Goal: Task Accomplishment & Management: Manage account settings

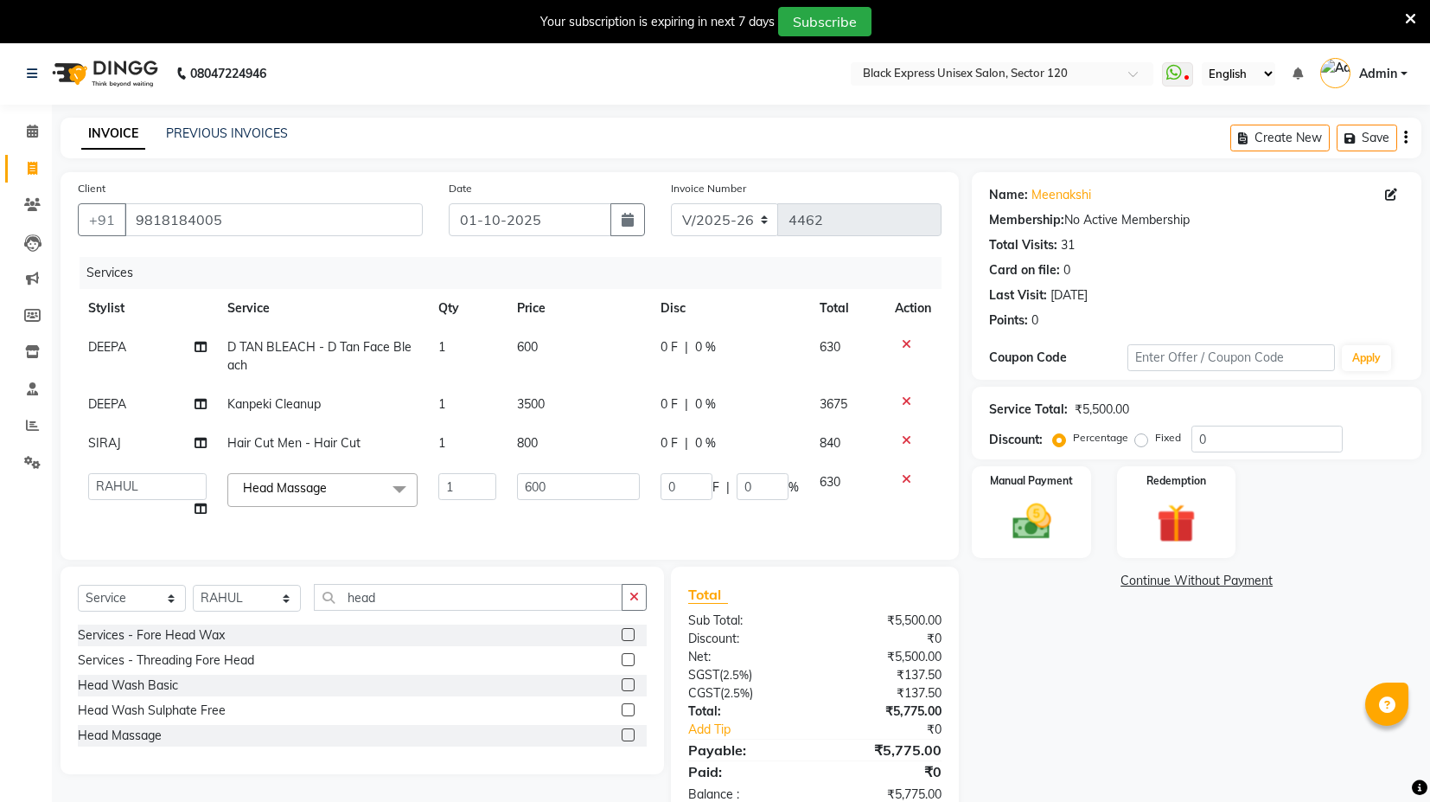
select select "7082"
select select "58978"
select select "service"
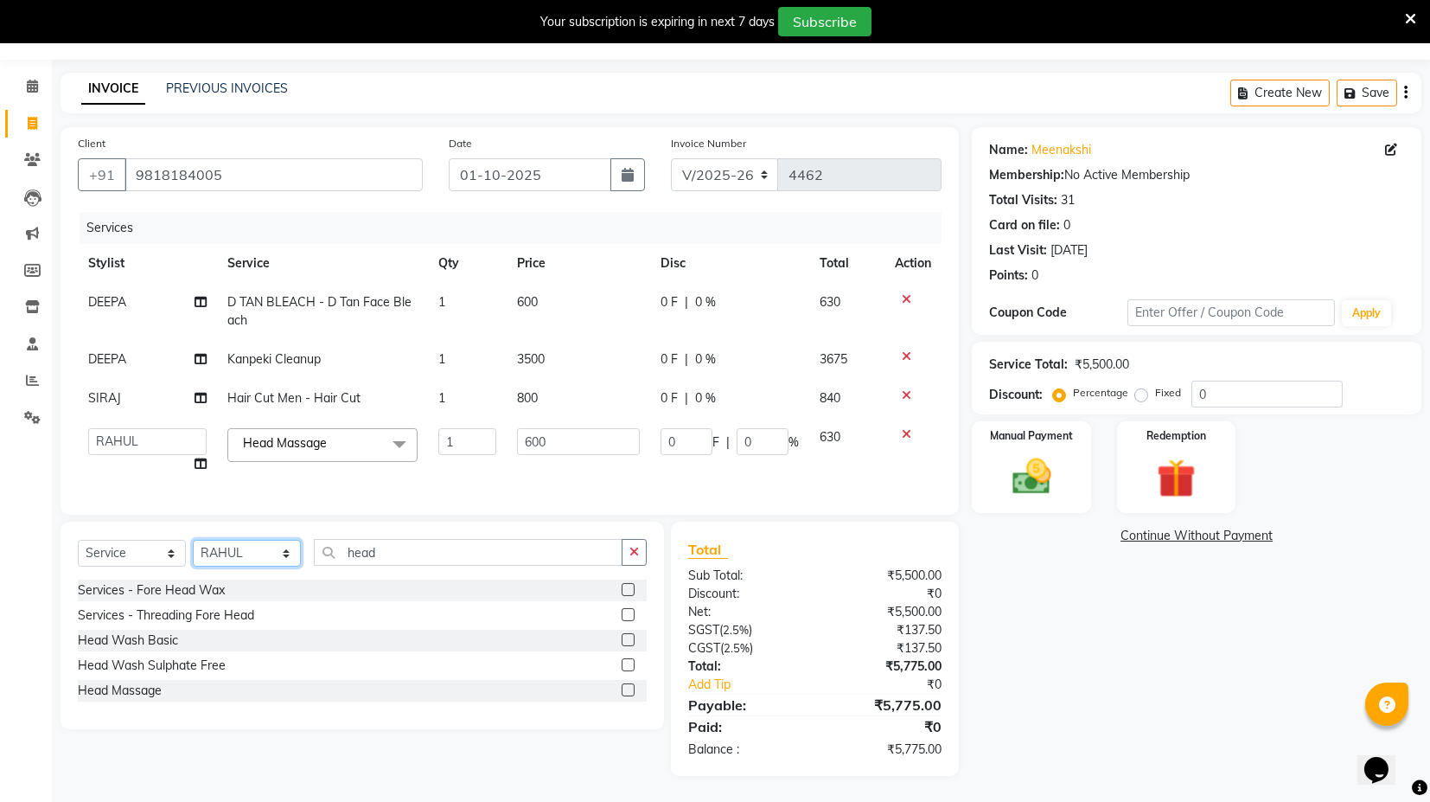
drag, startPoint x: 214, startPoint y: 557, endPoint x: 232, endPoint y: 588, distance: 35.6
click at [214, 557] on select "Select Stylist ASIF DEEPA FAISAL maahi Manager [PERSON_NAME] [PERSON_NAME] [PER…" at bounding box center [247, 553] width 108 height 27
select select "87822"
click at [193, 540] on select "Select Stylist ASIF DEEPA FAISAL maahi Manager [PERSON_NAME] [PERSON_NAME] [PER…" at bounding box center [247, 553] width 108 height 27
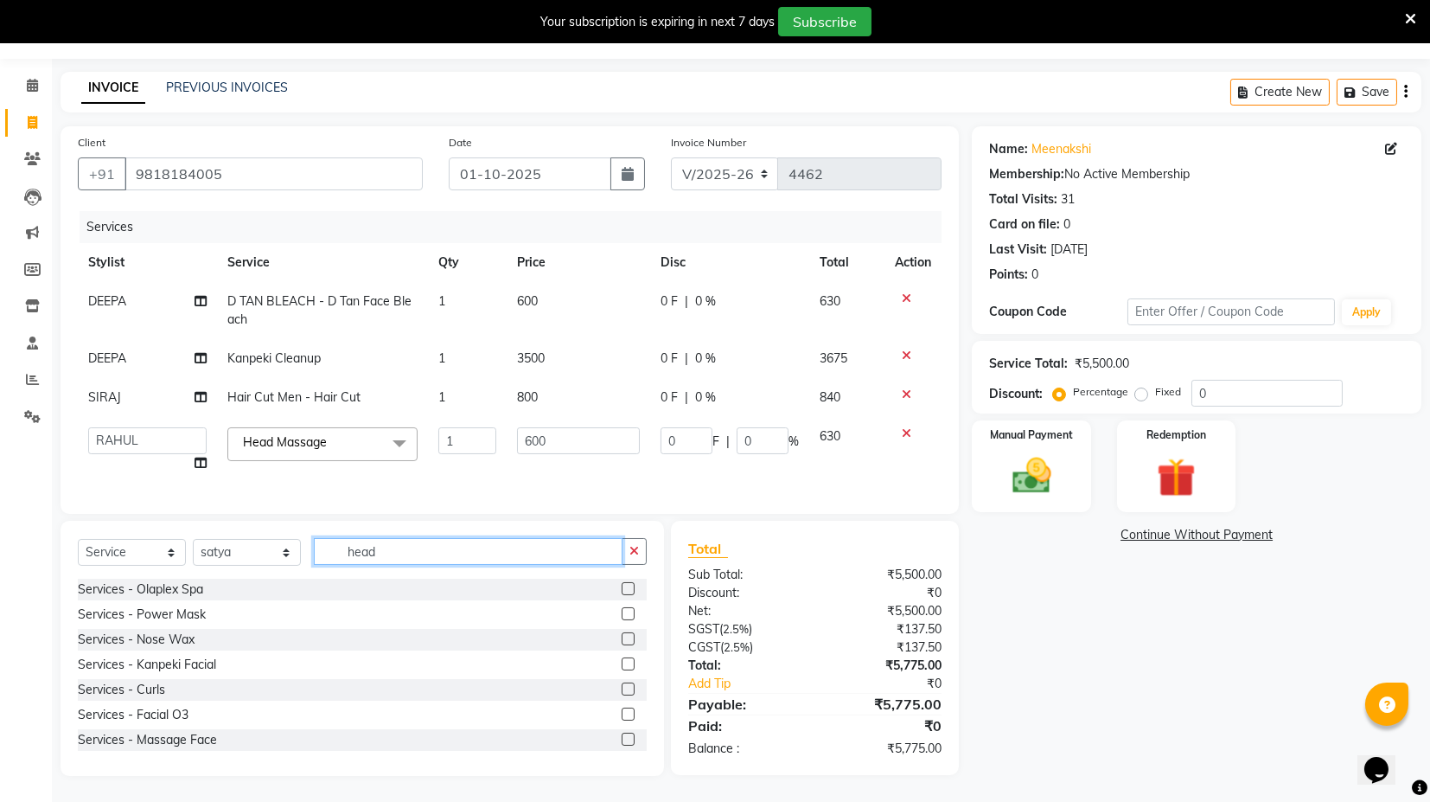
click at [361, 553] on input "head" at bounding box center [468, 551] width 309 height 27
click at [427, 552] on input "head" at bounding box center [468, 551] width 309 height 27
type input "head"
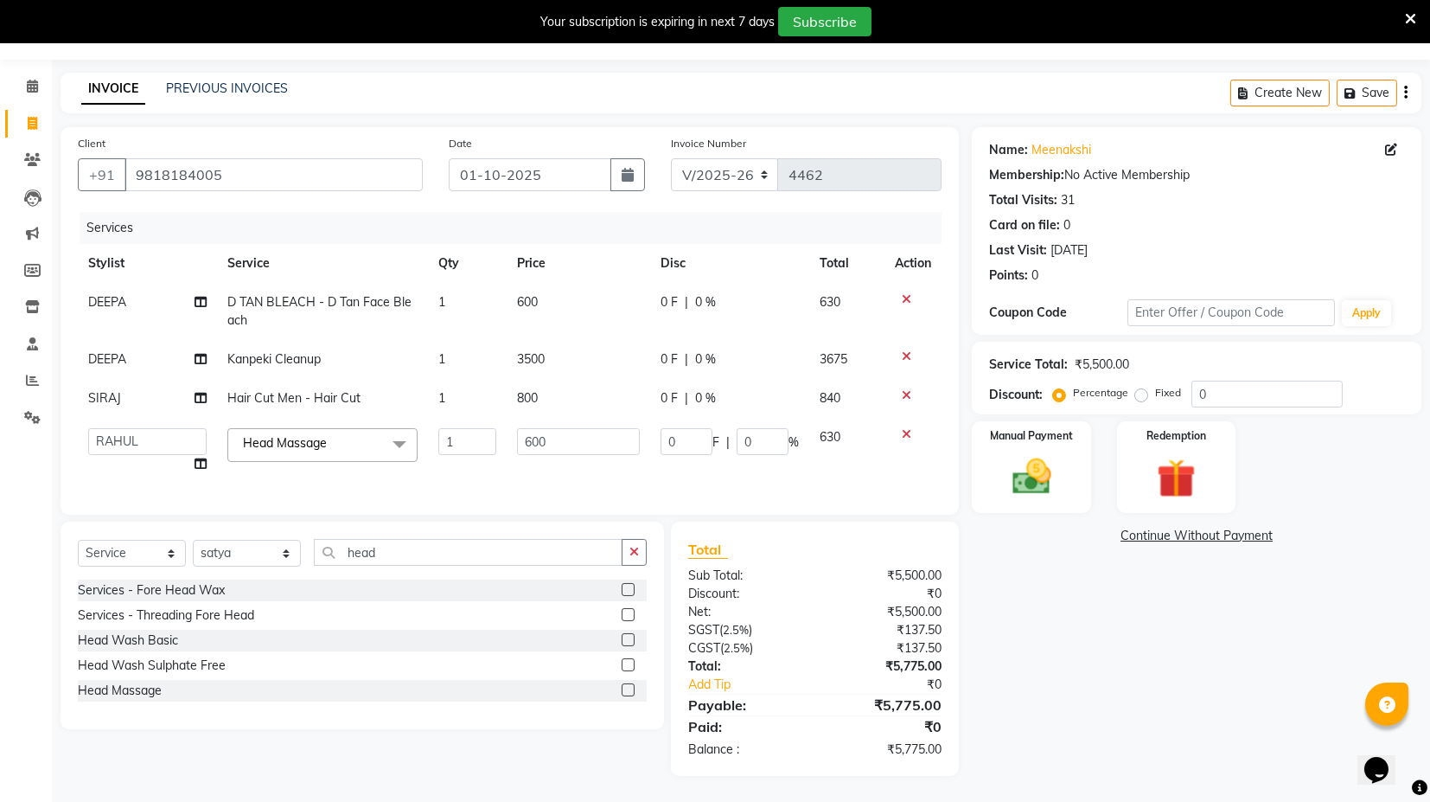
click at [629, 663] on label at bounding box center [628, 664] width 13 height 13
click at [629, 663] on input "checkbox" at bounding box center [627, 665] width 11 height 11
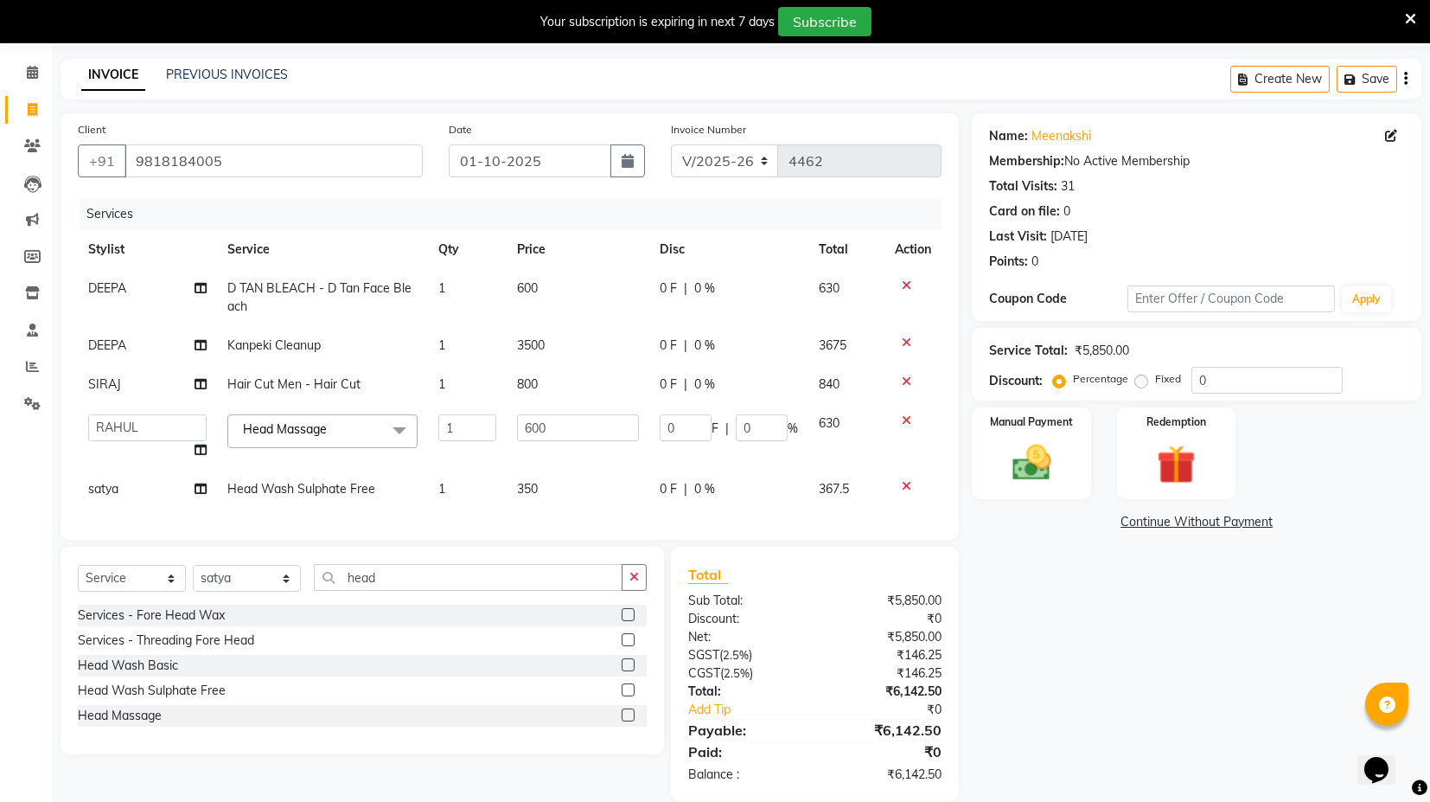
checkbox input "false"
click at [558, 480] on td "350" at bounding box center [579, 489] width 144 height 39
select select "87822"
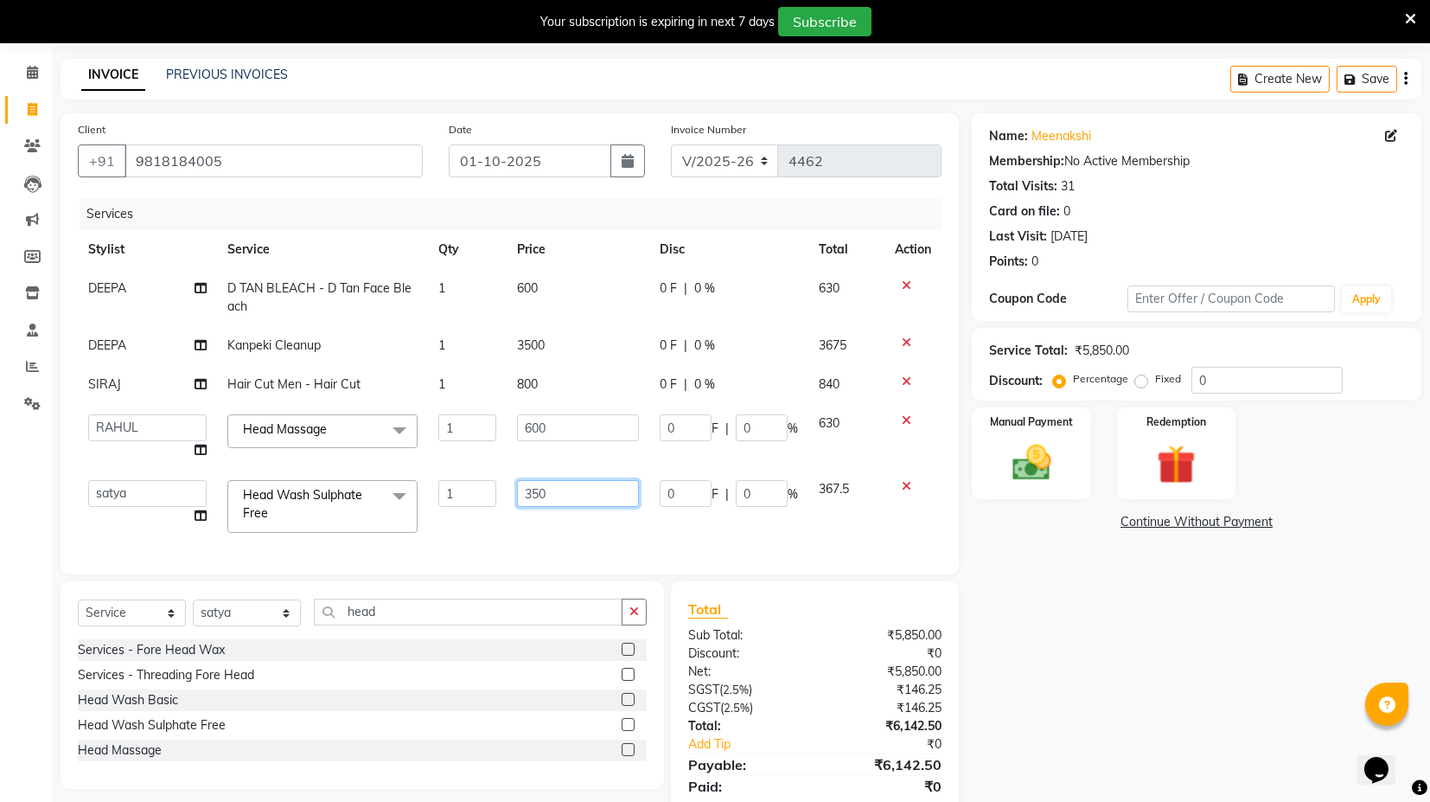
click at [558, 480] on input "350" at bounding box center [578, 493] width 123 height 27
click at [540, 489] on input "350" at bounding box center [578, 493] width 123 height 27
type input "400"
click at [562, 521] on div "Services Stylist Service Qty Price Disc Total Action DEEPA D TAN BLEACH - D Tan…" at bounding box center [510, 377] width 864 height 359
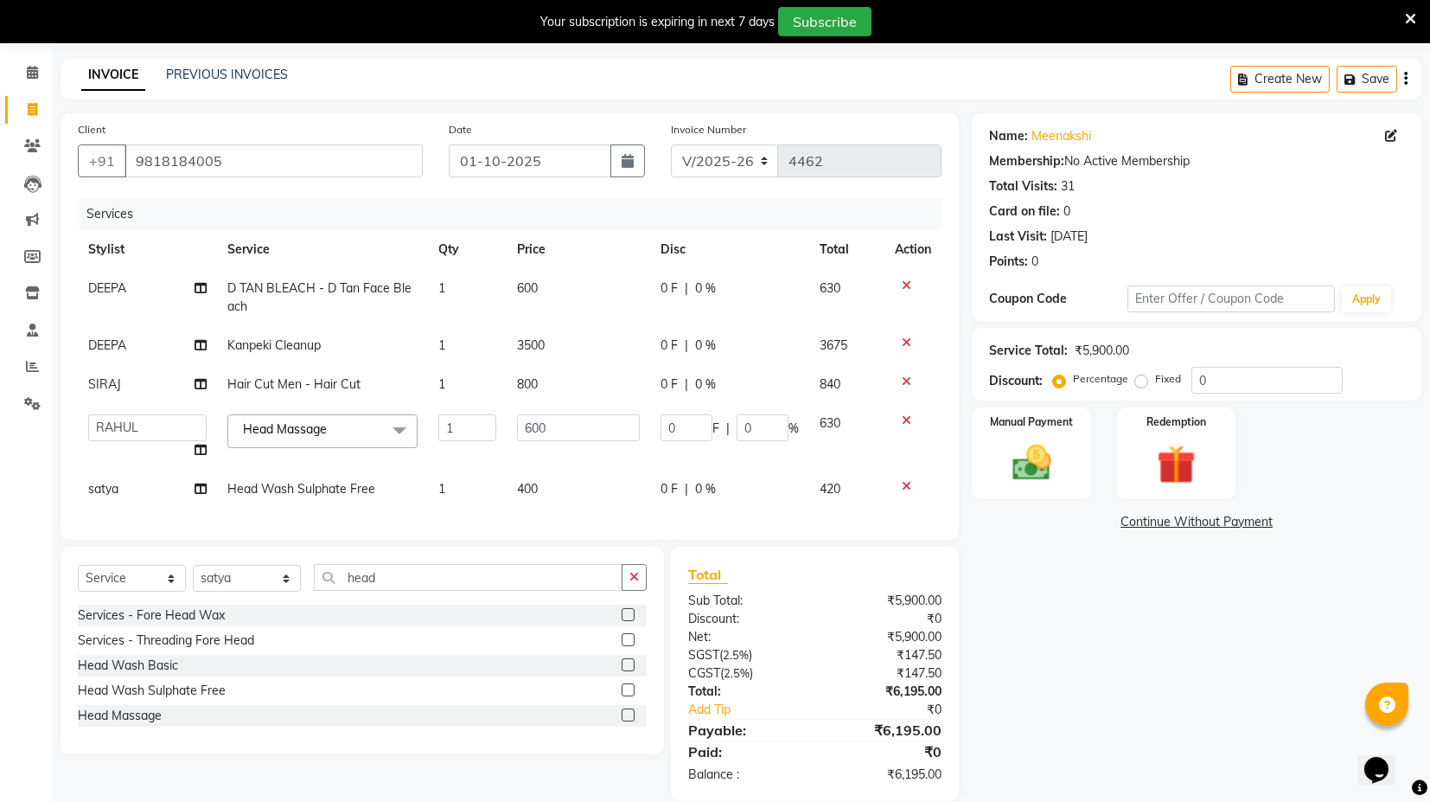
click at [527, 377] on span "800" at bounding box center [527, 384] width 21 height 16
select select "58974"
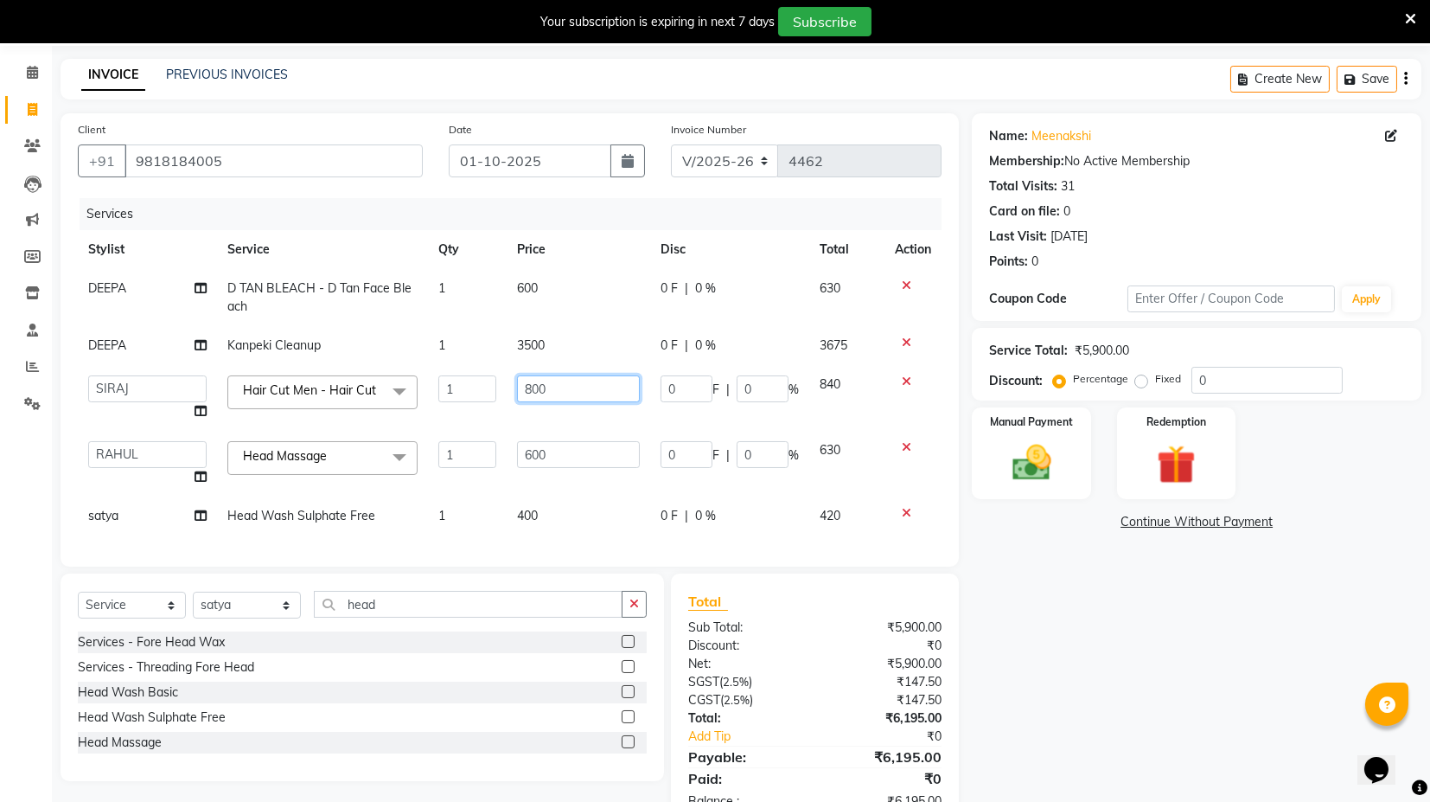
click at [534, 391] on input "800" at bounding box center [578, 388] width 123 height 27
click at [185, 148] on input "9818184005" at bounding box center [274, 160] width 298 height 33
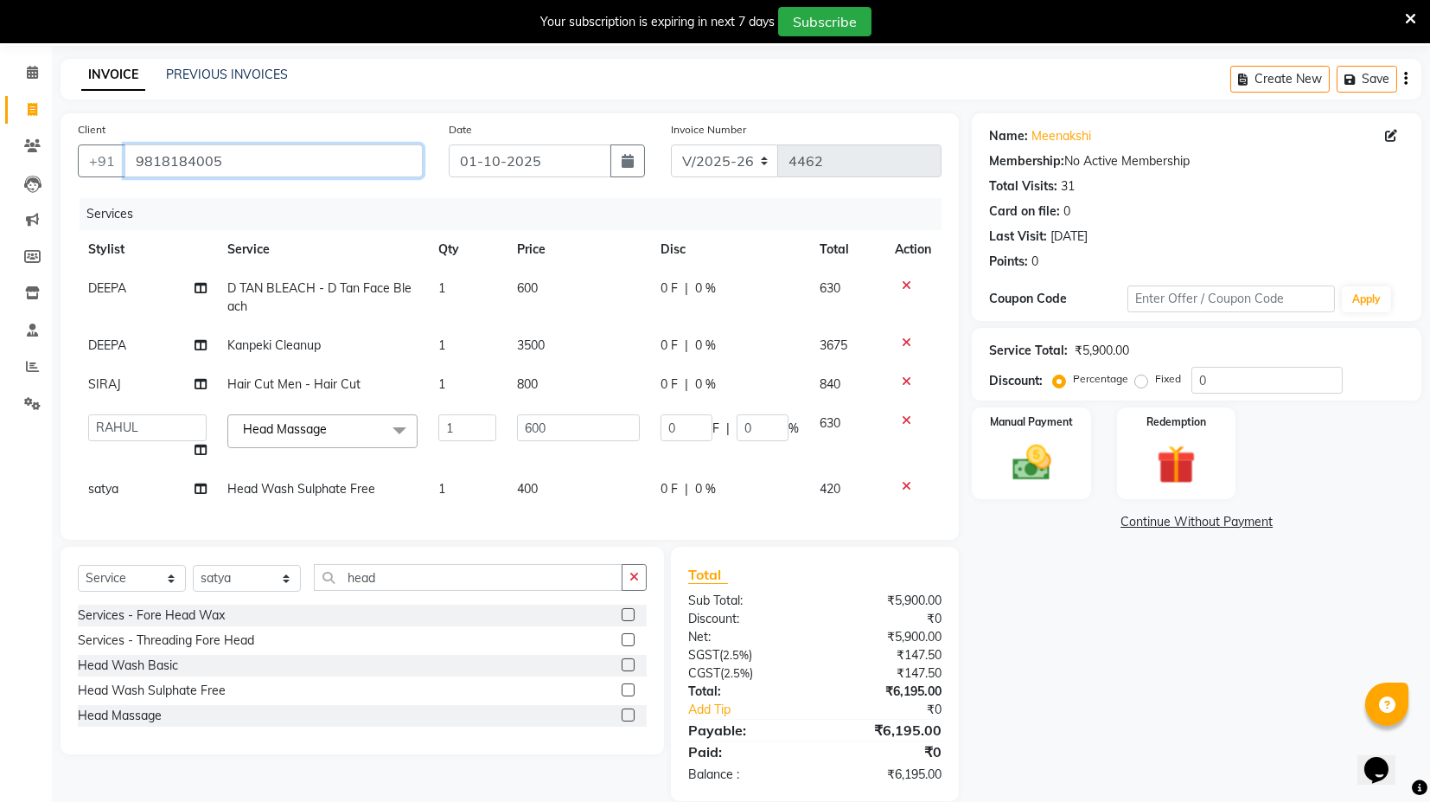
click at [185, 148] on input "9818184005" at bounding box center [274, 160] width 298 height 33
drag, startPoint x: 227, startPoint y: 159, endPoint x: 211, endPoint y: 144, distance: 22.6
click at [226, 157] on input "9818184005" at bounding box center [274, 160] width 298 height 33
click at [257, 166] on input "9818184005" at bounding box center [274, 160] width 298 height 33
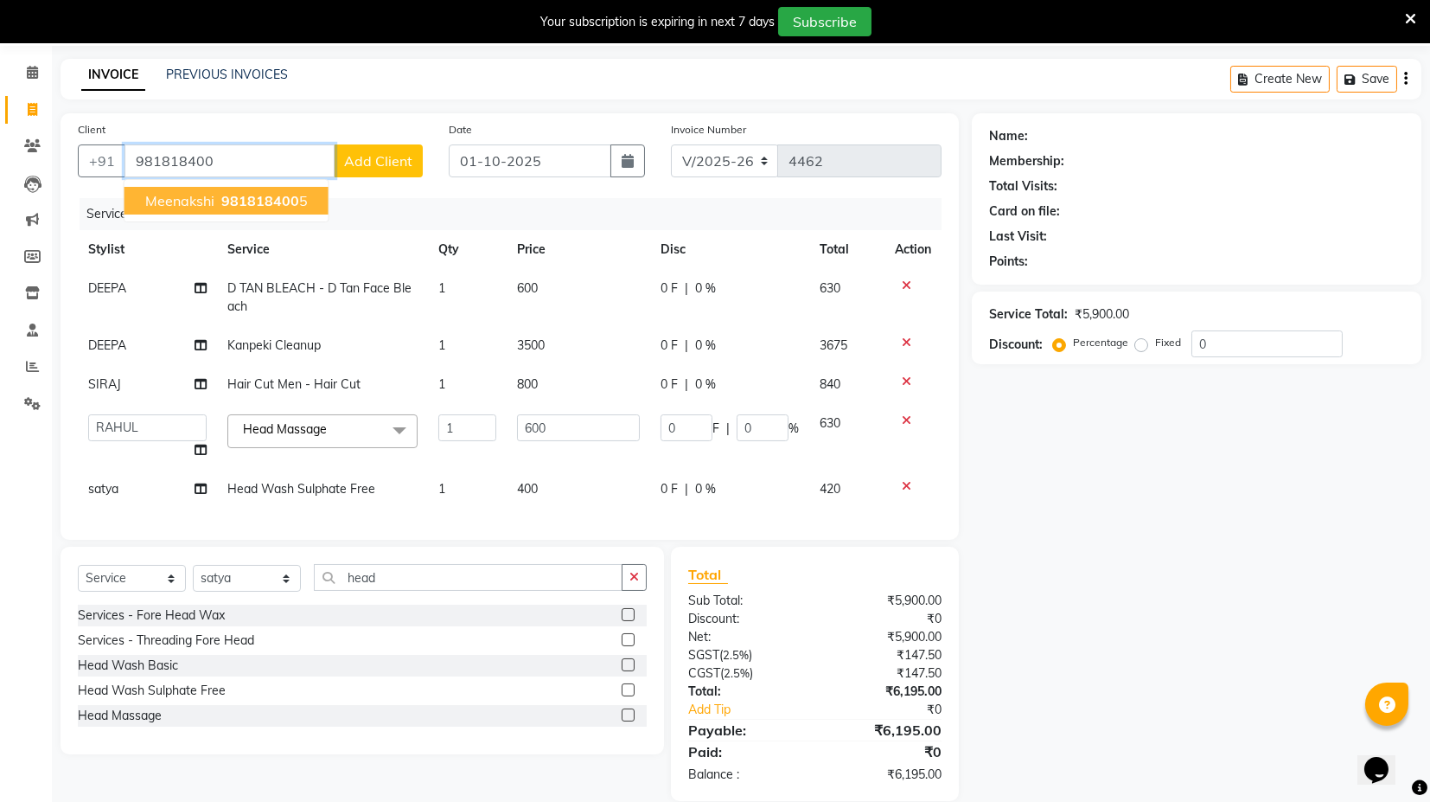
drag, startPoint x: 246, startPoint y: 187, endPoint x: 257, endPoint y: 201, distance: 18.0
click at [246, 189] on button "Meenakshi 981818400 5" at bounding box center [227, 201] width 204 height 28
type input "9818184005"
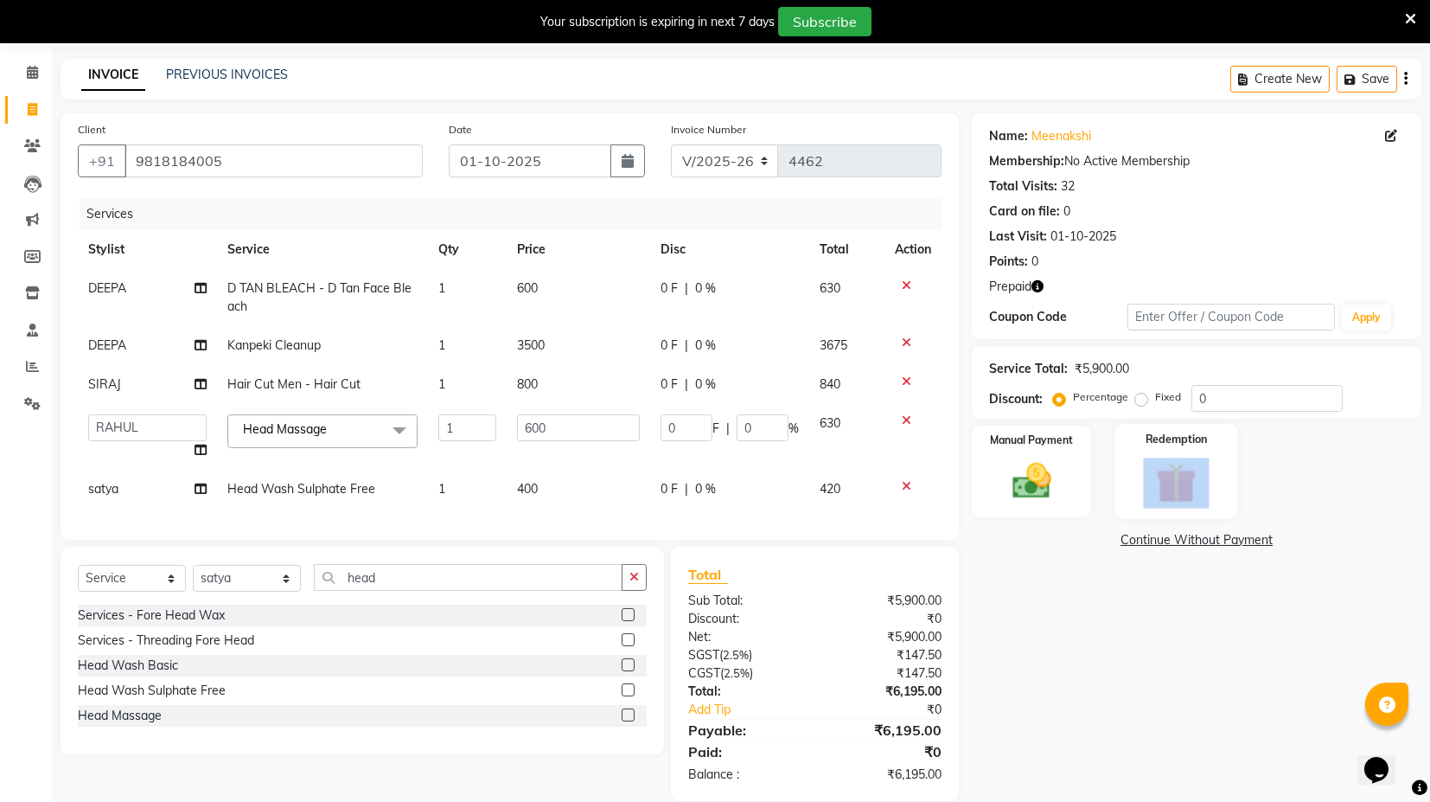
drag, startPoint x: 1208, startPoint y: 444, endPoint x: 1198, endPoint y: 467, distance: 24.8
click at [1204, 463] on div "Redemption" at bounding box center [1177, 471] width 124 height 95
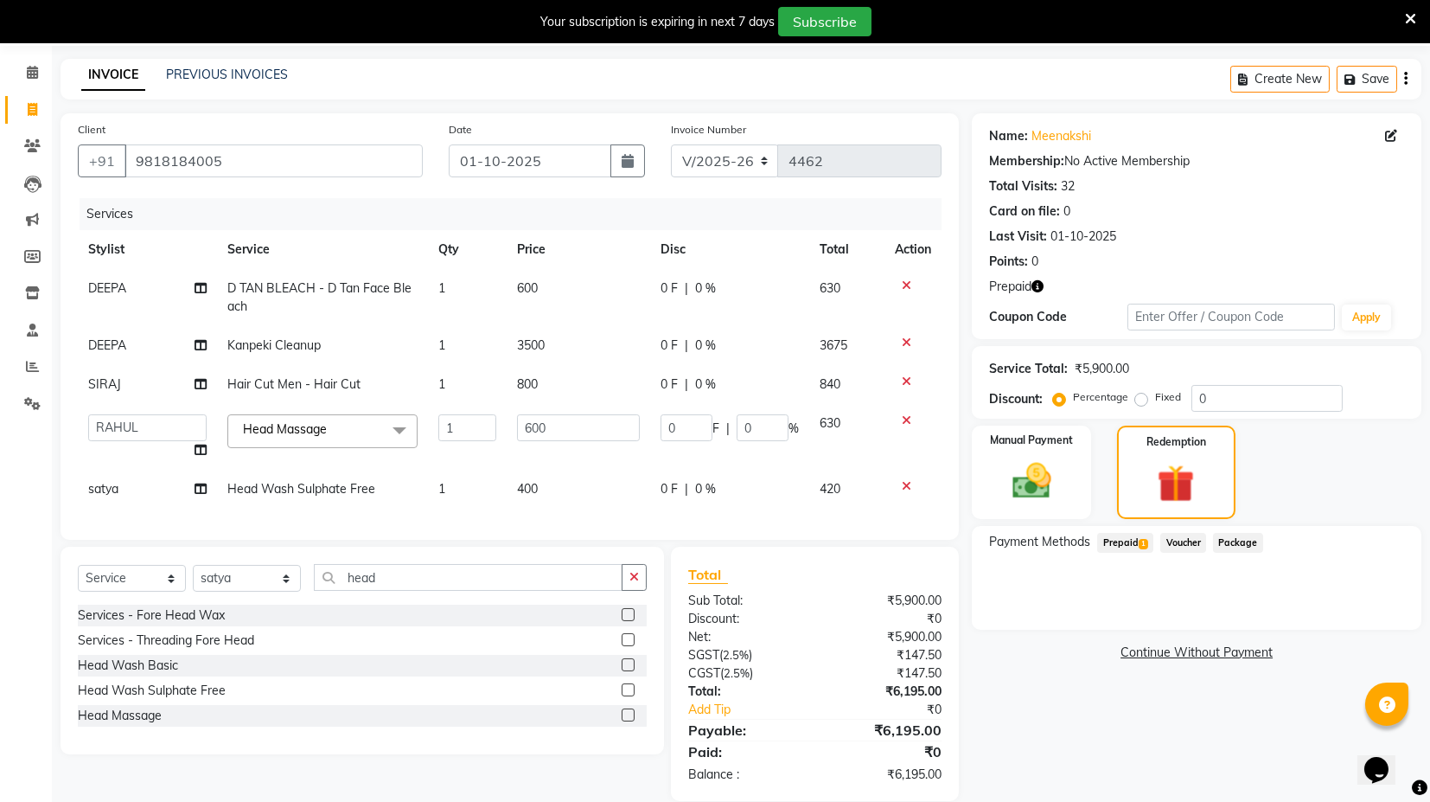
click at [1067, 662] on div "Name: Meenakshi Membership: No Active Membership Total Visits: 32 Card on file:…" at bounding box center [1203, 456] width 463 height 687
click at [1125, 550] on span "Prepaid 1" at bounding box center [1125, 543] width 56 height 20
drag, startPoint x: 1380, startPoint y: 608, endPoint x: 1355, endPoint y: 614, distance: 25.8
click at [1380, 609] on button "Add" at bounding box center [1363, 611] width 63 height 29
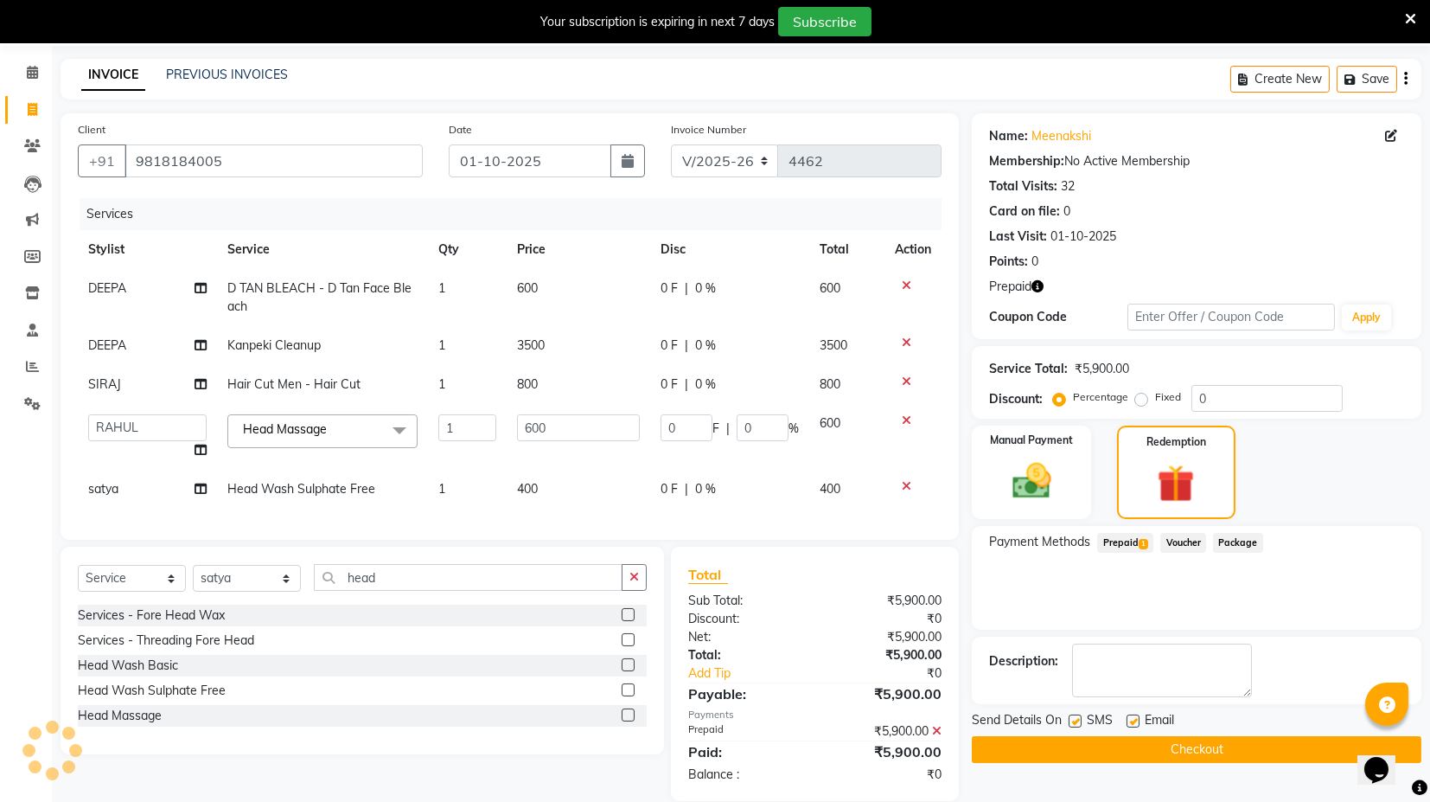
click at [1074, 738] on button "Checkout" at bounding box center [1197, 749] width 450 height 27
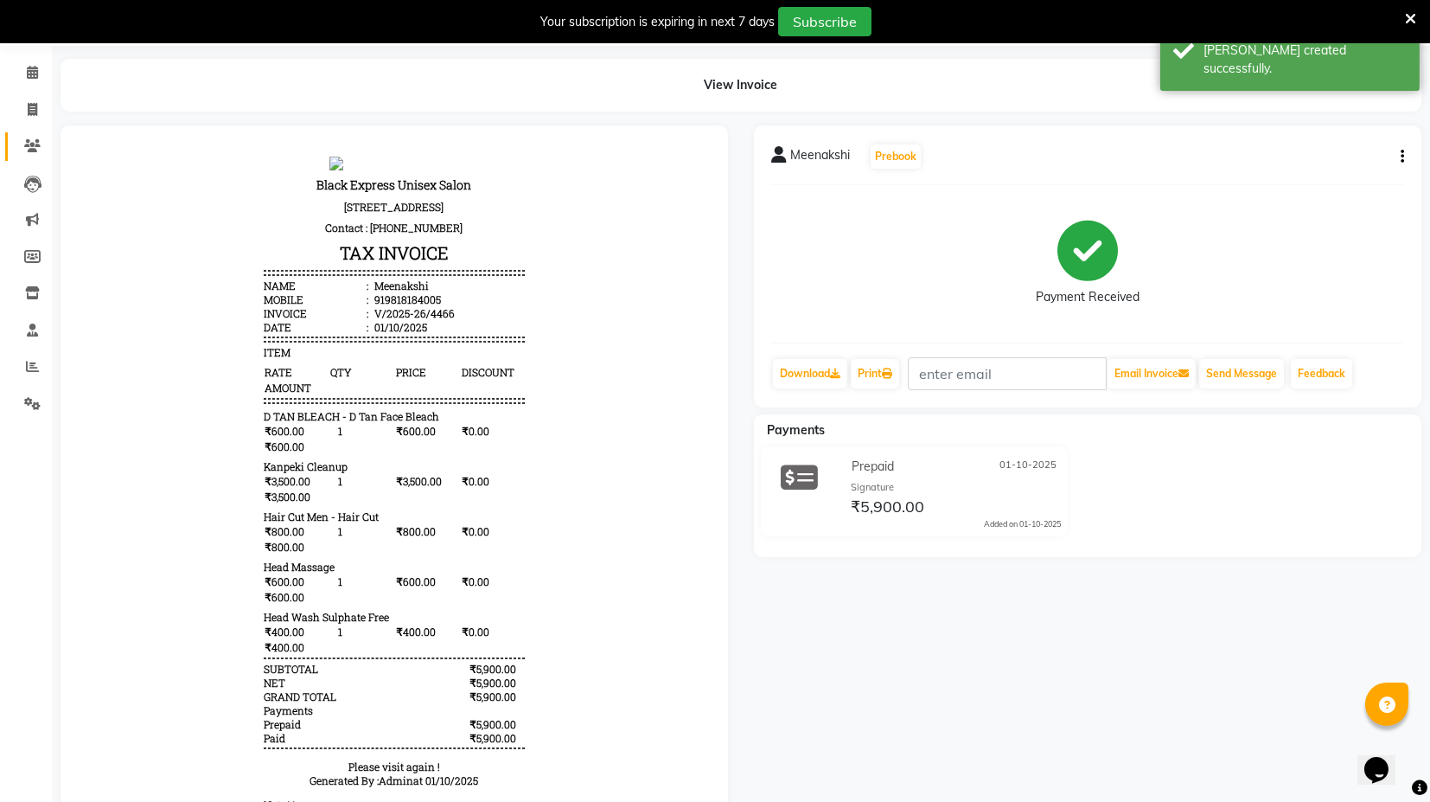
click at [37, 134] on link "Clients" at bounding box center [26, 146] width 42 height 29
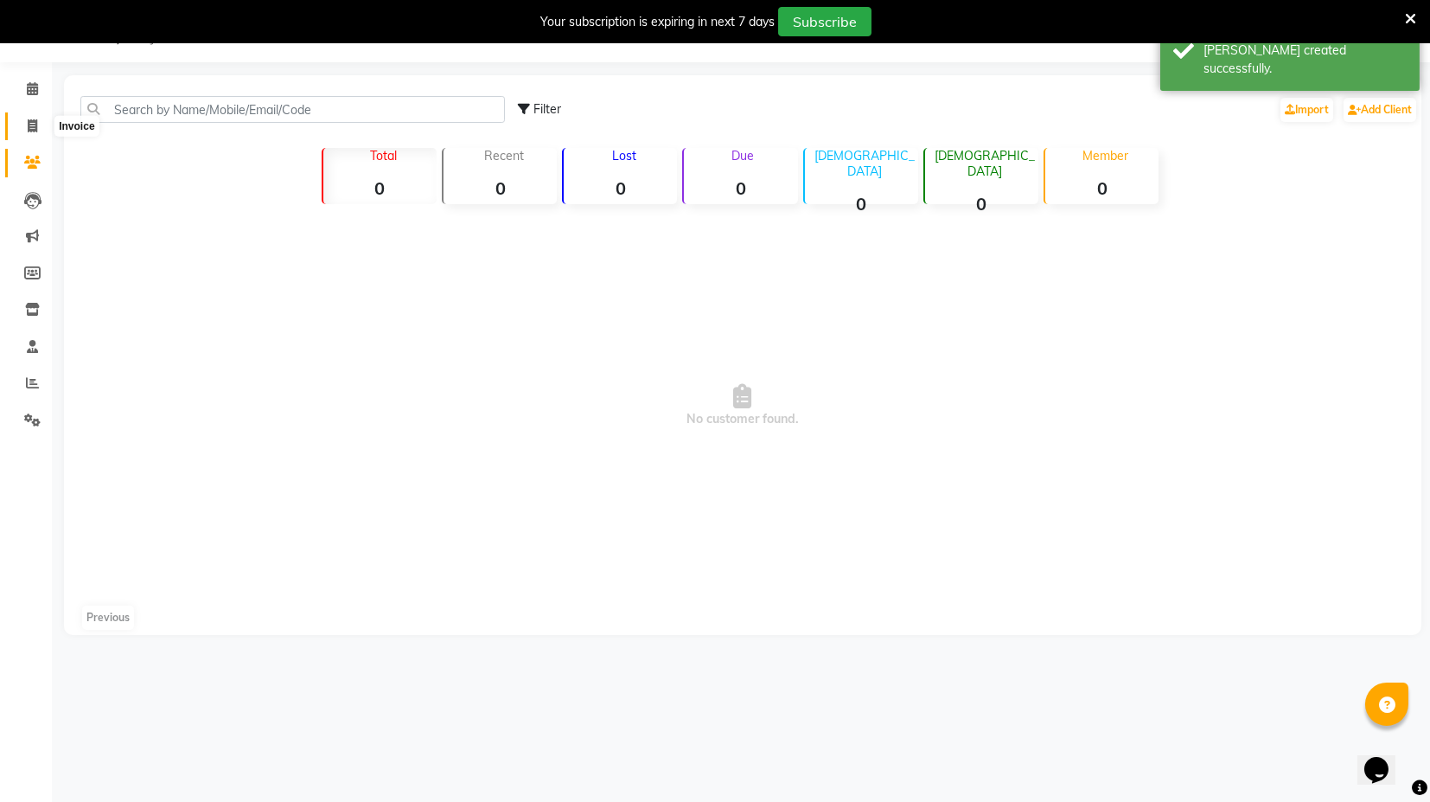
scroll to position [42, 0]
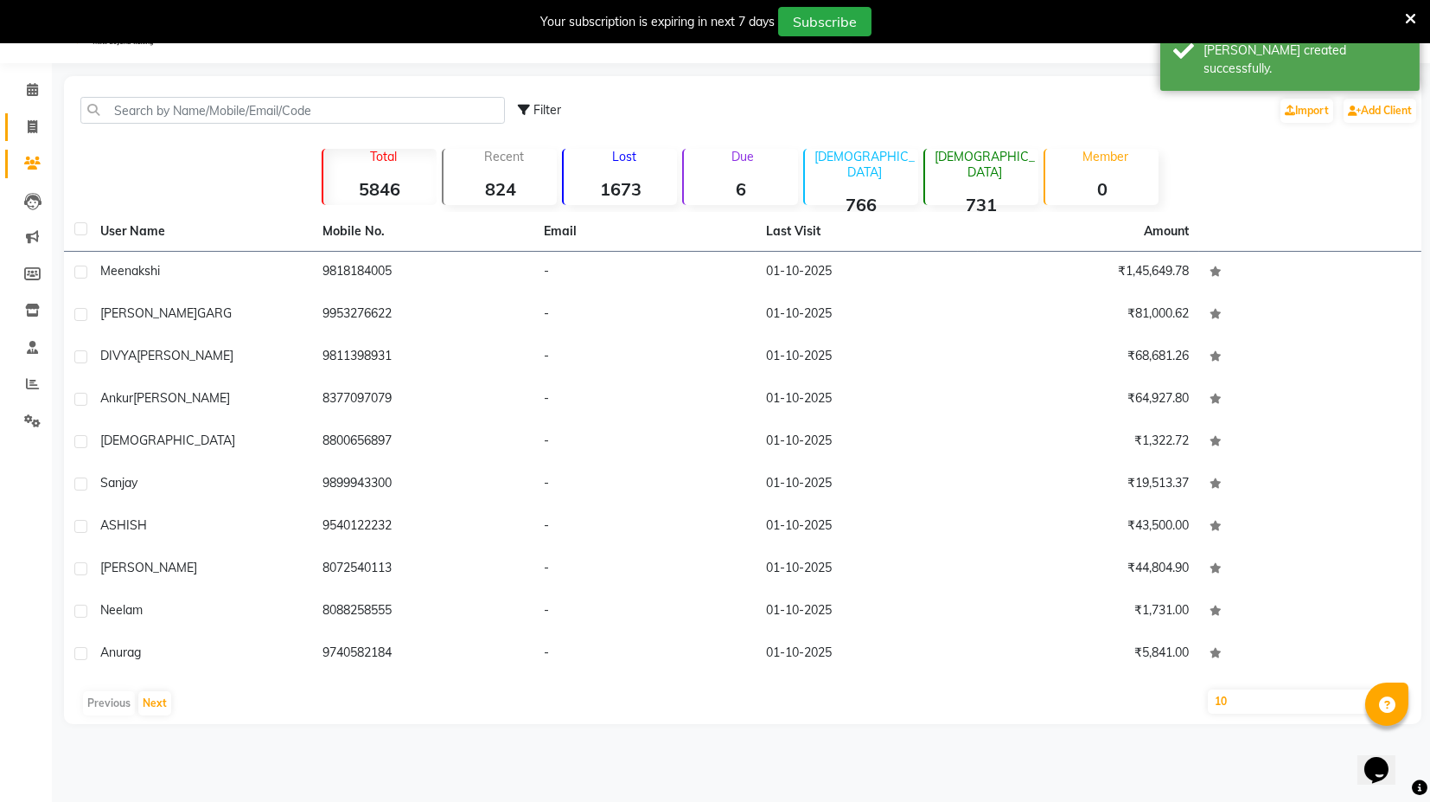
click at [39, 122] on span at bounding box center [32, 128] width 30 height 20
select select "service"
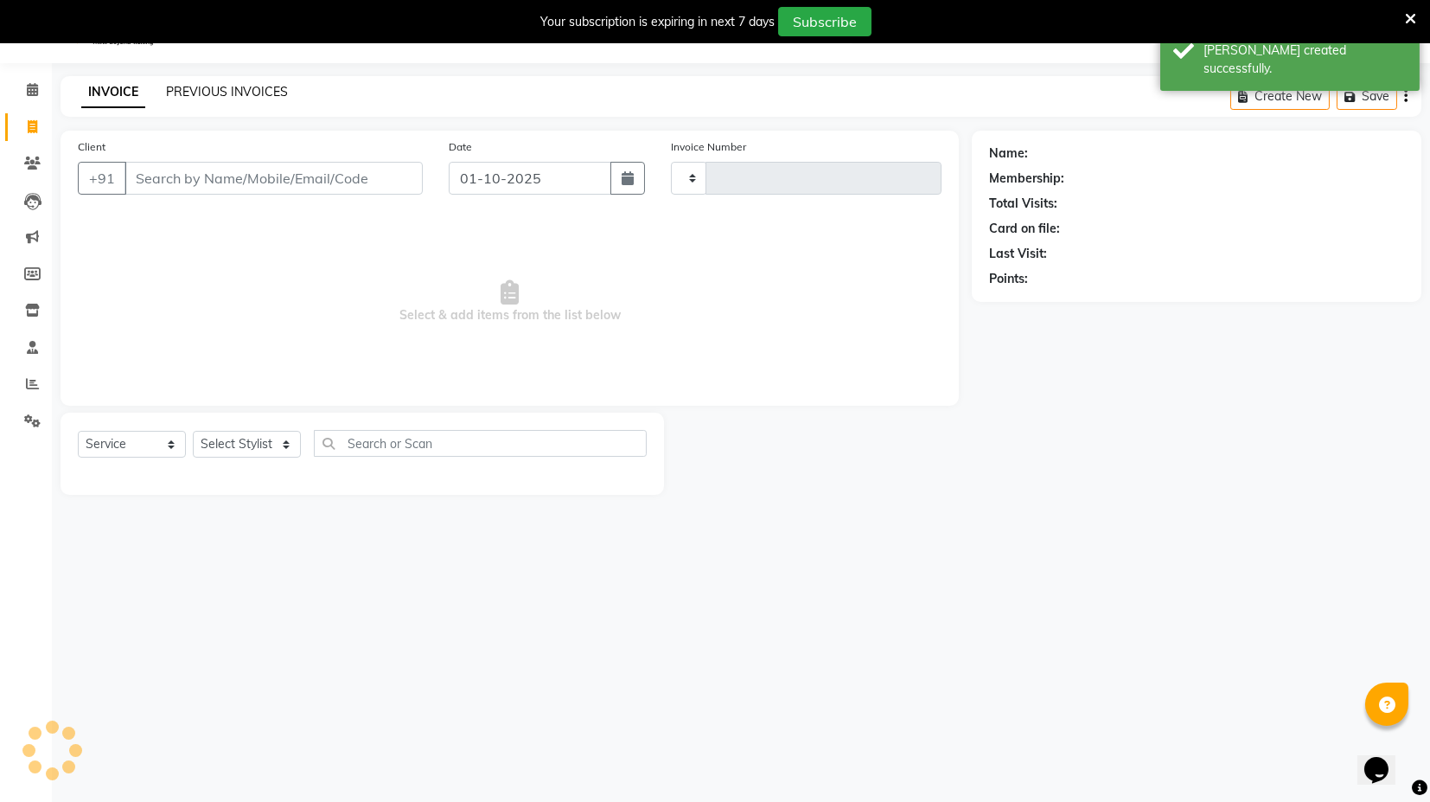
type input "4467"
select select "7082"
click at [192, 96] on link "PREVIOUS INVOICES" at bounding box center [227, 92] width 122 height 16
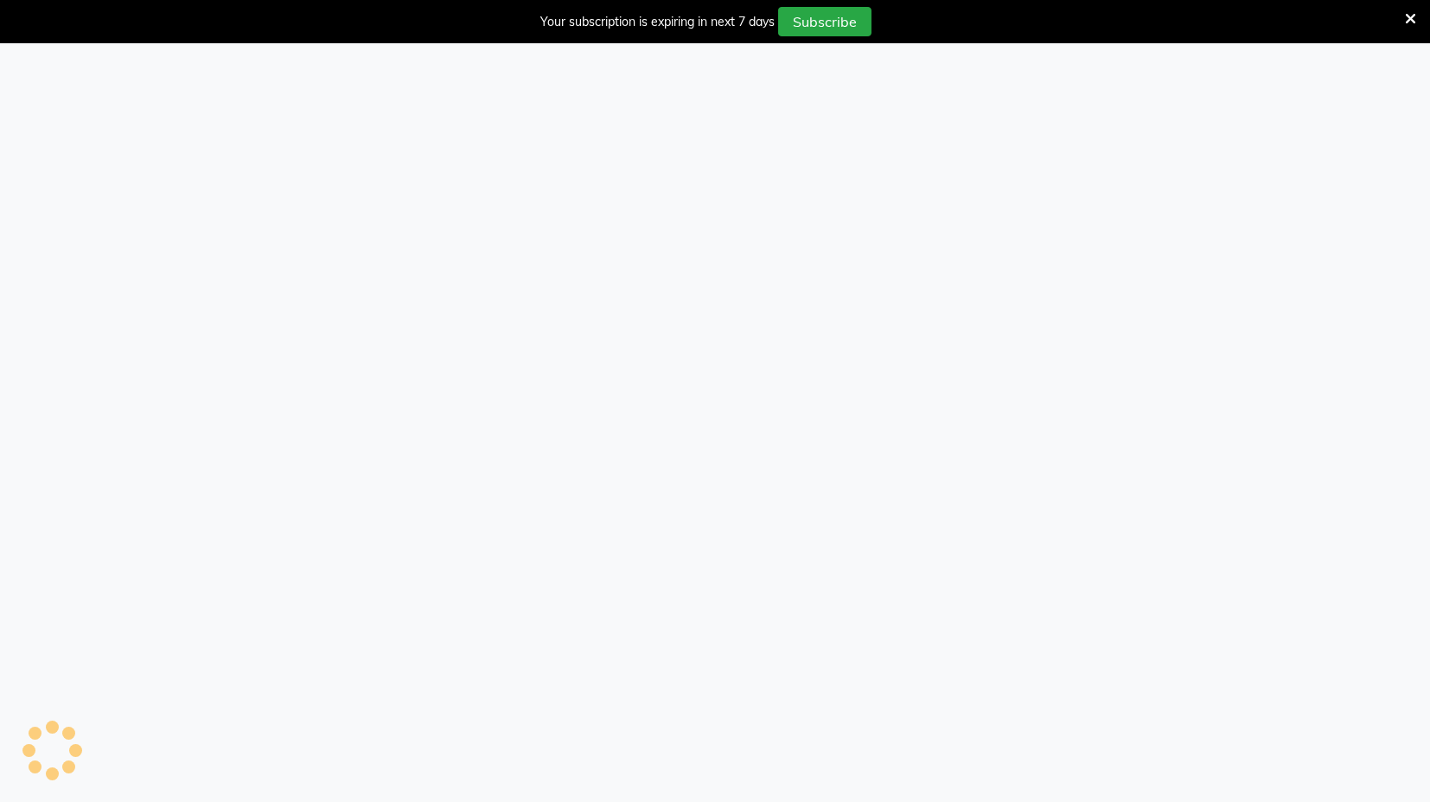
select select "7082"
select select "service"
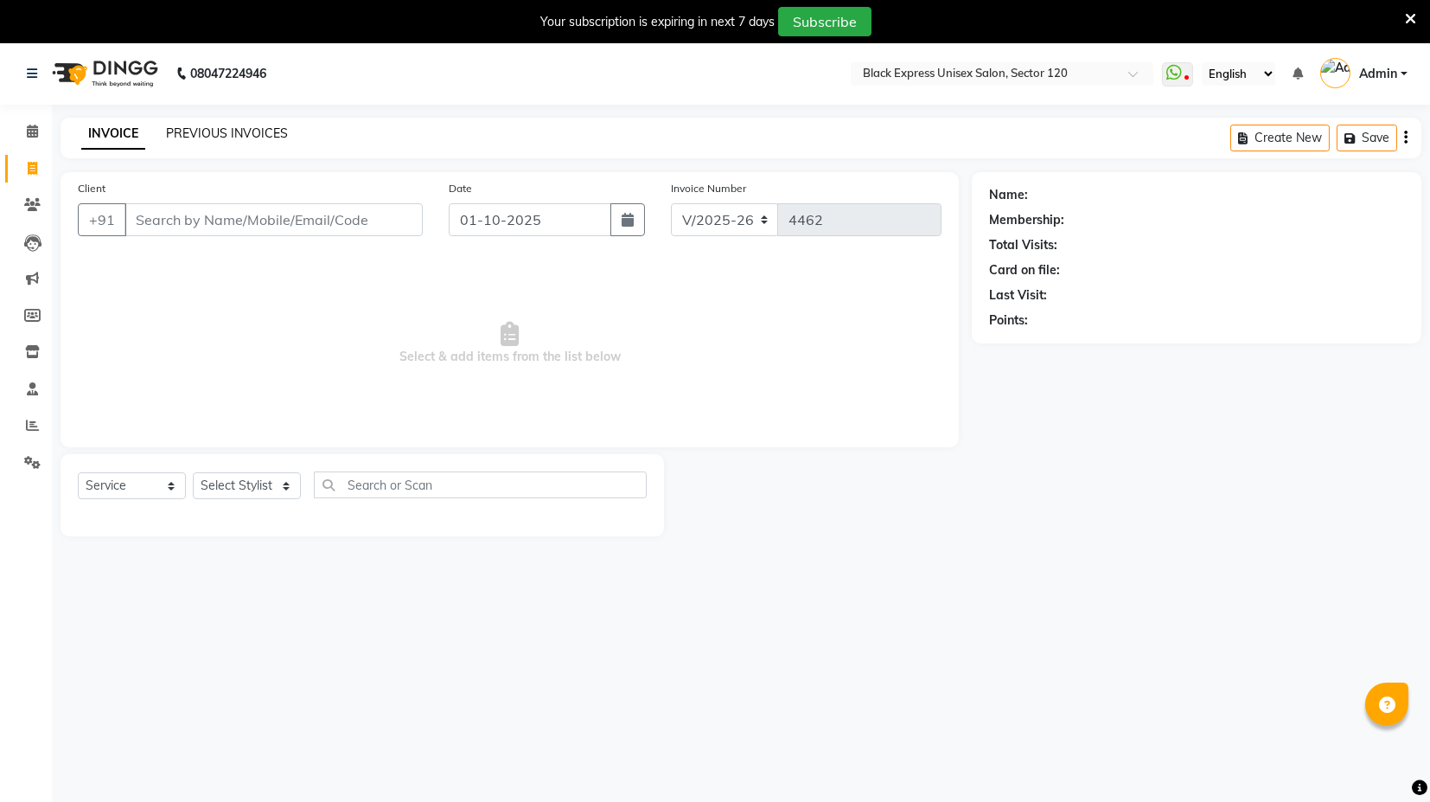
click at [220, 138] on link "PREVIOUS INVOICES" at bounding box center [227, 133] width 122 height 16
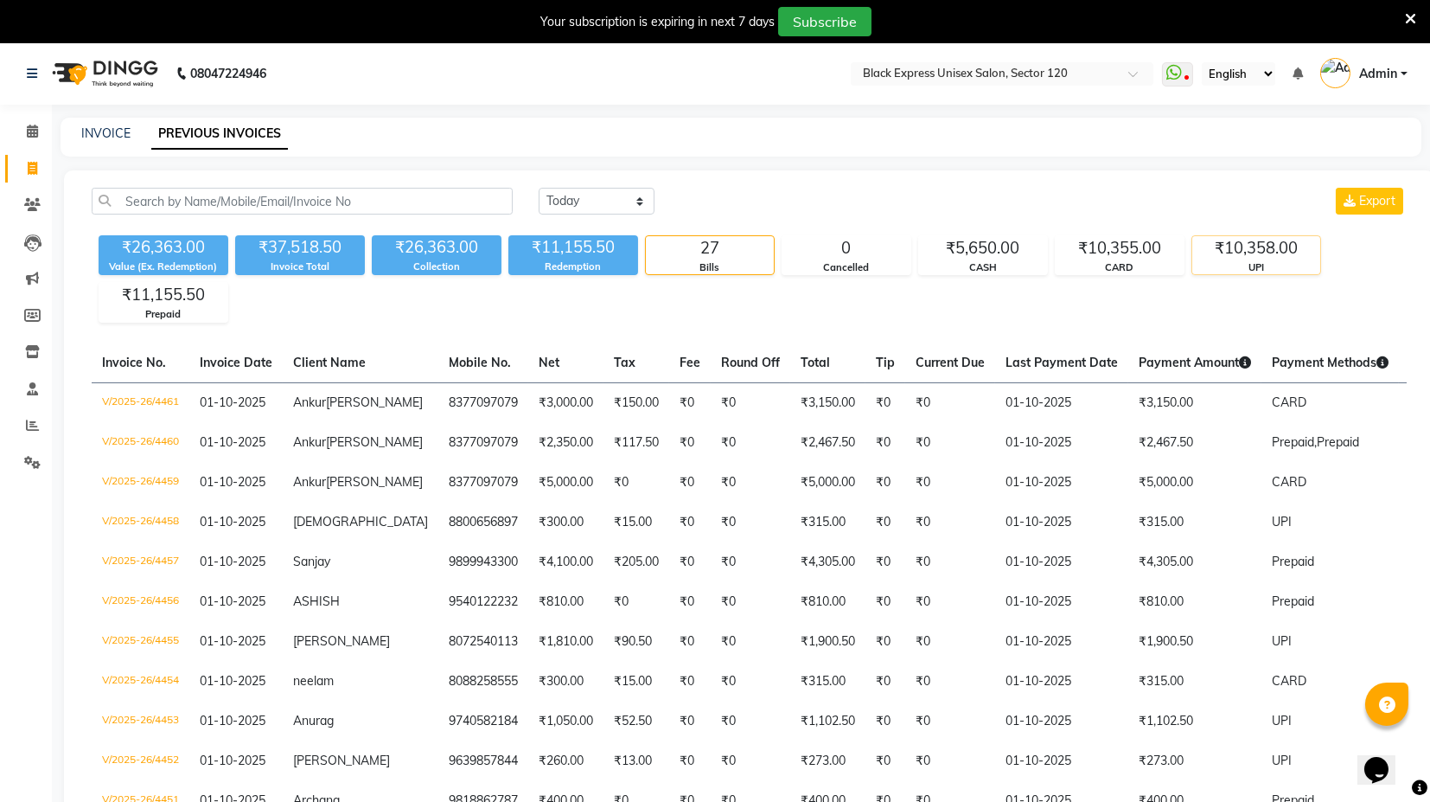
click at [1240, 256] on div "₹10,358.00" at bounding box center [1256, 248] width 128 height 24
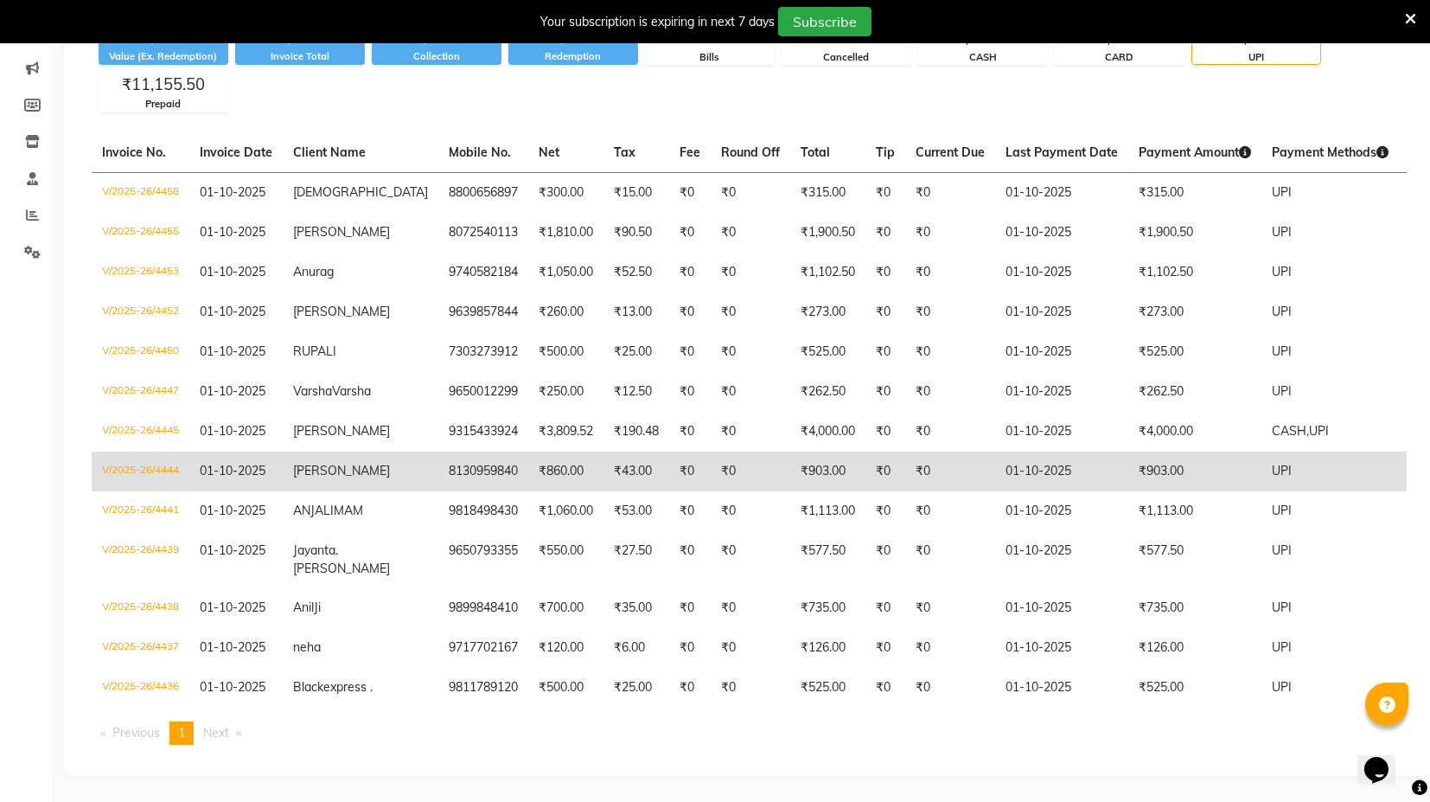
scroll to position [176, 0]
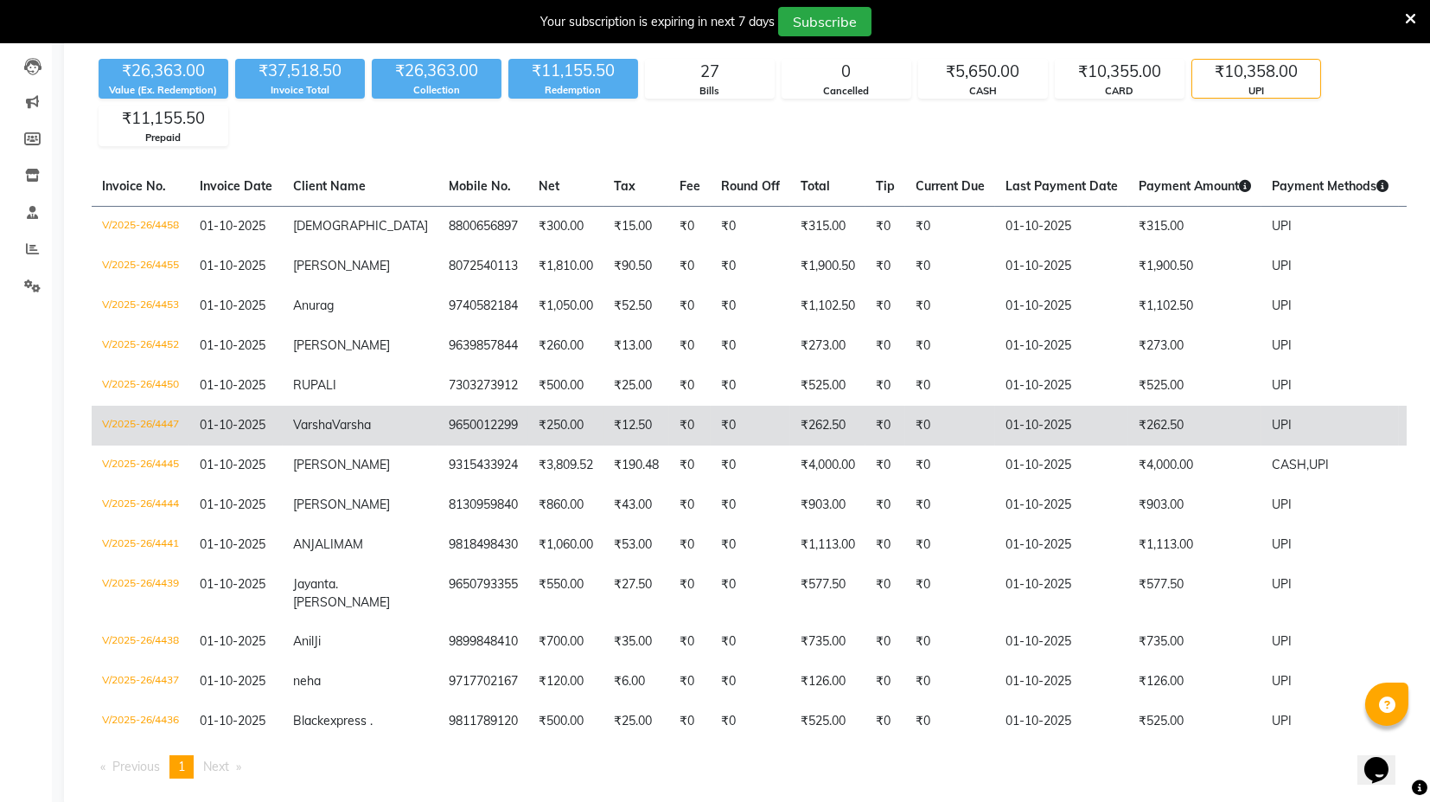
click at [1128, 436] on td "₹262.50" at bounding box center [1194, 426] width 133 height 40
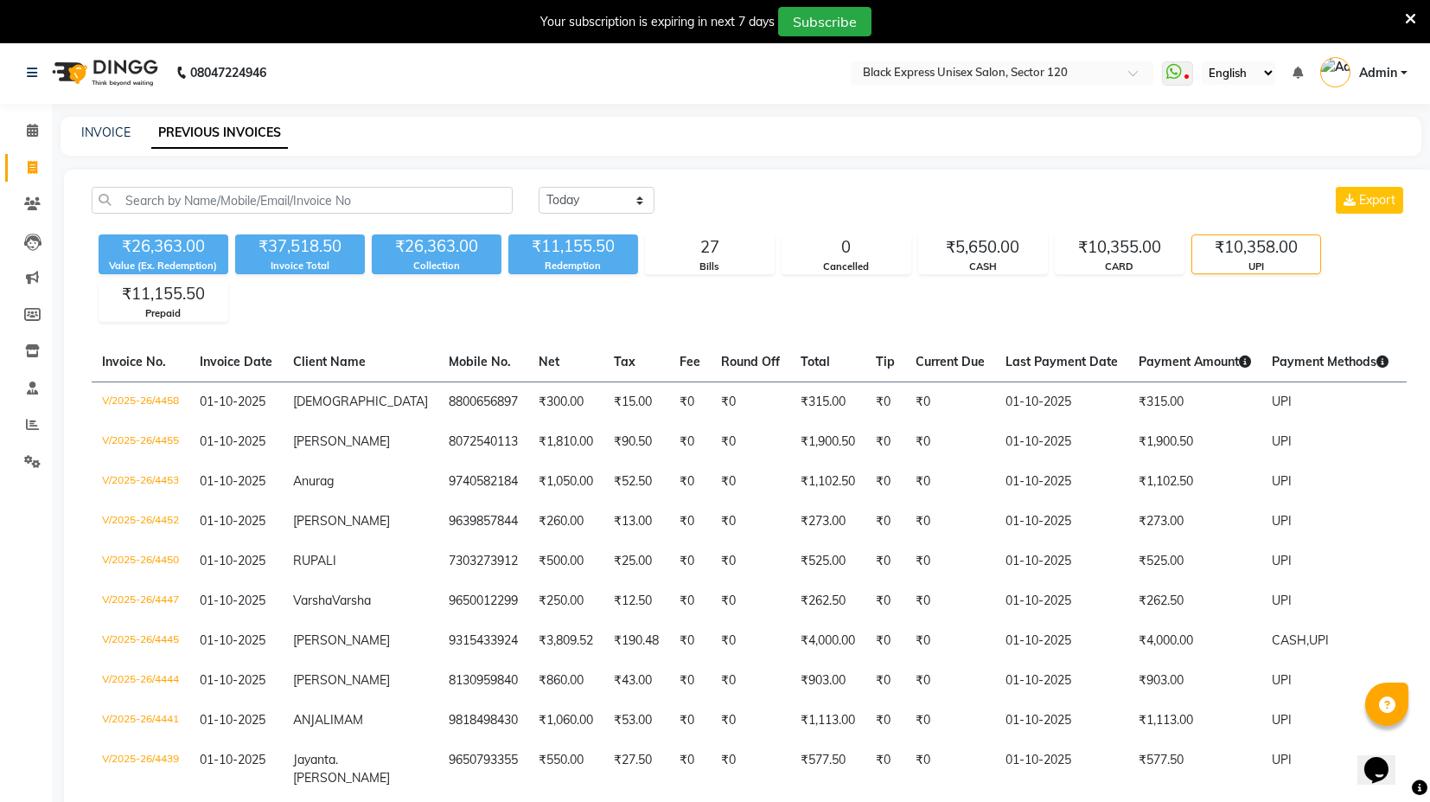
scroll to position [0, 0]
click at [103, 134] on link "INVOICE" at bounding box center [105, 133] width 49 height 16
select select "service"
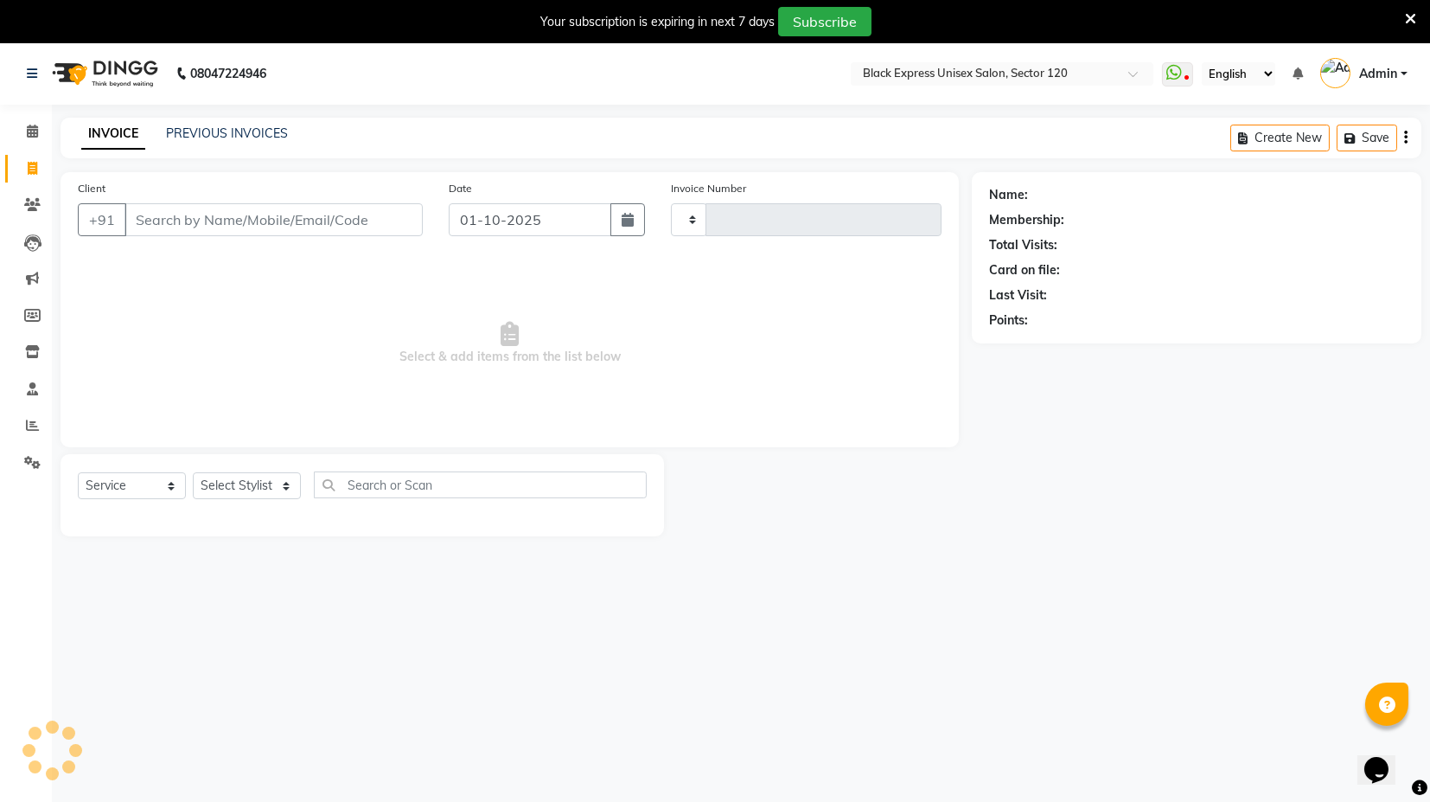
type input "4462"
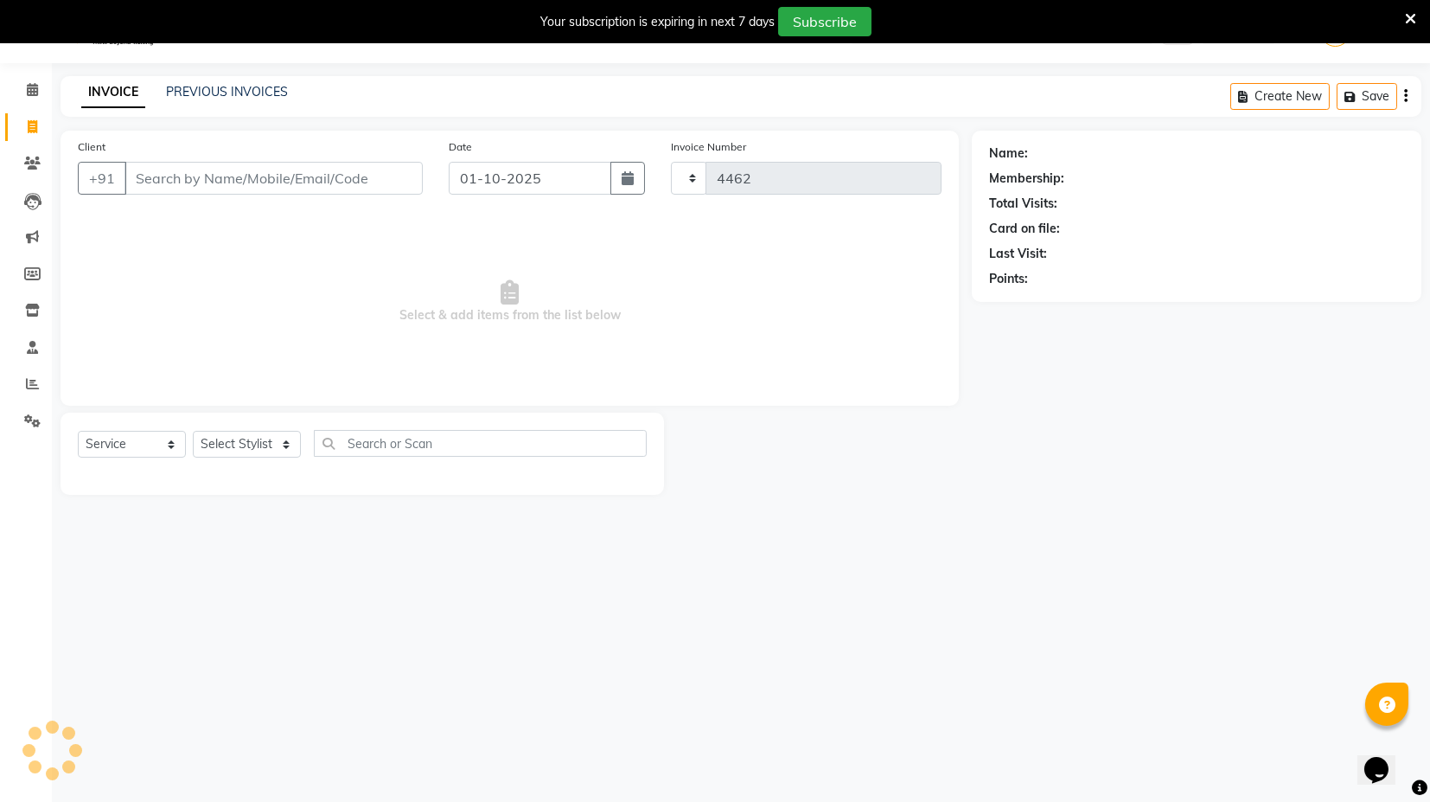
select select "7082"
click at [166, 176] on input "Client" at bounding box center [274, 178] width 298 height 33
type input "9953276622"
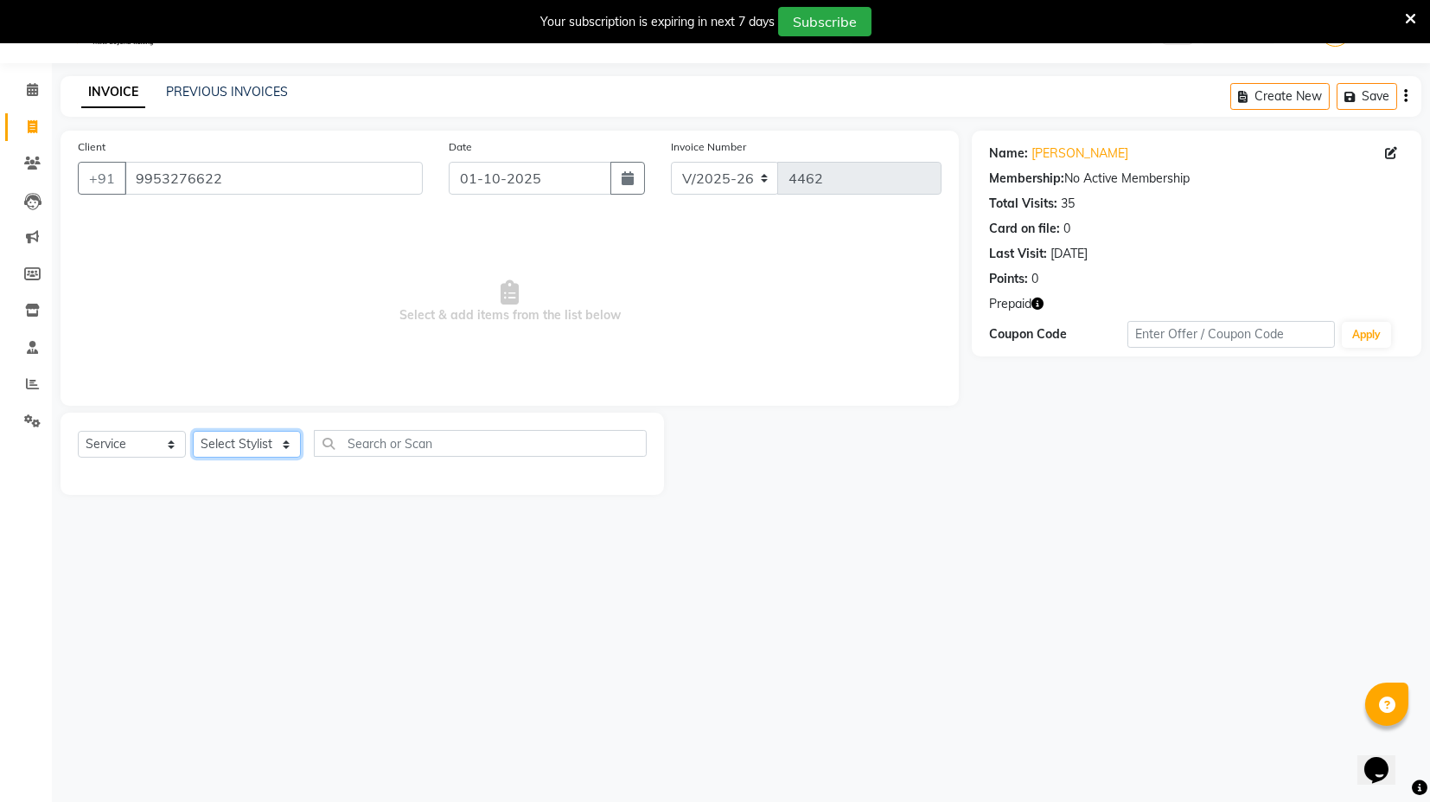
click at [276, 444] on select "Select Stylist ASIF DEEPA FAISAL maahi Manager [PERSON_NAME] [PERSON_NAME] [PER…" at bounding box center [247, 444] width 108 height 27
select select "88661"
click at [193, 431] on select "Select Stylist ASIF DEEPA FAISAL maahi Manager [PERSON_NAME] [PERSON_NAME] [PER…" at bounding box center [247, 444] width 108 height 27
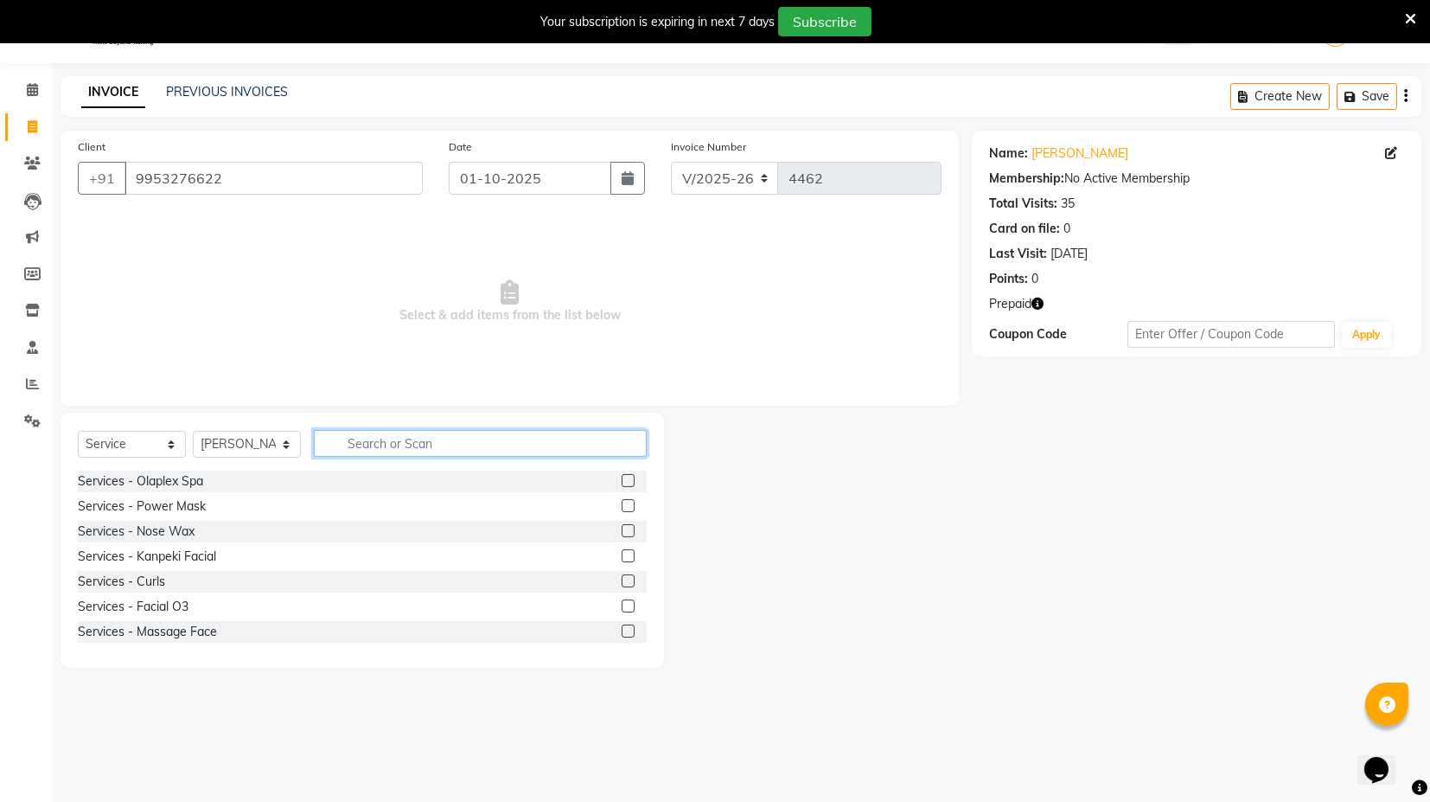
click at [399, 446] on input "text" at bounding box center [480, 443] width 333 height 27
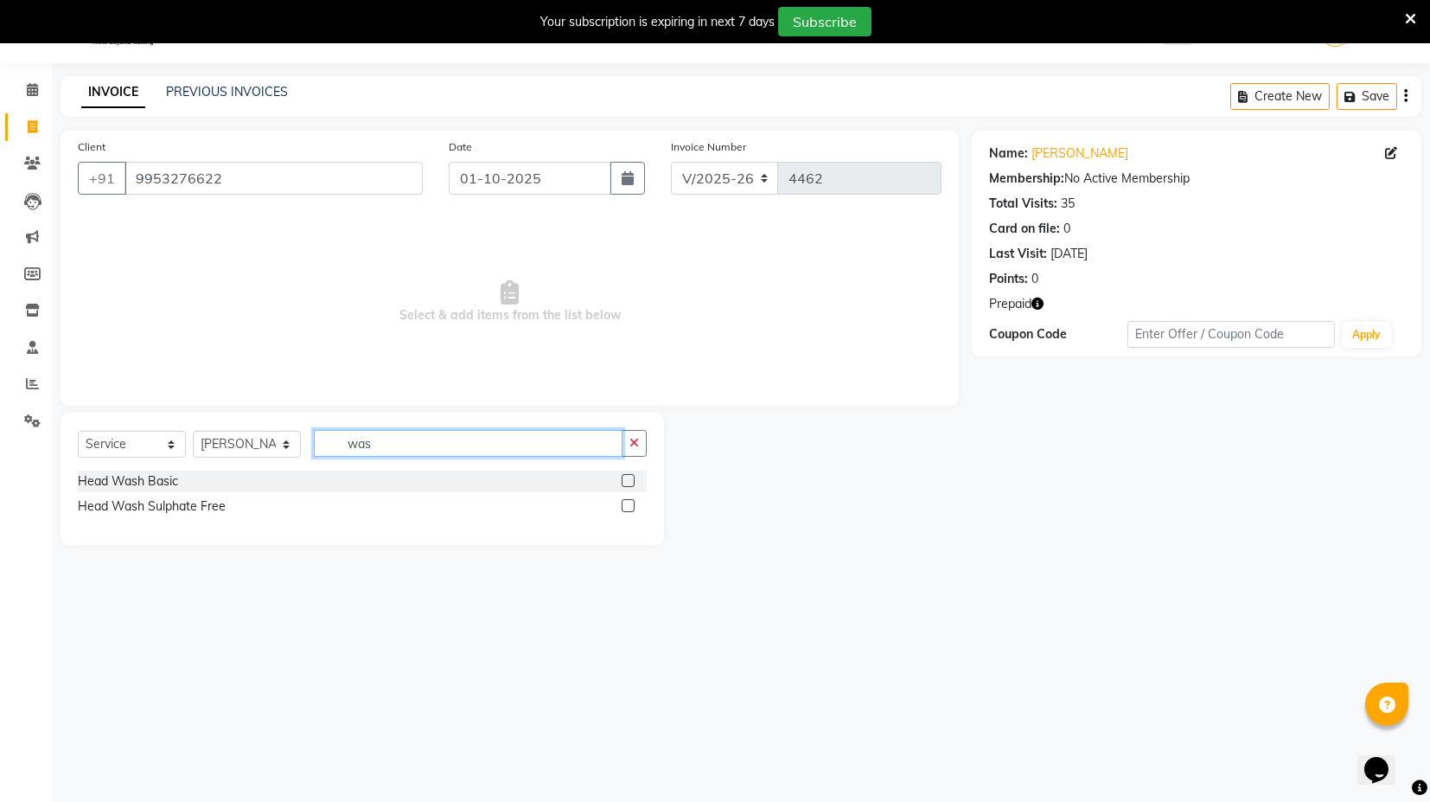
type input "was"
click at [635, 501] on div at bounding box center [634, 506] width 25 height 22
click at [628, 509] on label at bounding box center [628, 505] width 13 height 13
click at [628, 509] on input "checkbox" at bounding box center [627, 506] width 11 height 11
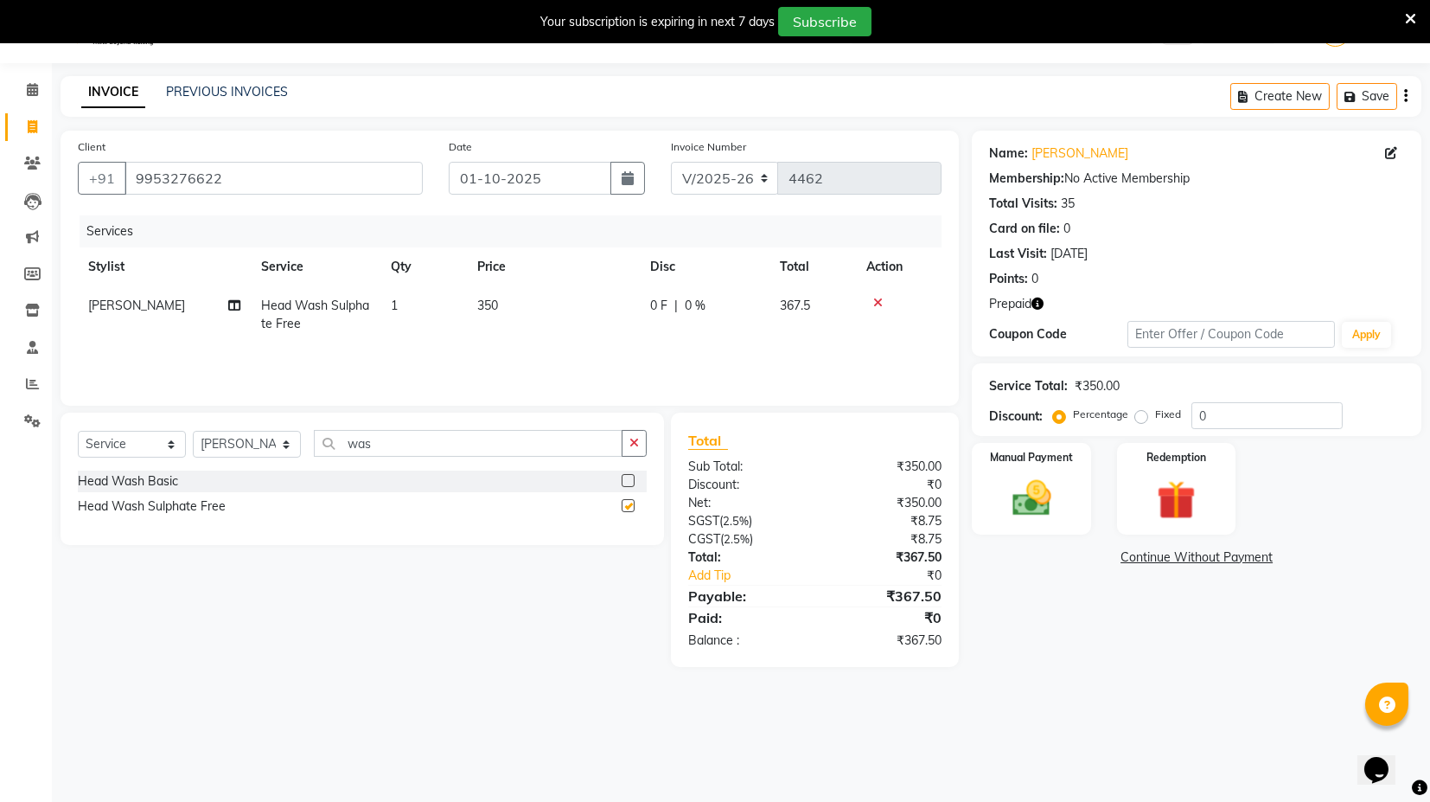
checkbox input "false"
click at [269, 432] on select "Select Stylist ASIF DEEPA FAISAL maahi Manager [PERSON_NAME] [PERSON_NAME] [PER…" at bounding box center [247, 444] width 108 height 27
click at [355, 451] on input "was" at bounding box center [468, 443] width 309 height 27
click at [264, 444] on select "Select Stylist ASIF DEEPA FAISAL maahi Manager [PERSON_NAME] [PERSON_NAME] [PER…" at bounding box center [247, 444] width 108 height 27
select select "61297"
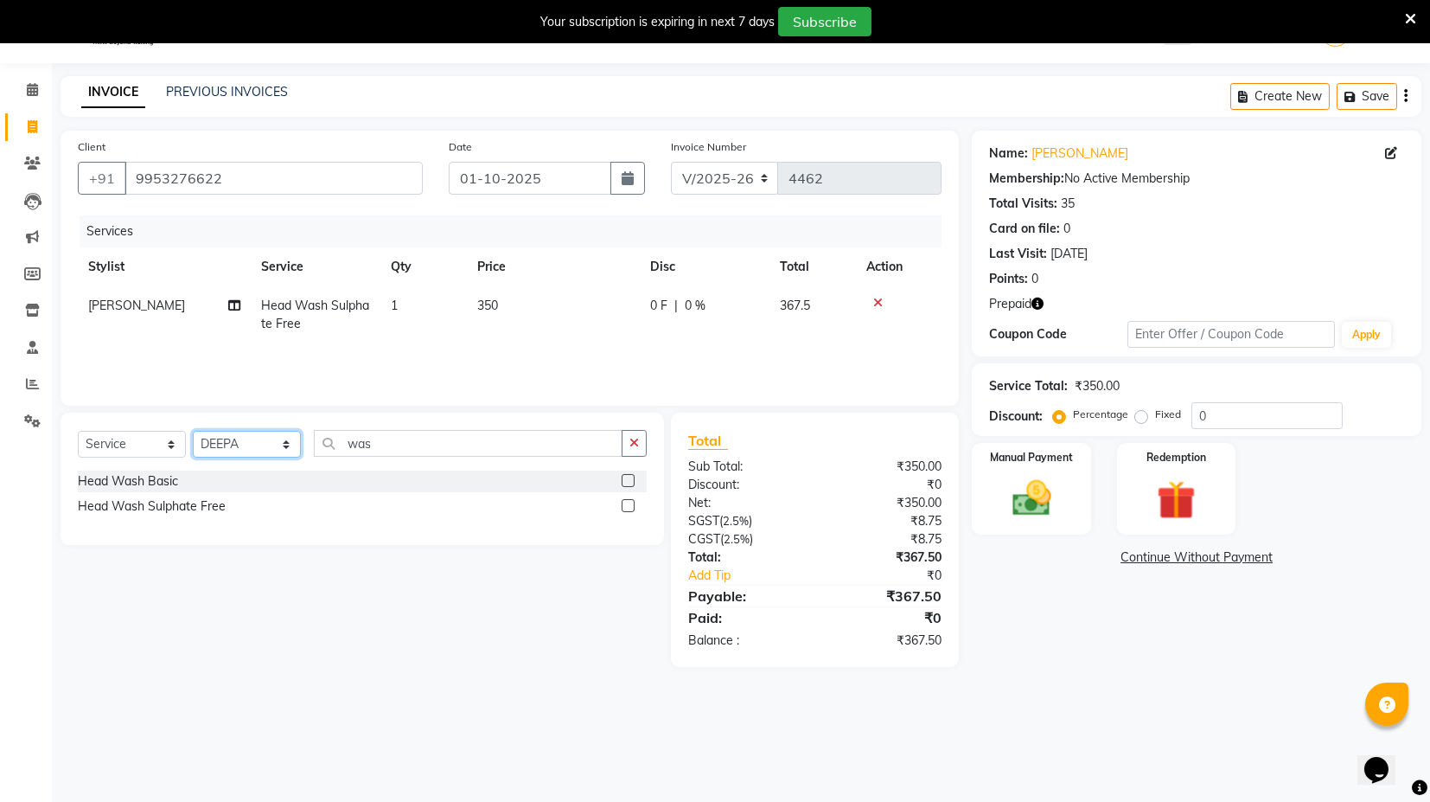
click at [193, 431] on select "Select Stylist ASIF DEEPA FAISAL maahi Manager [PERSON_NAME] [PERSON_NAME] [PER…" at bounding box center [247, 444] width 108 height 27
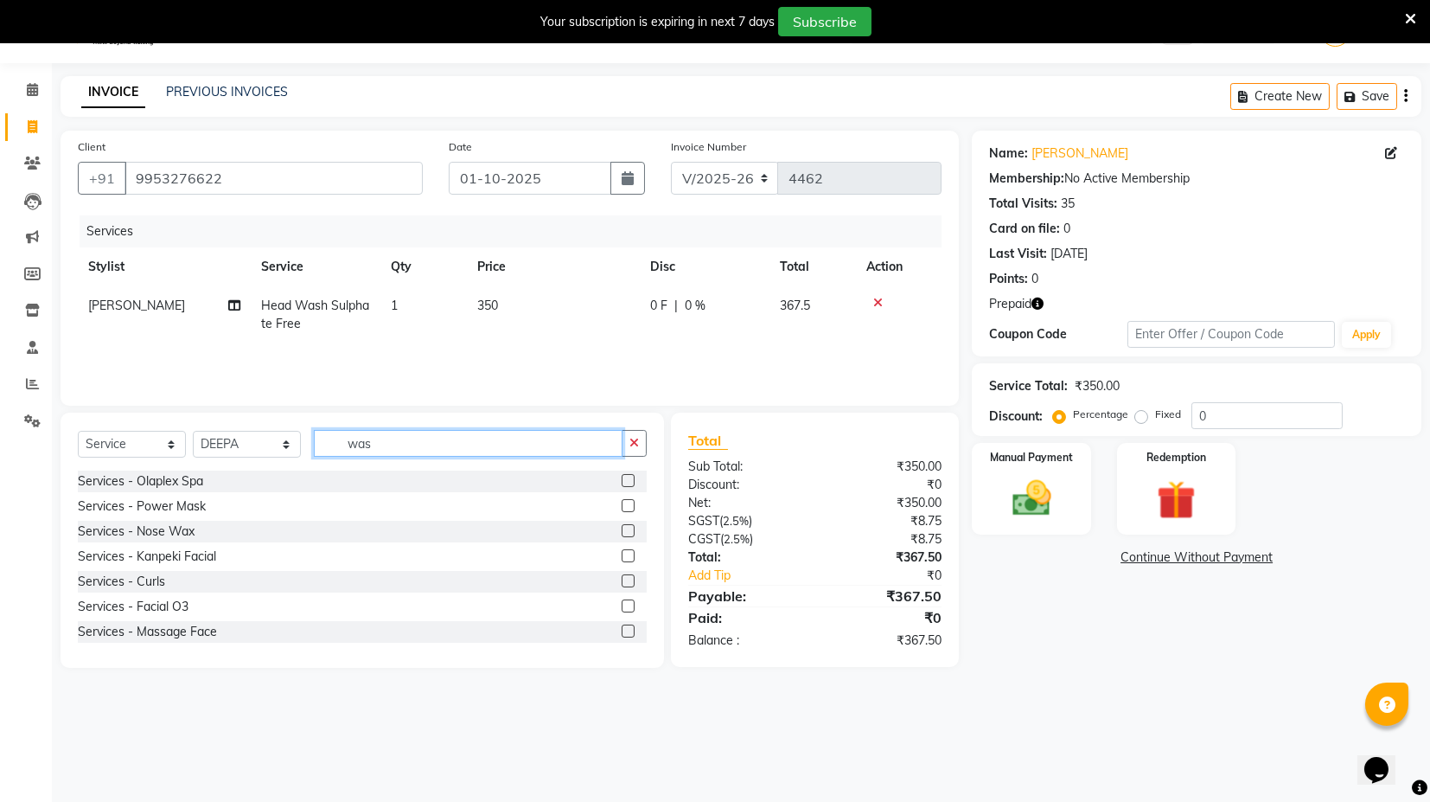
click at [355, 441] on input "was" at bounding box center [468, 443] width 309 height 27
type input "face"
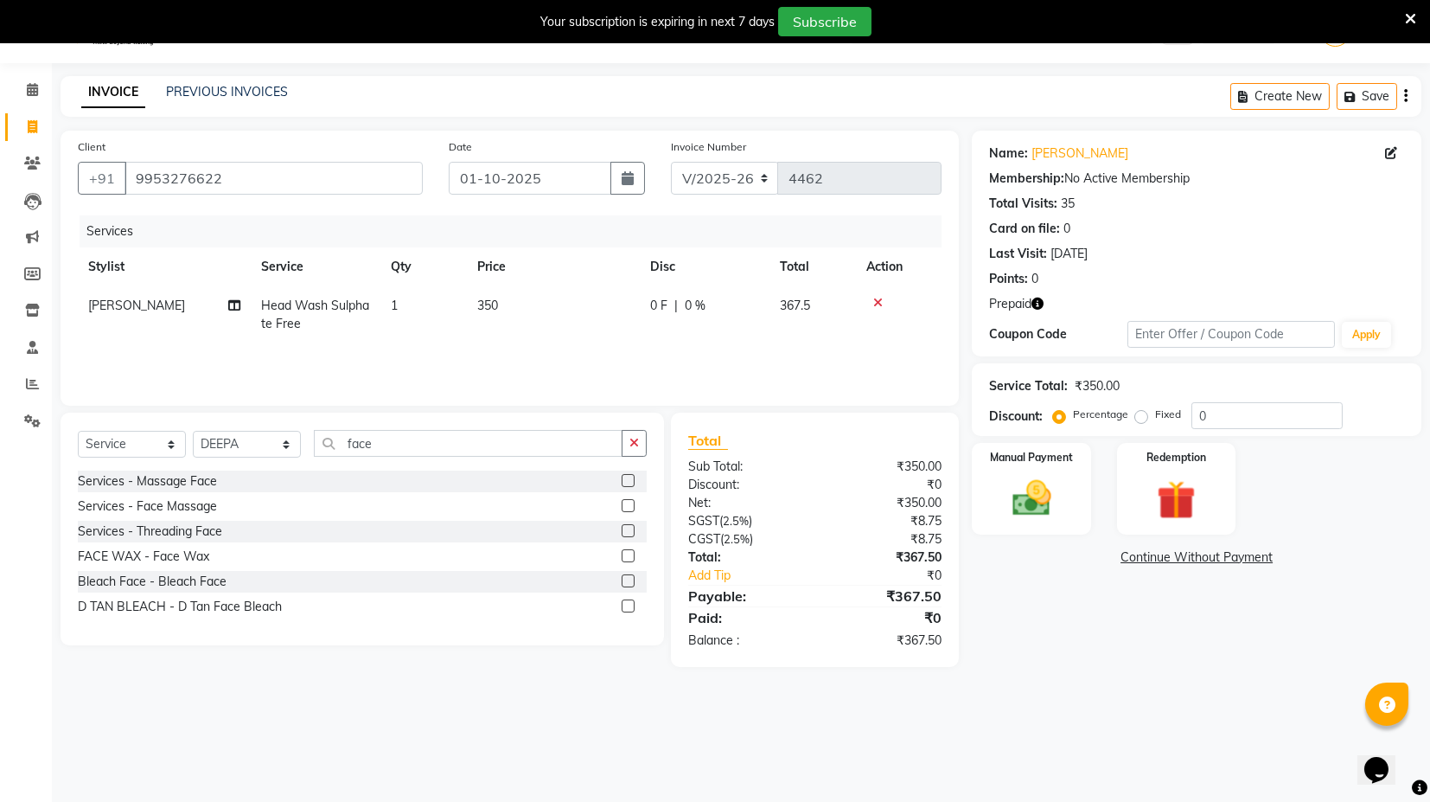
click at [632, 524] on label at bounding box center [628, 530] width 13 height 13
click at [632, 526] on input "checkbox" at bounding box center [627, 531] width 11 height 11
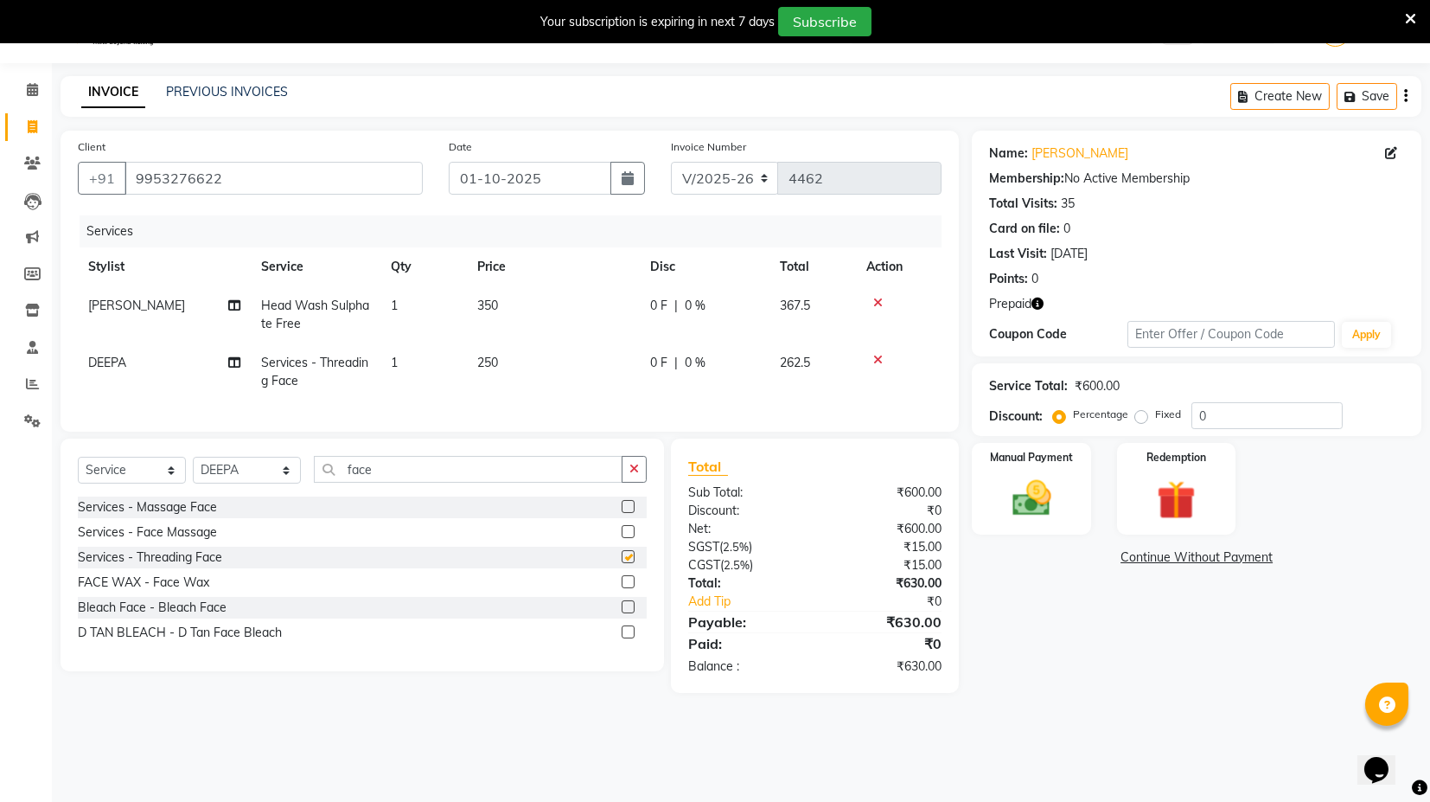
checkbox input "false"
click at [624, 295] on td "350" at bounding box center [553, 314] width 173 height 57
select select "88661"
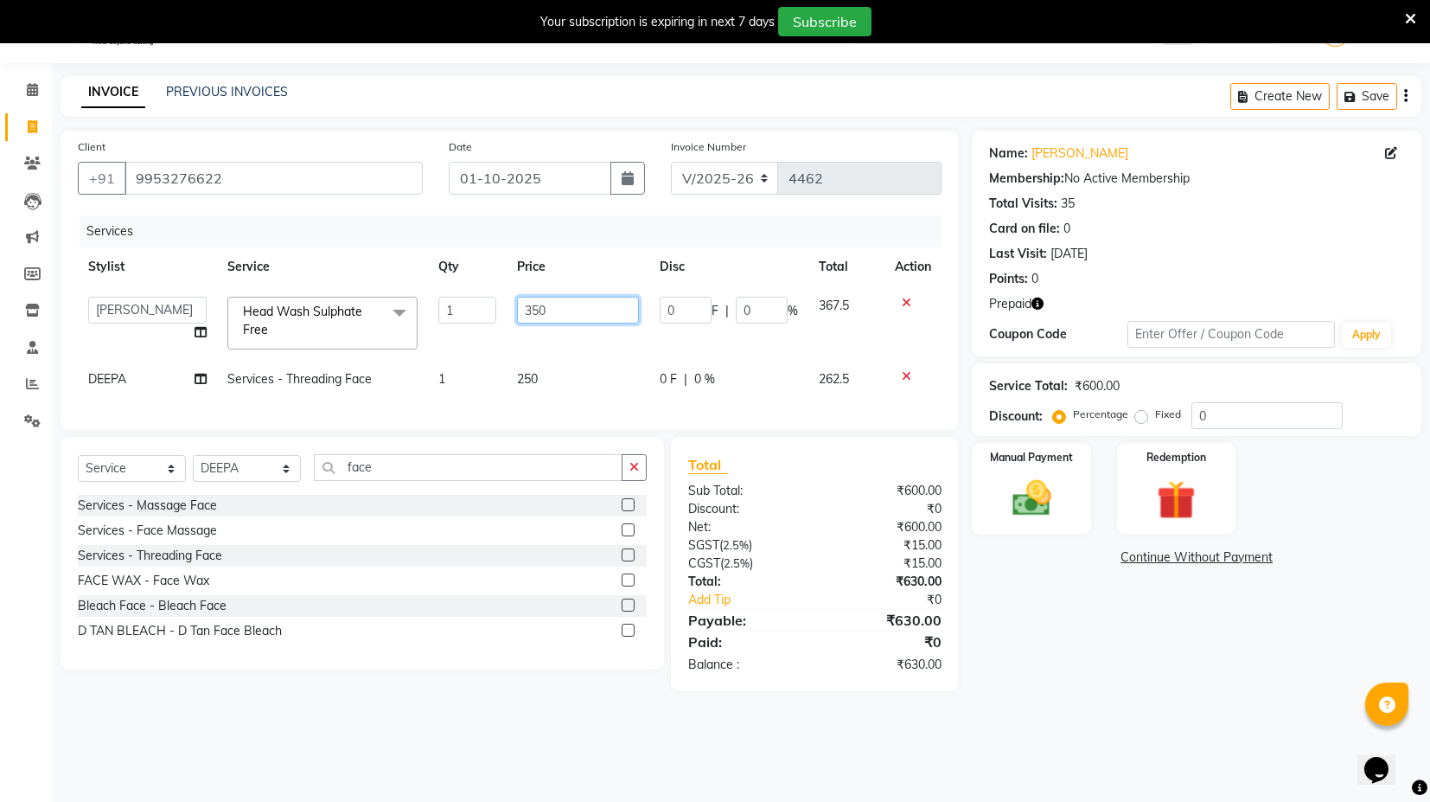
click at [533, 305] on input "350" at bounding box center [578, 310] width 123 height 27
type input "500"
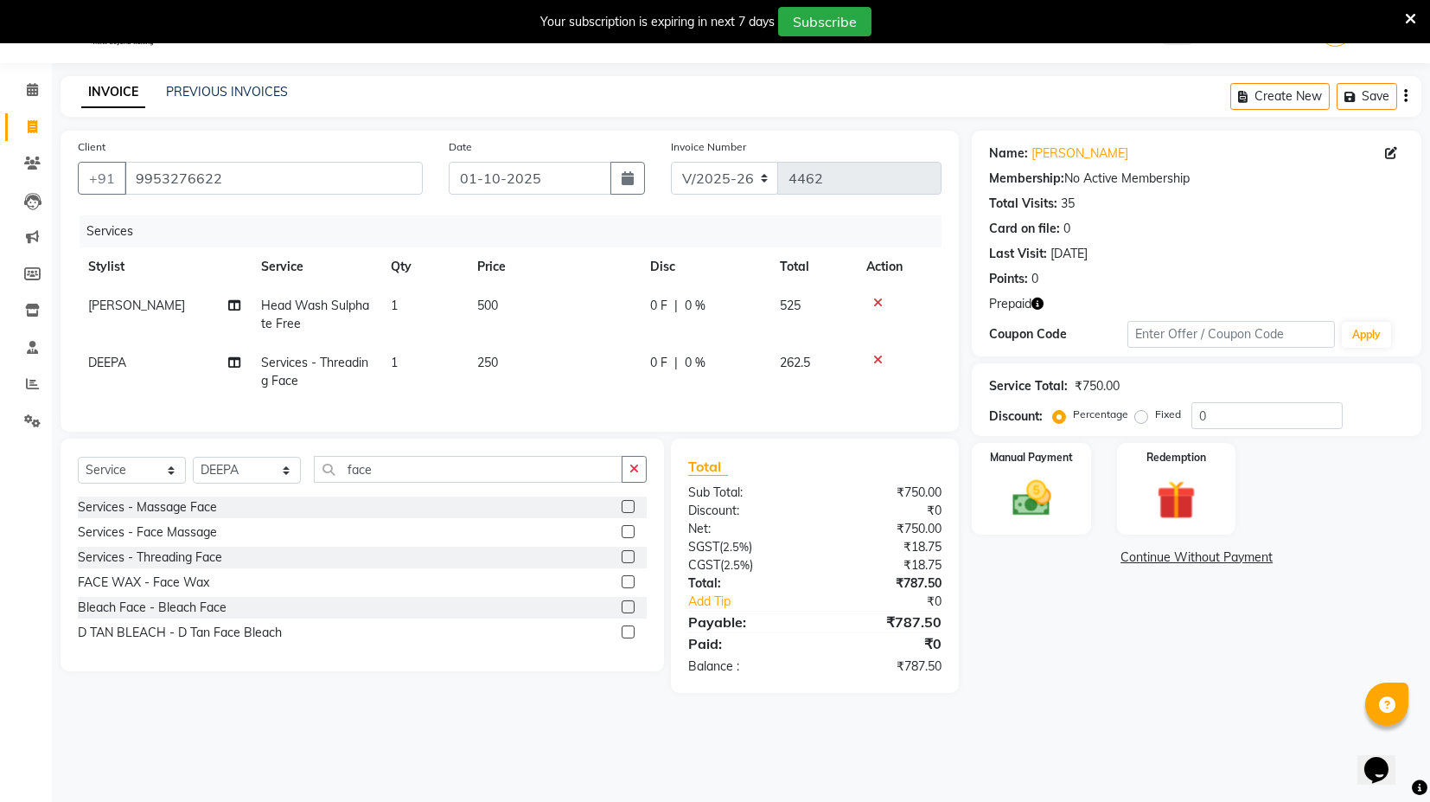
drag, startPoint x: 793, startPoint y: 493, endPoint x: 862, endPoint y: 433, distance: 91.3
click at [794, 493] on div "Total Sub Total: ₹750.00 Discount: ₹0 Net: ₹750.00 SGST ( 2.5% ) ₹18.75 CGST ( …" at bounding box center [814, 566] width 253 height 220
drag, startPoint x: 1035, startPoint y: 304, endPoint x: 1088, endPoint y: 267, distance: 64.5
click at [1035, 304] on icon "button" at bounding box center [1038, 303] width 12 height 12
click at [1159, 463] on div "Redemption" at bounding box center [1177, 488] width 124 height 95
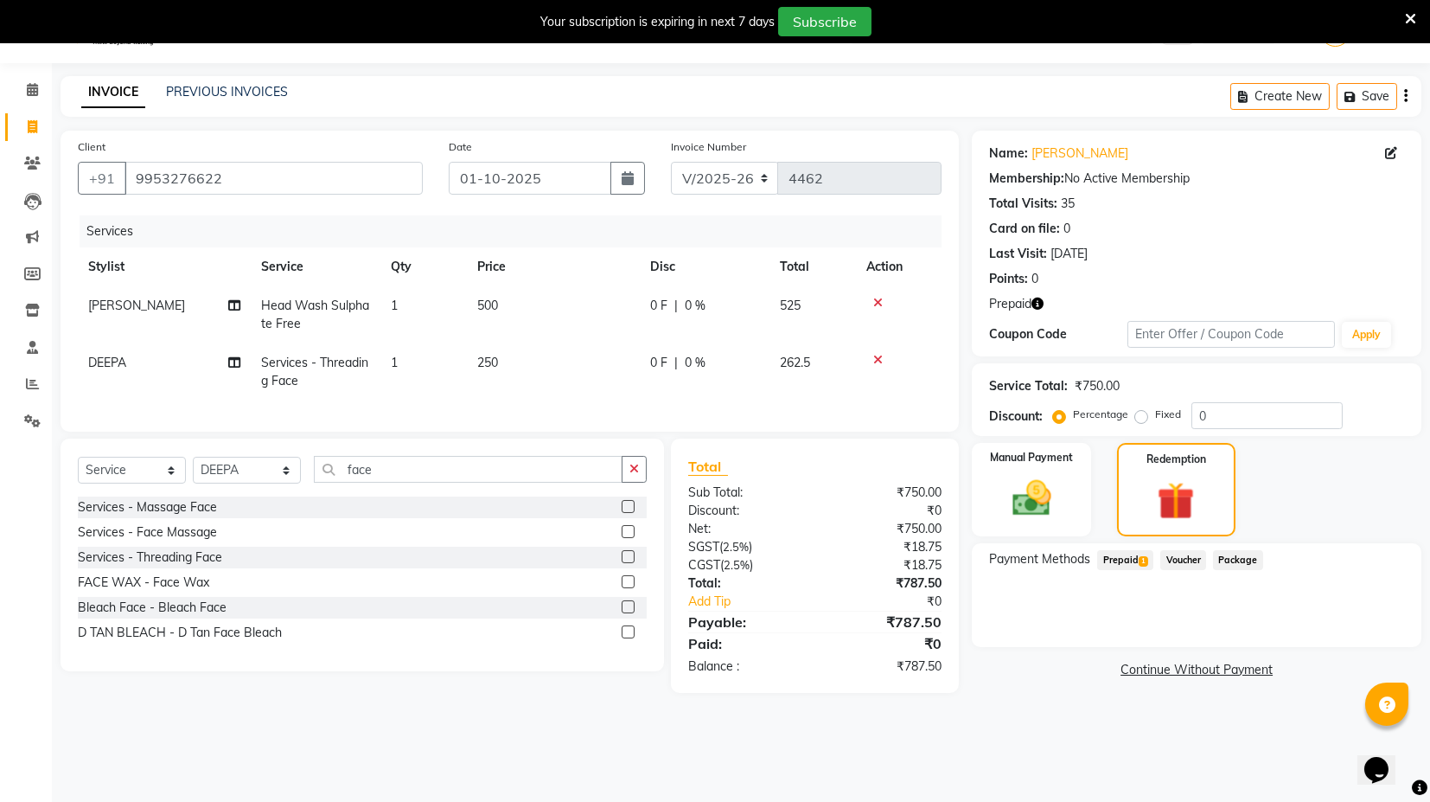
drag, startPoint x: 1124, startPoint y: 561, endPoint x: 1173, endPoint y: 572, distance: 50.4
click at [1128, 561] on span "Prepaid 1" at bounding box center [1125, 560] width 56 height 20
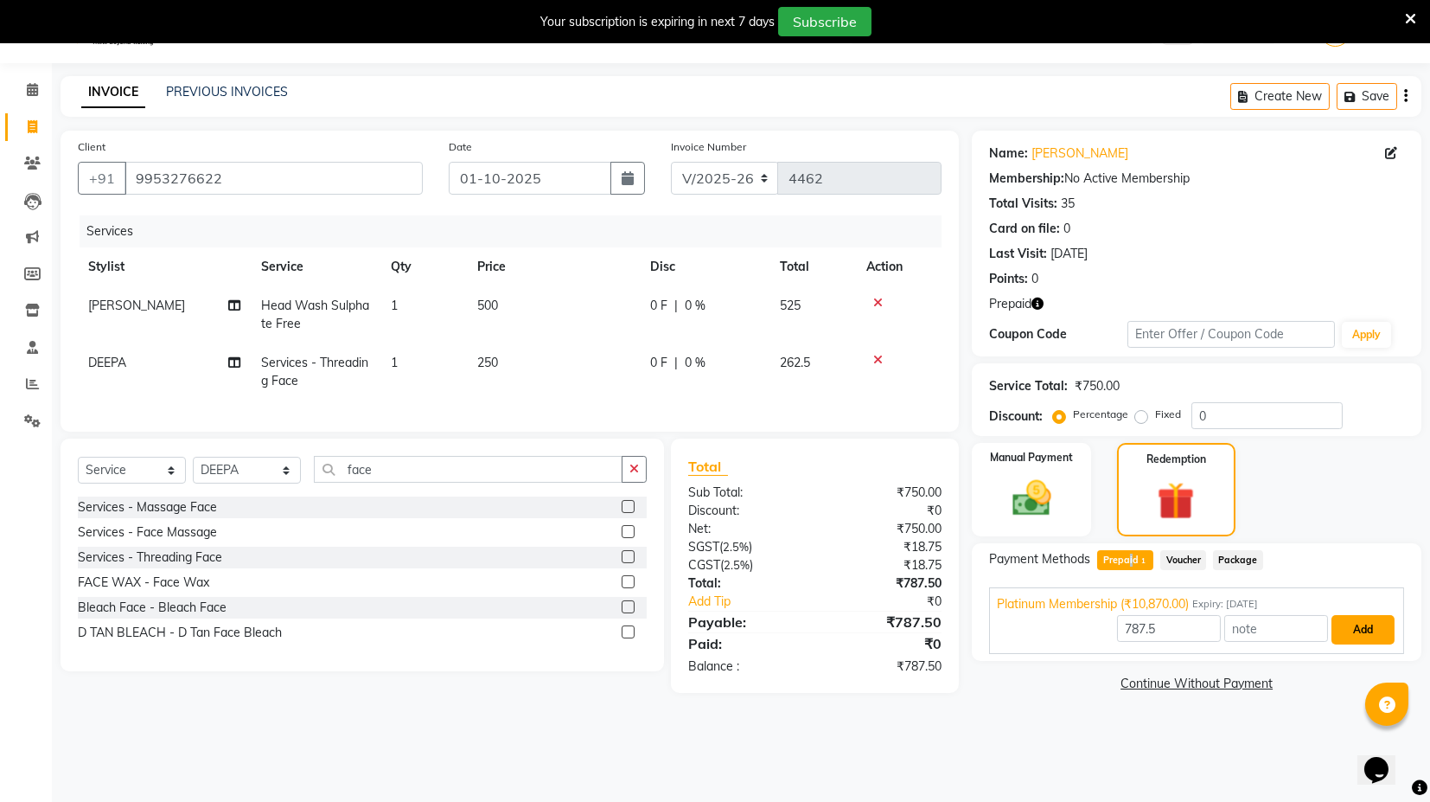
click at [1370, 629] on button "Add" at bounding box center [1363, 629] width 63 height 29
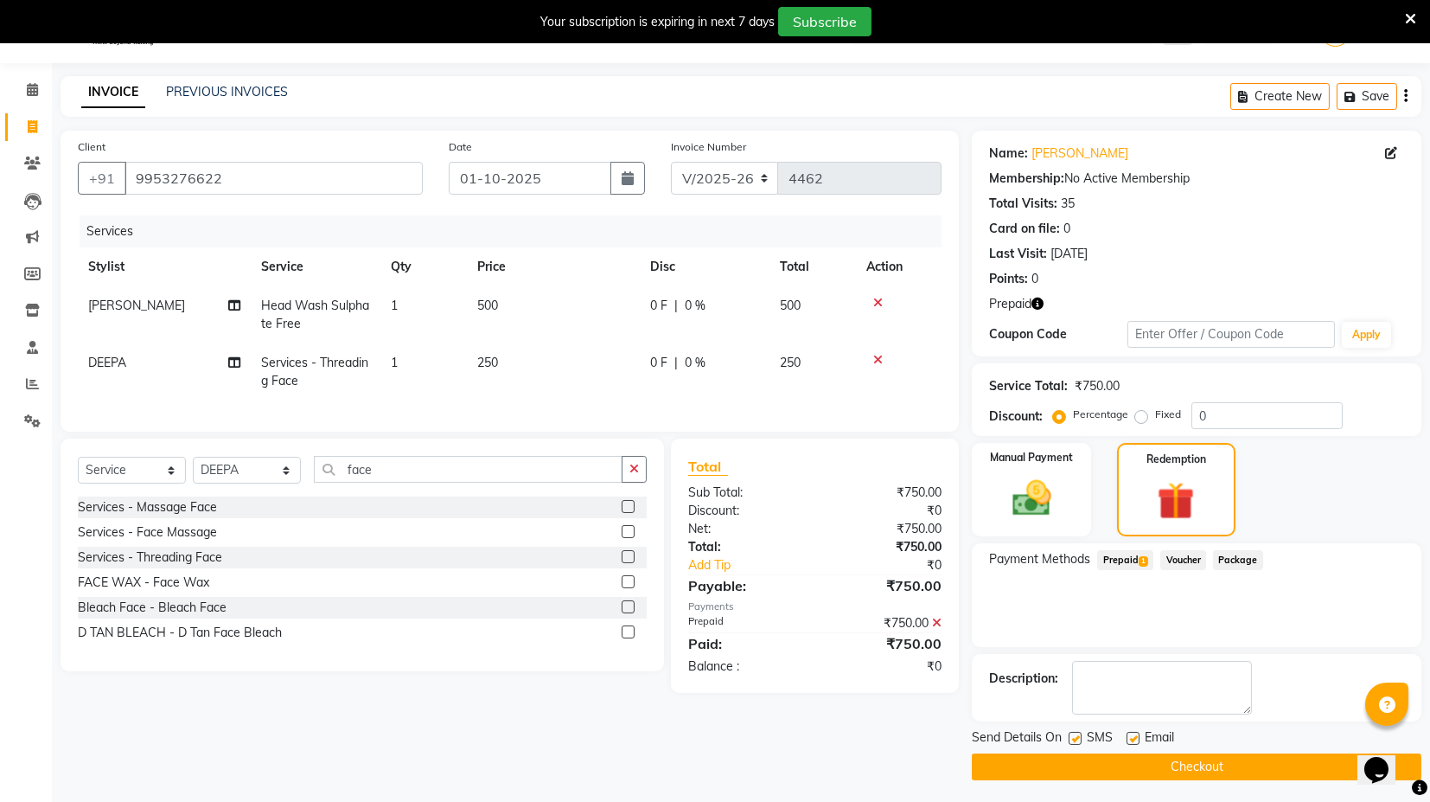
drag, startPoint x: 1074, startPoint y: 732, endPoint x: 1087, endPoint y: 734, distance: 13.1
click at [1080, 734] on label at bounding box center [1075, 737] width 13 height 13
click at [1080, 734] on input "checkbox" at bounding box center [1074, 738] width 11 height 11
checkbox input "false"
click at [1134, 738] on label at bounding box center [1133, 737] width 13 height 13
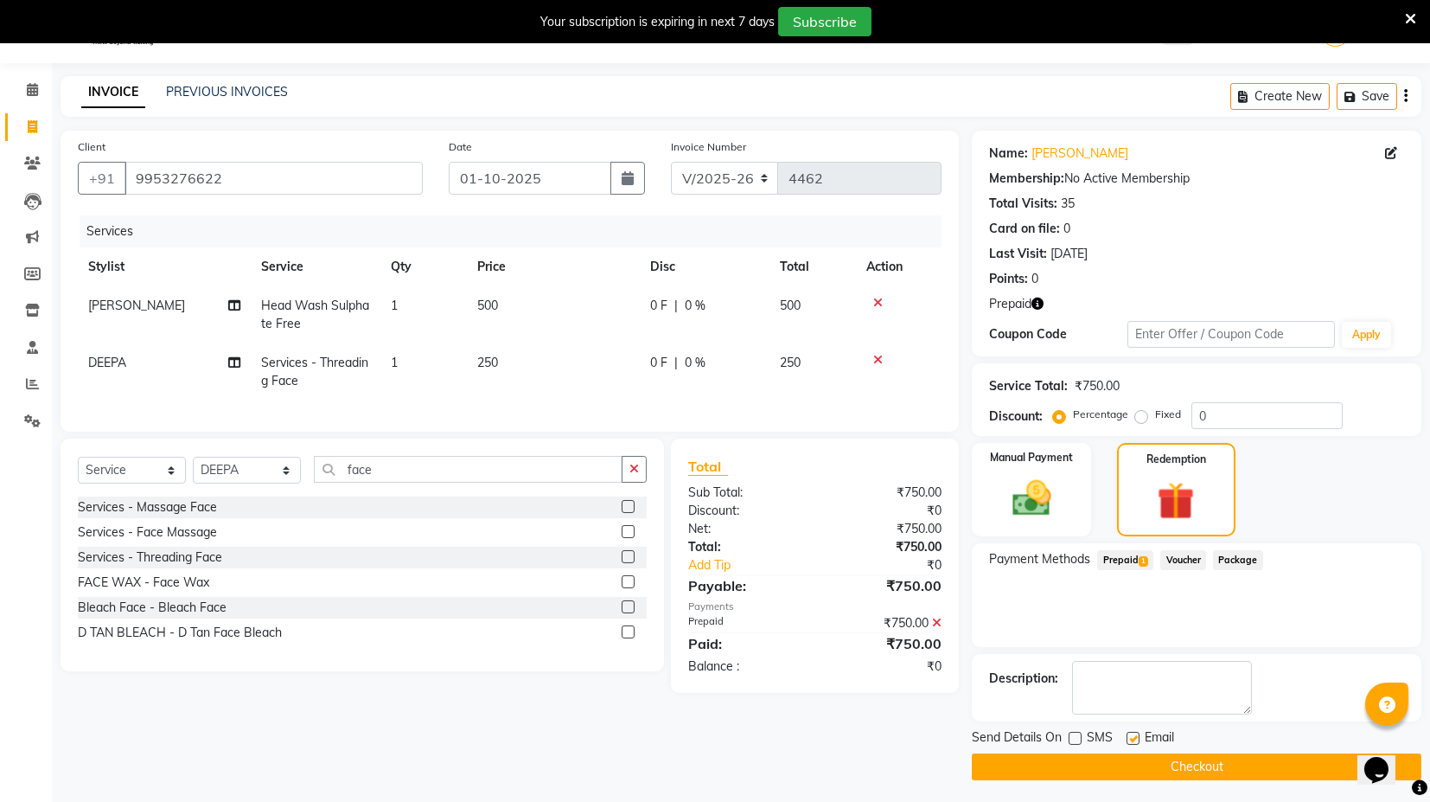
click at [1134, 738] on input "checkbox" at bounding box center [1132, 738] width 11 height 11
checkbox input "false"
drag, startPoint x: 1134, startPoint y: 762, endPoint x: 1151, endPoint y: 765, distance: 17.6
click at [1134, 763] on button "Checkout" at bounding box center [1197, 766] width 450 height 27
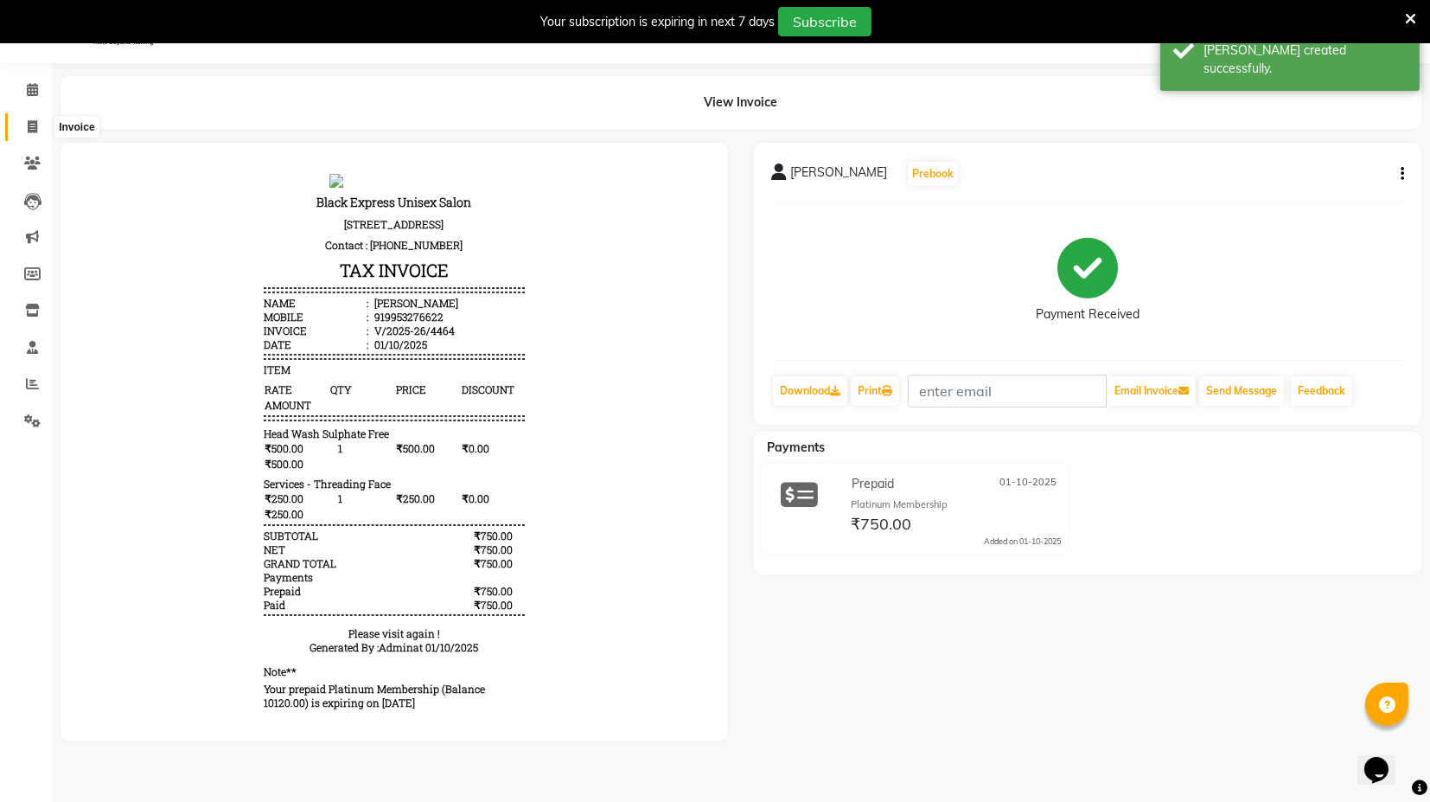
click at [30, 131] on icon at bounding box center [33, 126] width 10 height 13
select select "7082"
select select "service"
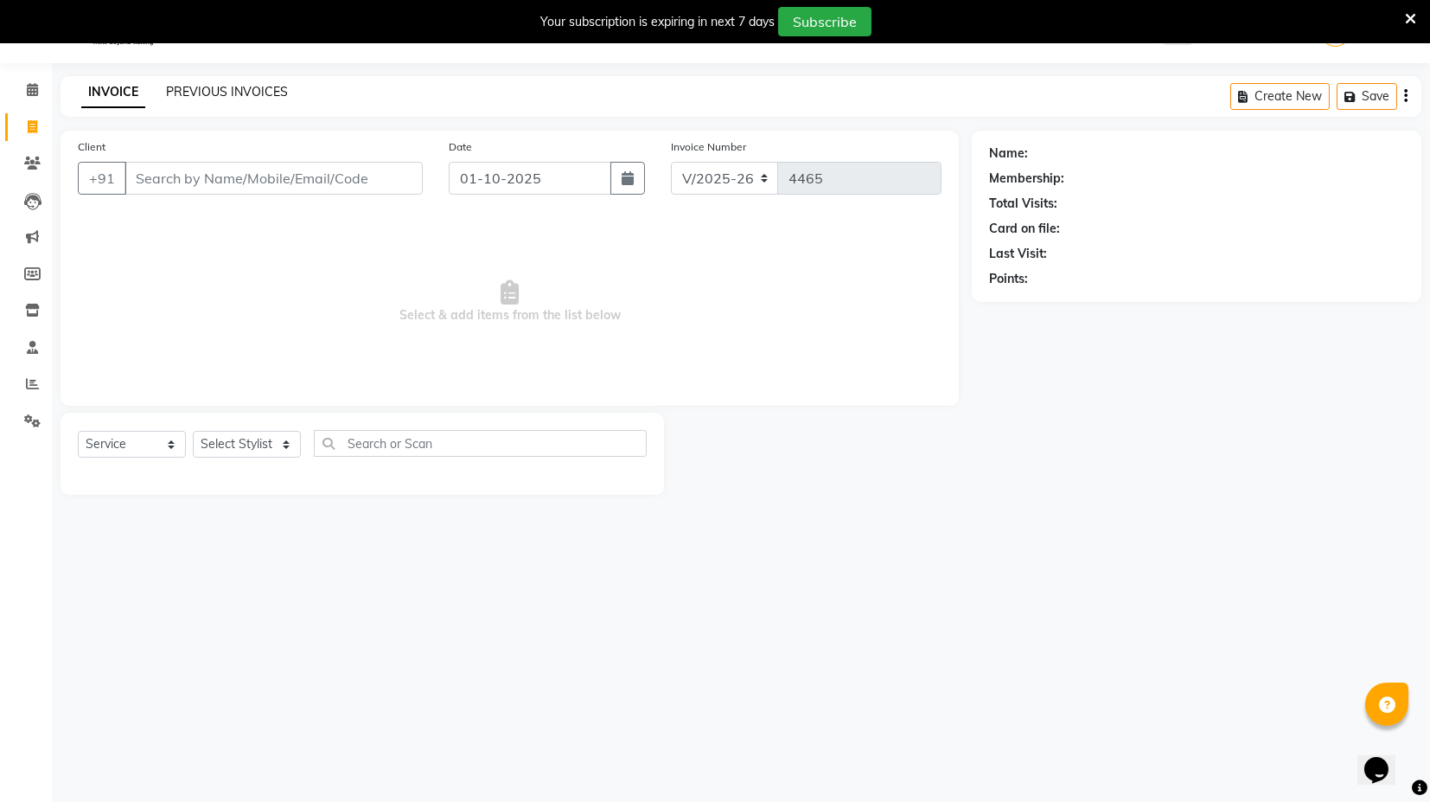
click at [202, 85] on link "PREVIOUS INVOICES" at bounding box center [227, 92] width 122 height 16
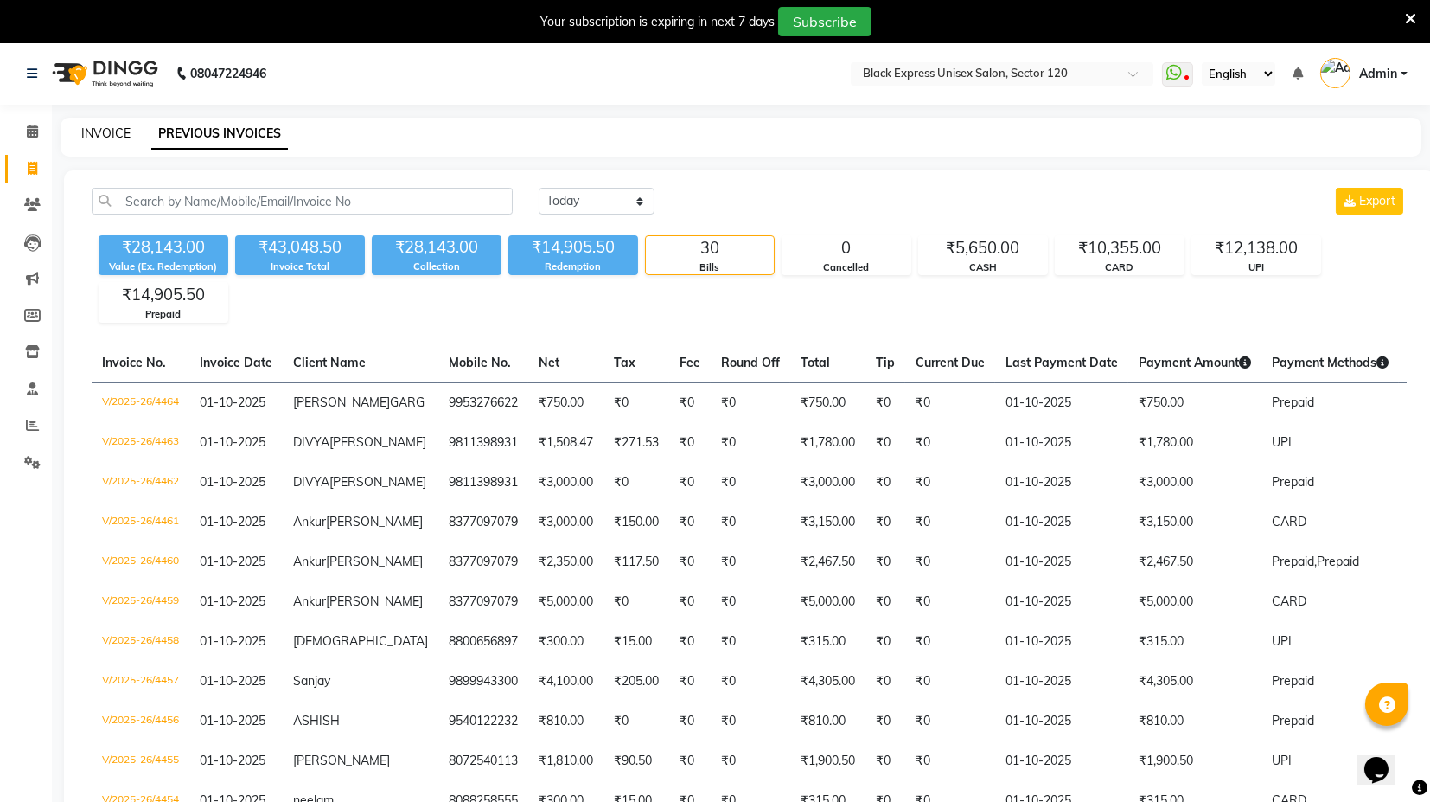
click at [98, 131] on link "INVOICE" at bounding box center [105, 133] width 49 height 16
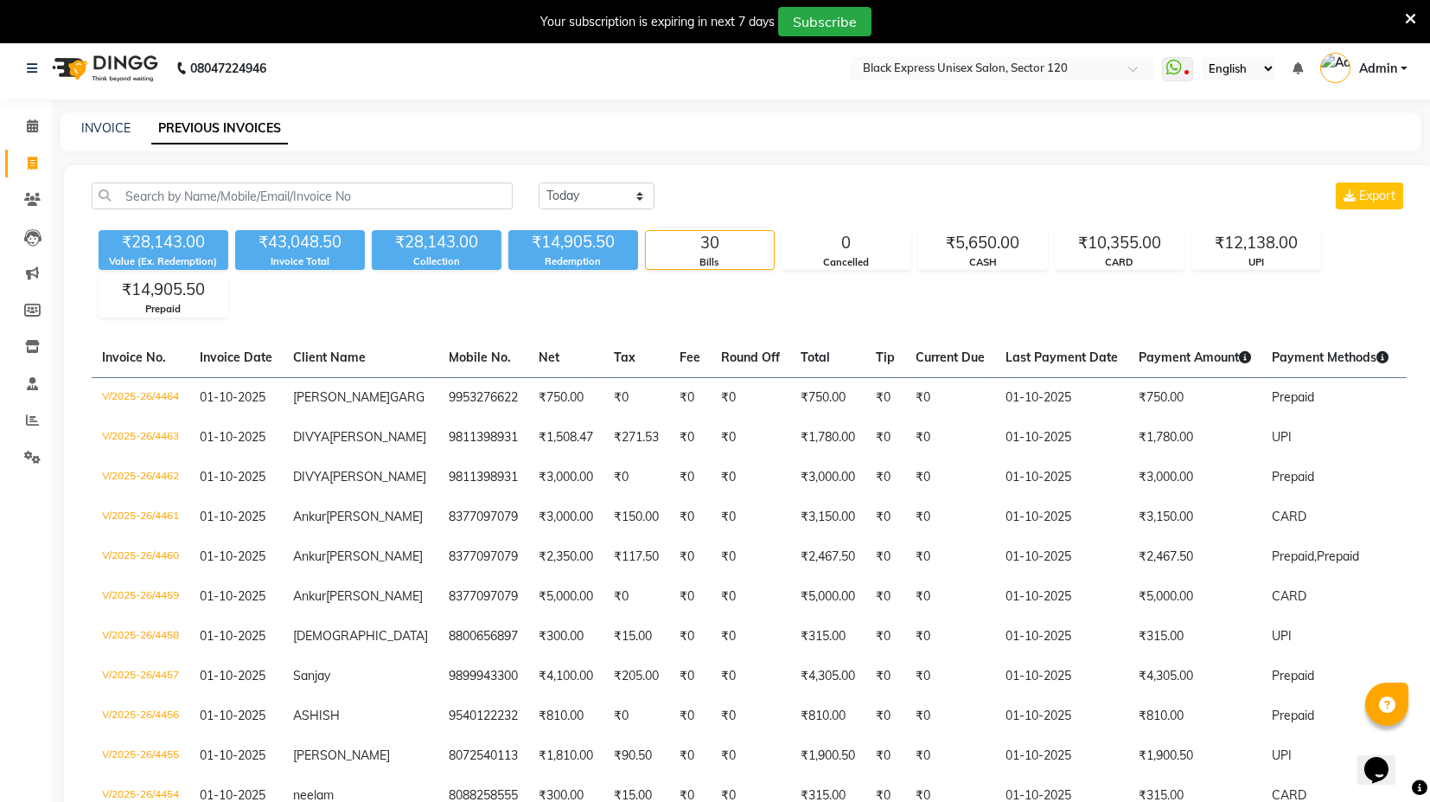
select select "7082"
select select "service"
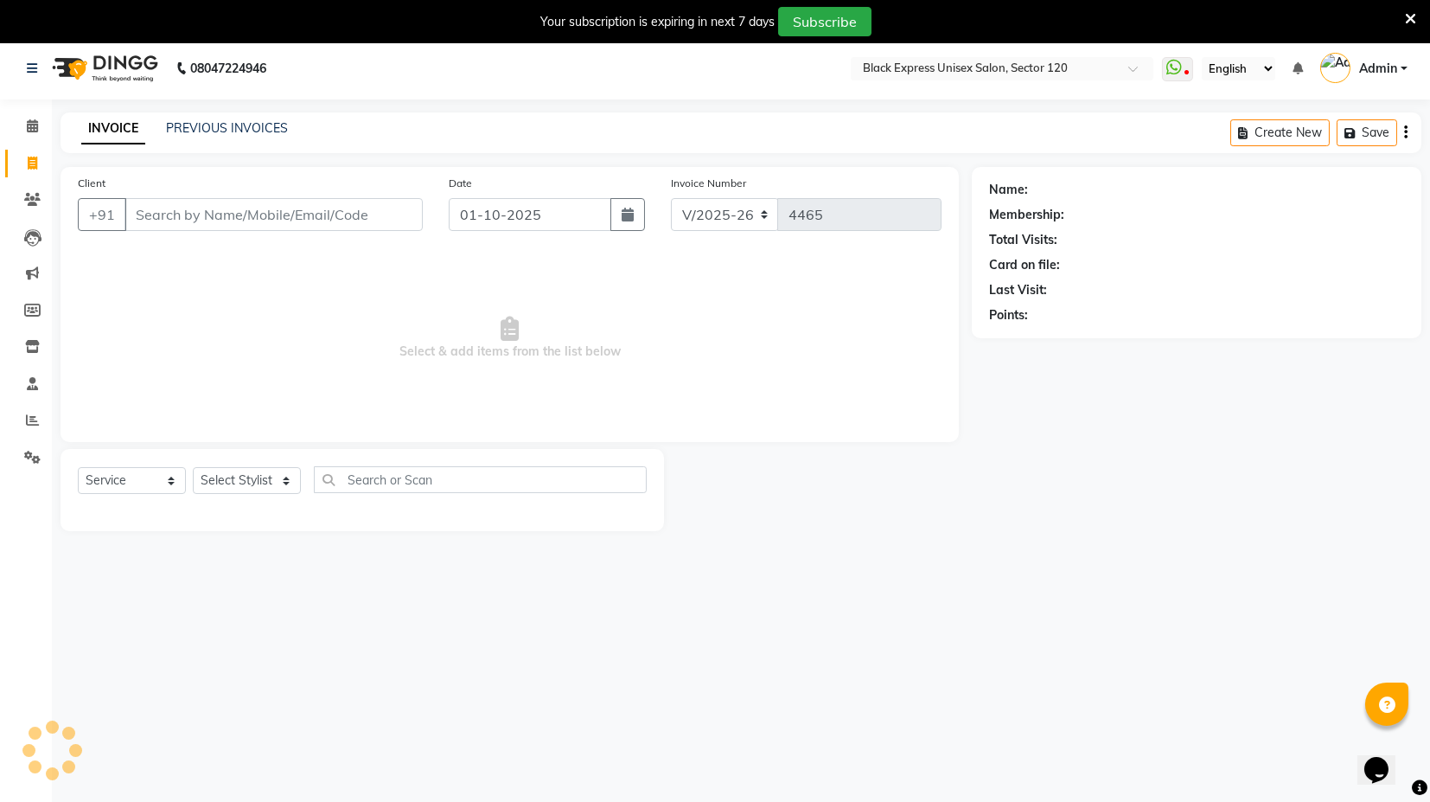
scroll to position [42, 0]
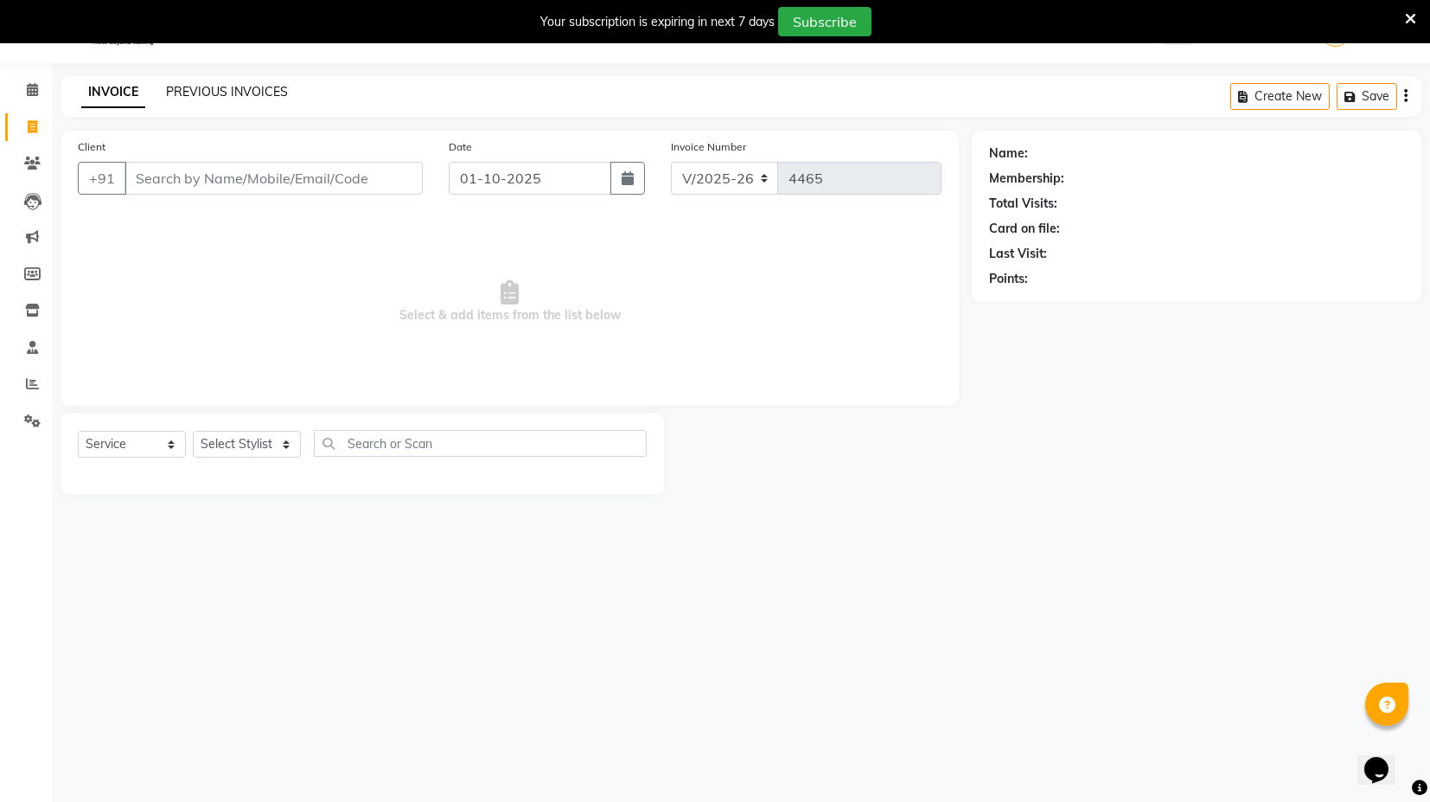
click at [275, 93] on link "PREVIOUS INVOICES" at bounding box center [227, 92] width 122 height 16
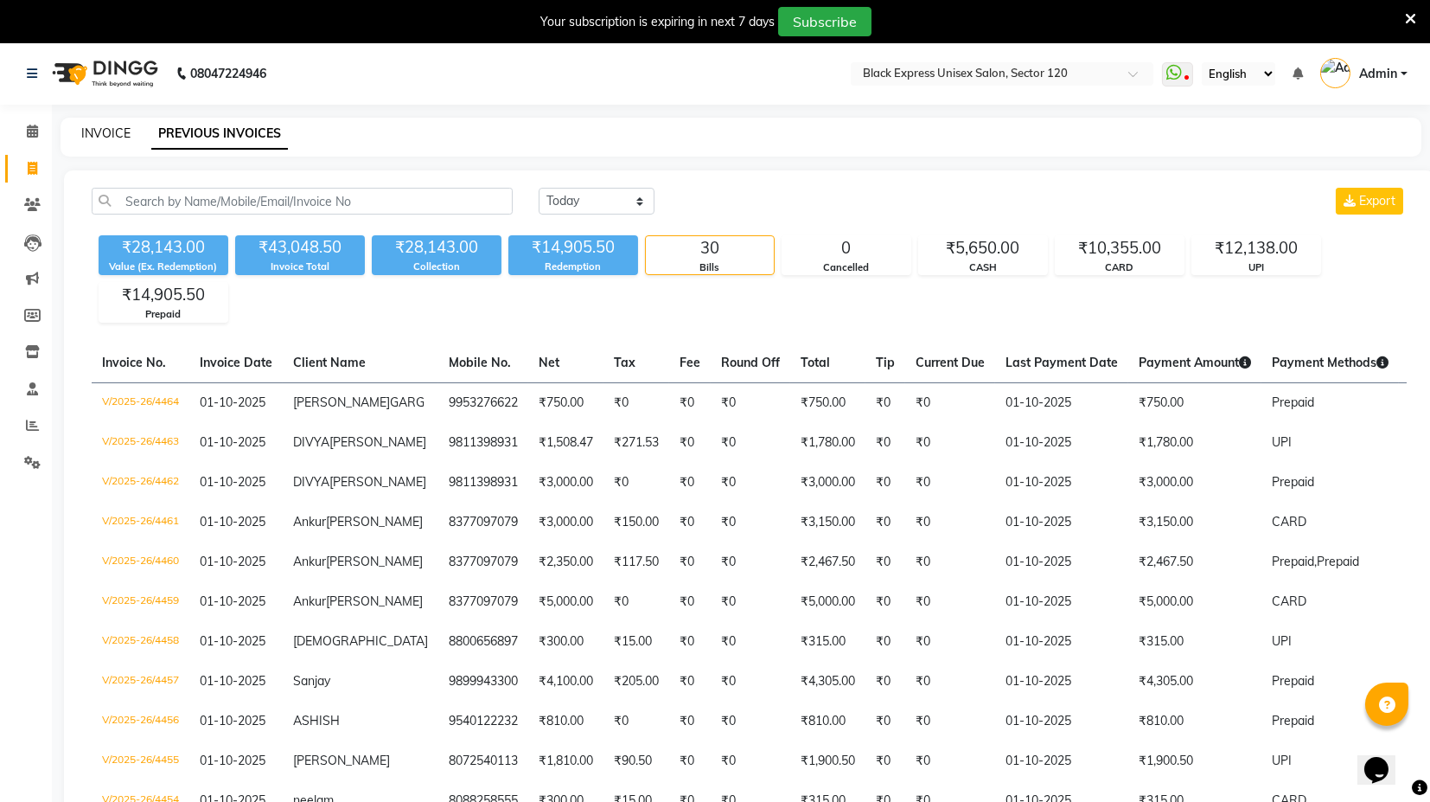
click at [109, 125] on link "INVOICE" at bounding box center [105, 133] width 49 height 16
select select "service"
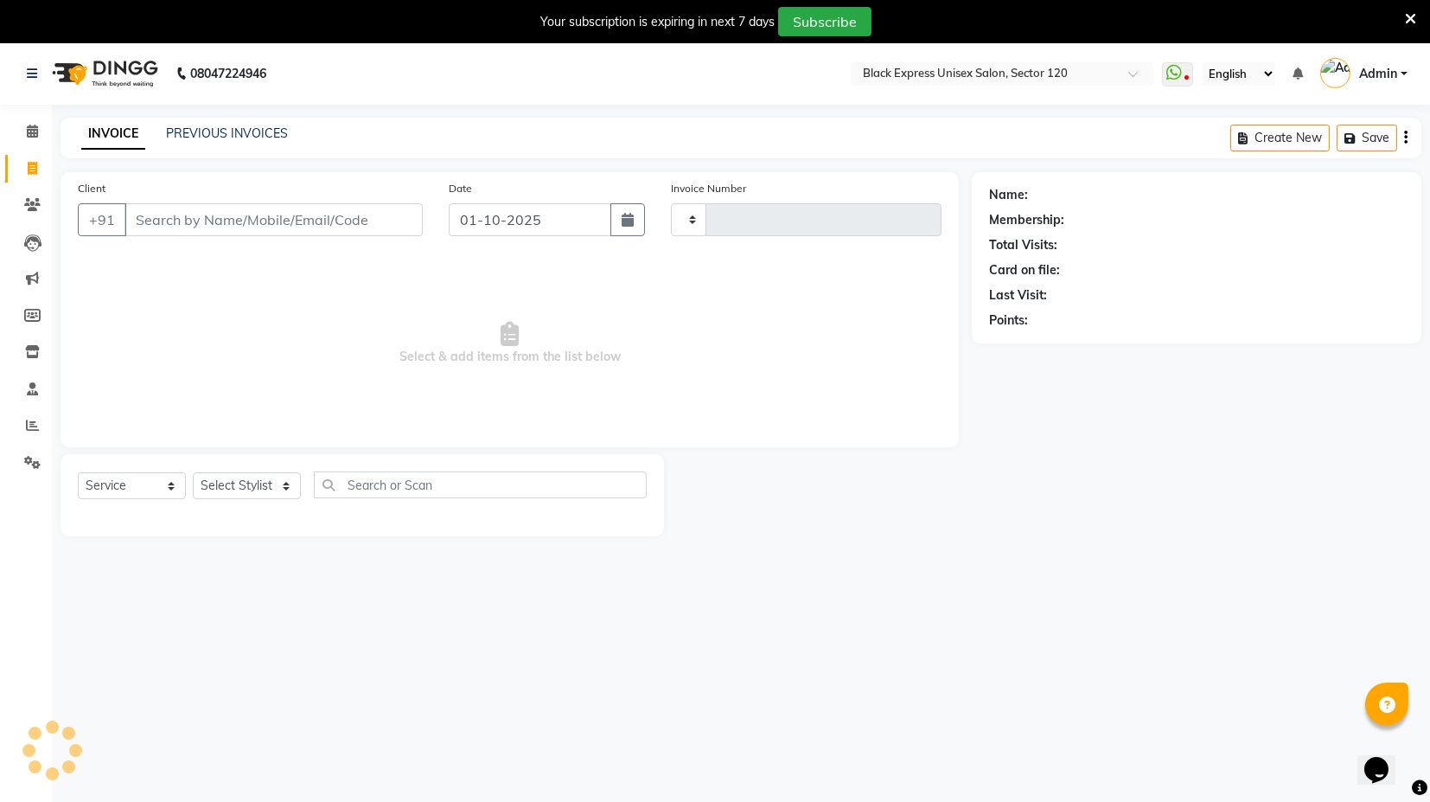
scroll to position [42, 0]
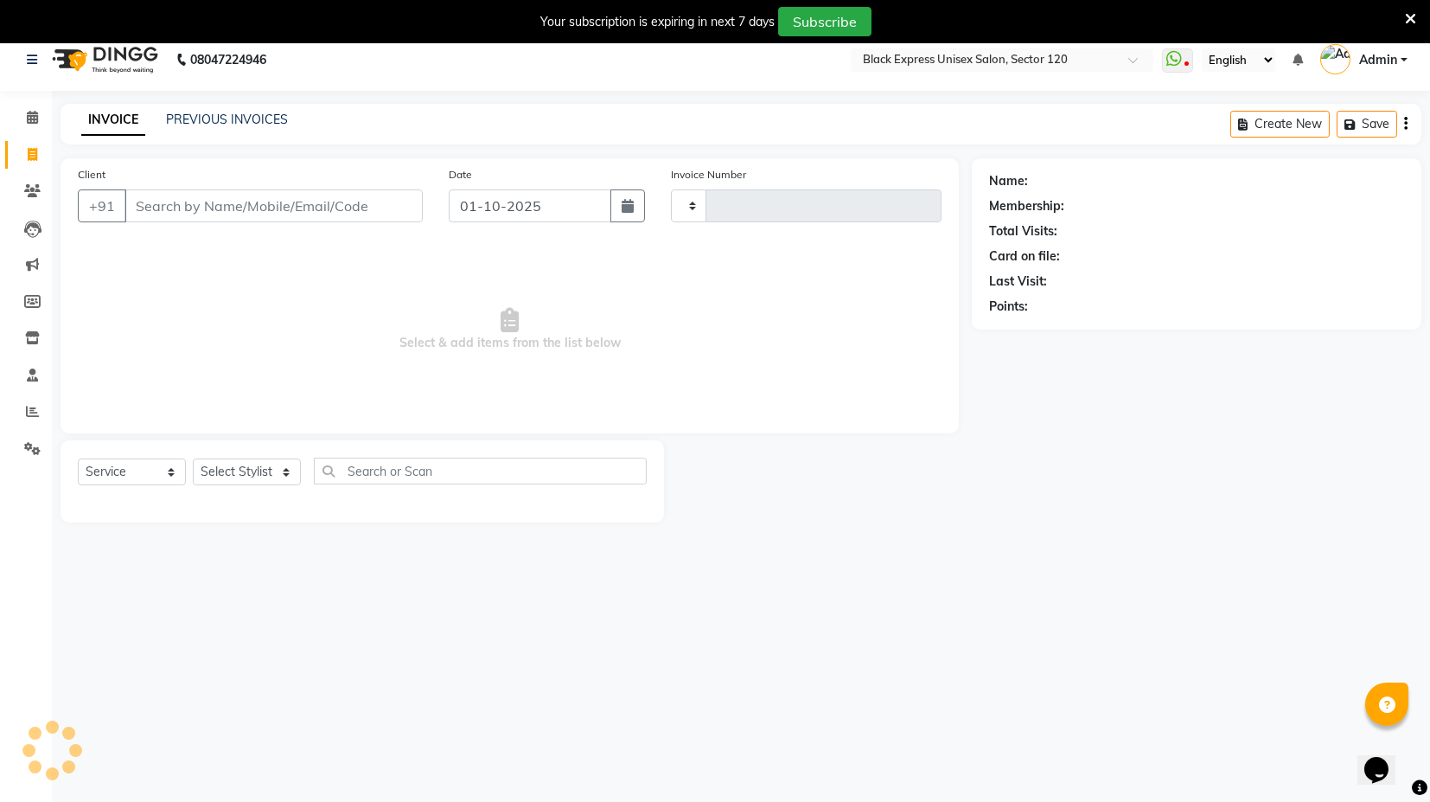
type input "4465"
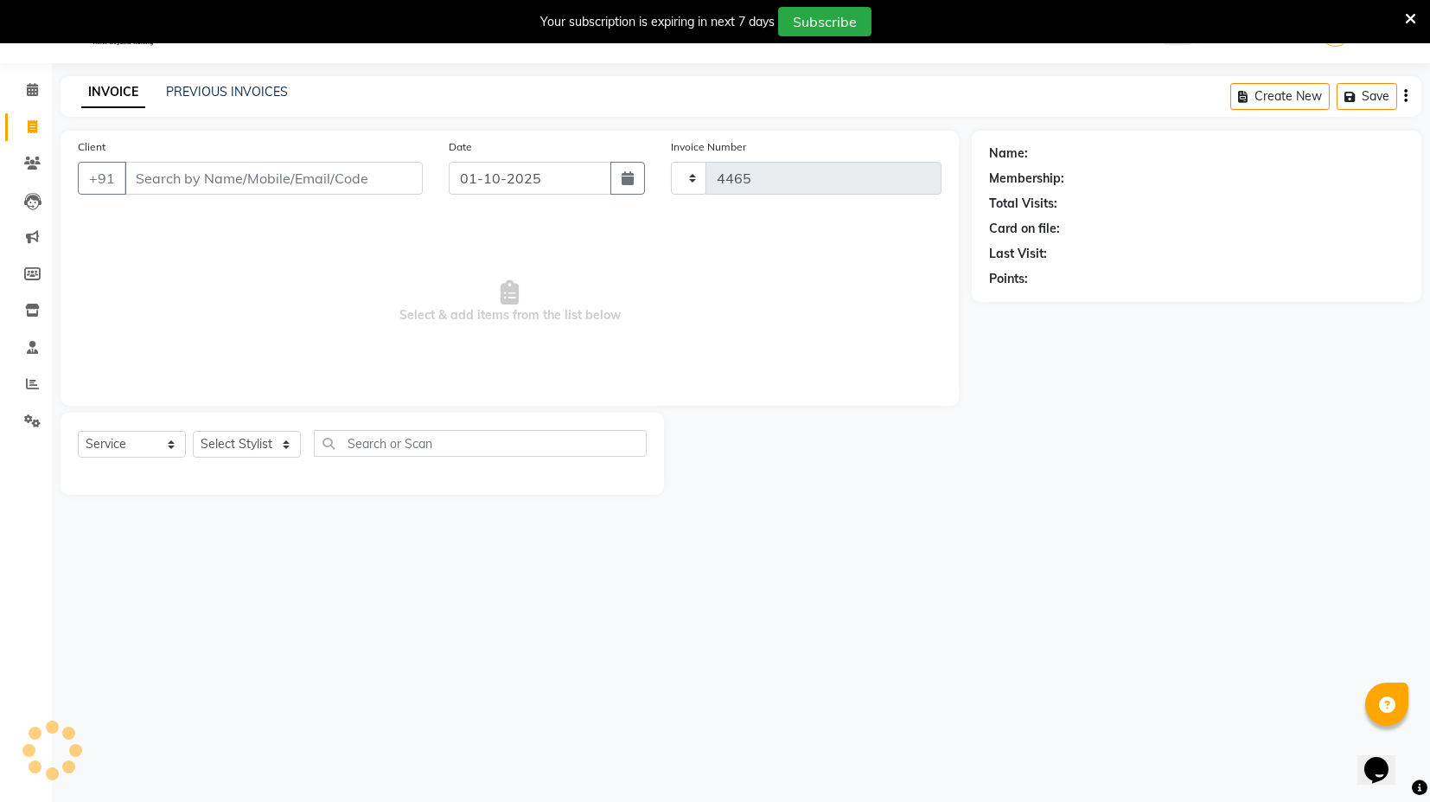
select select "7082"
click at [234, 181] on input "Client" at bounding box center [274, 178] width 298 height 33
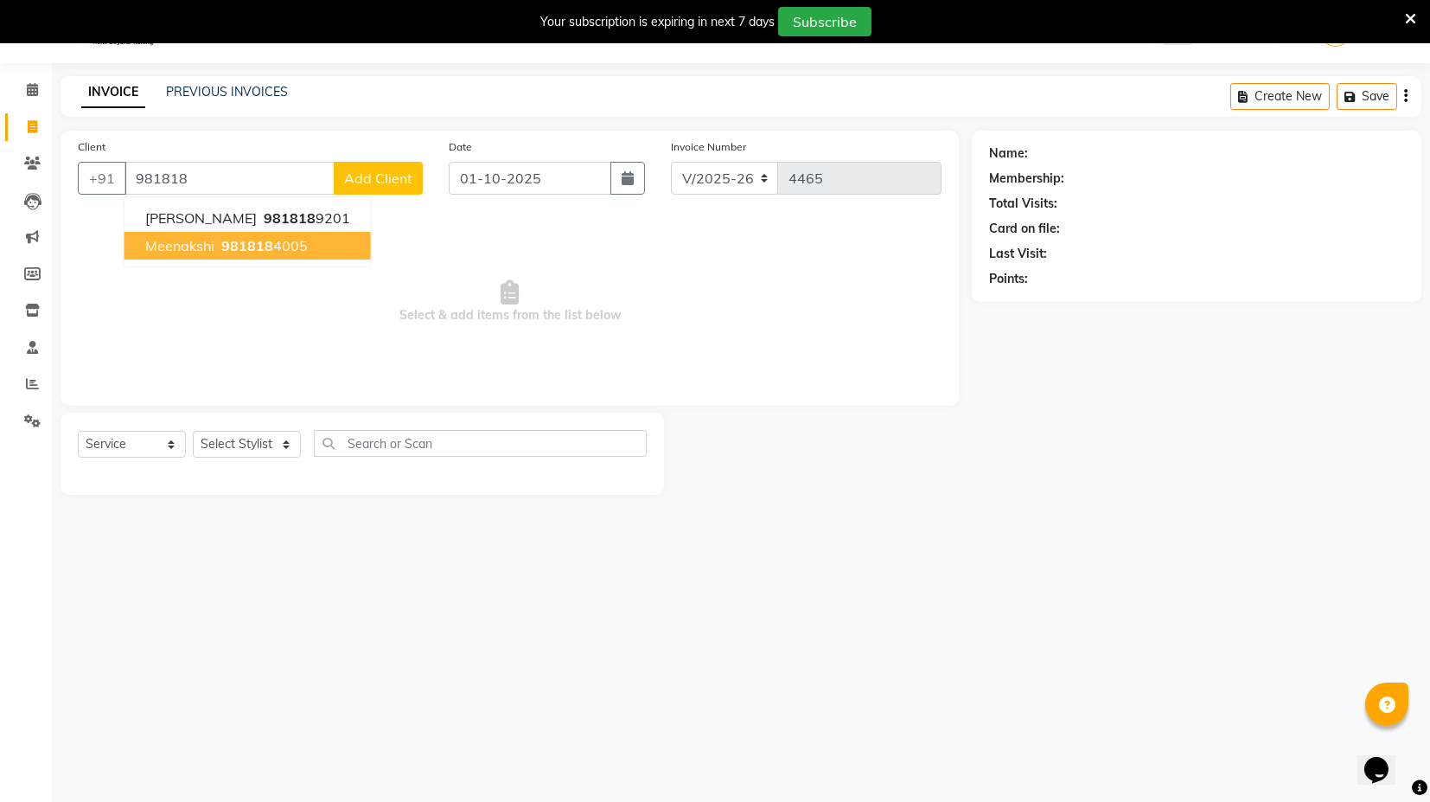
click at [250, 233] on button "Meenakshi 981818 4005" at bounding box center [248, 246] width 246 height 28
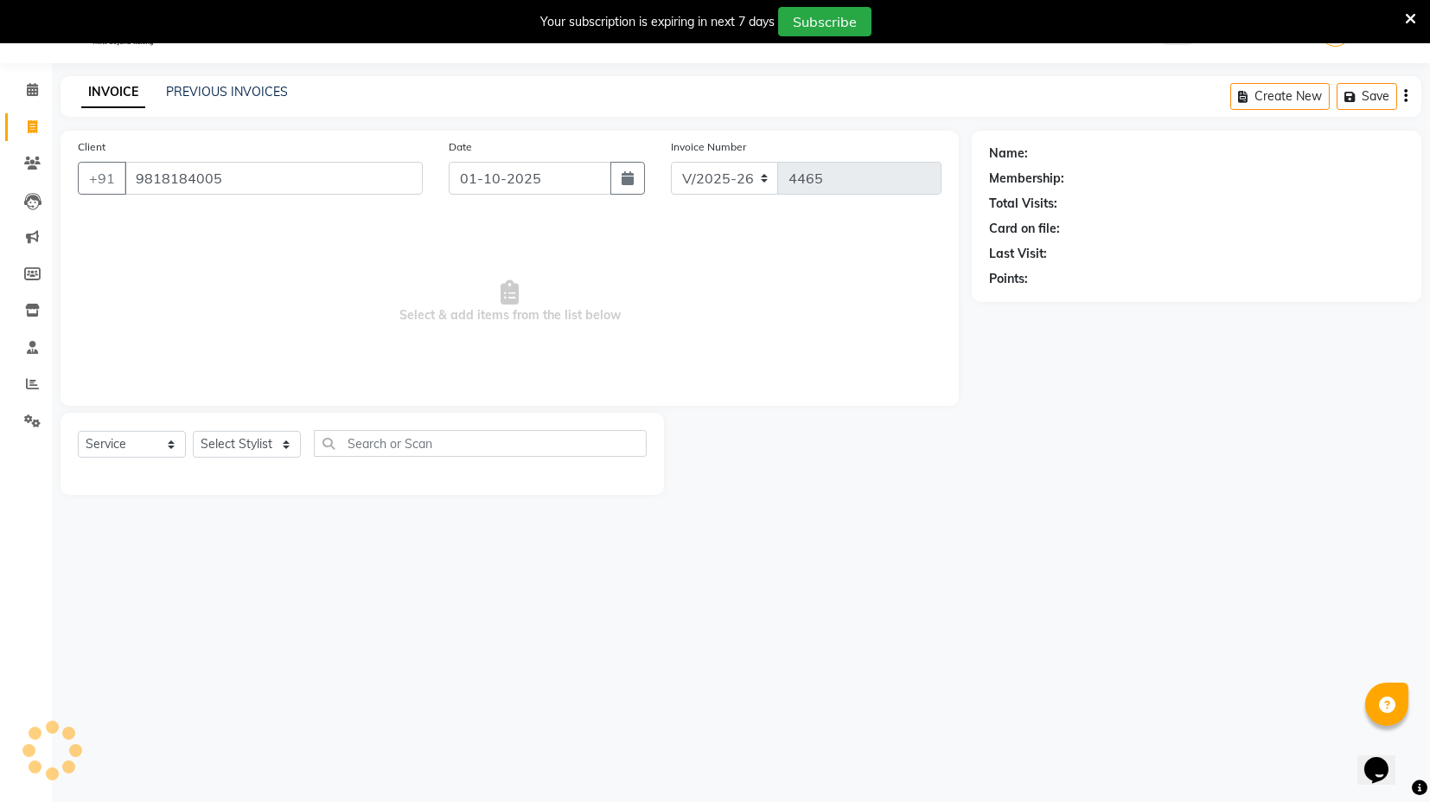
type input "9818184005"
click at [246, 436] on select "Select Stylist ASIF DEEPA FAISAL maahi Manager [PERSON_NAME] [PERSON_NAME] [PER…" at bounding box center [247, 444] width 108 height 27
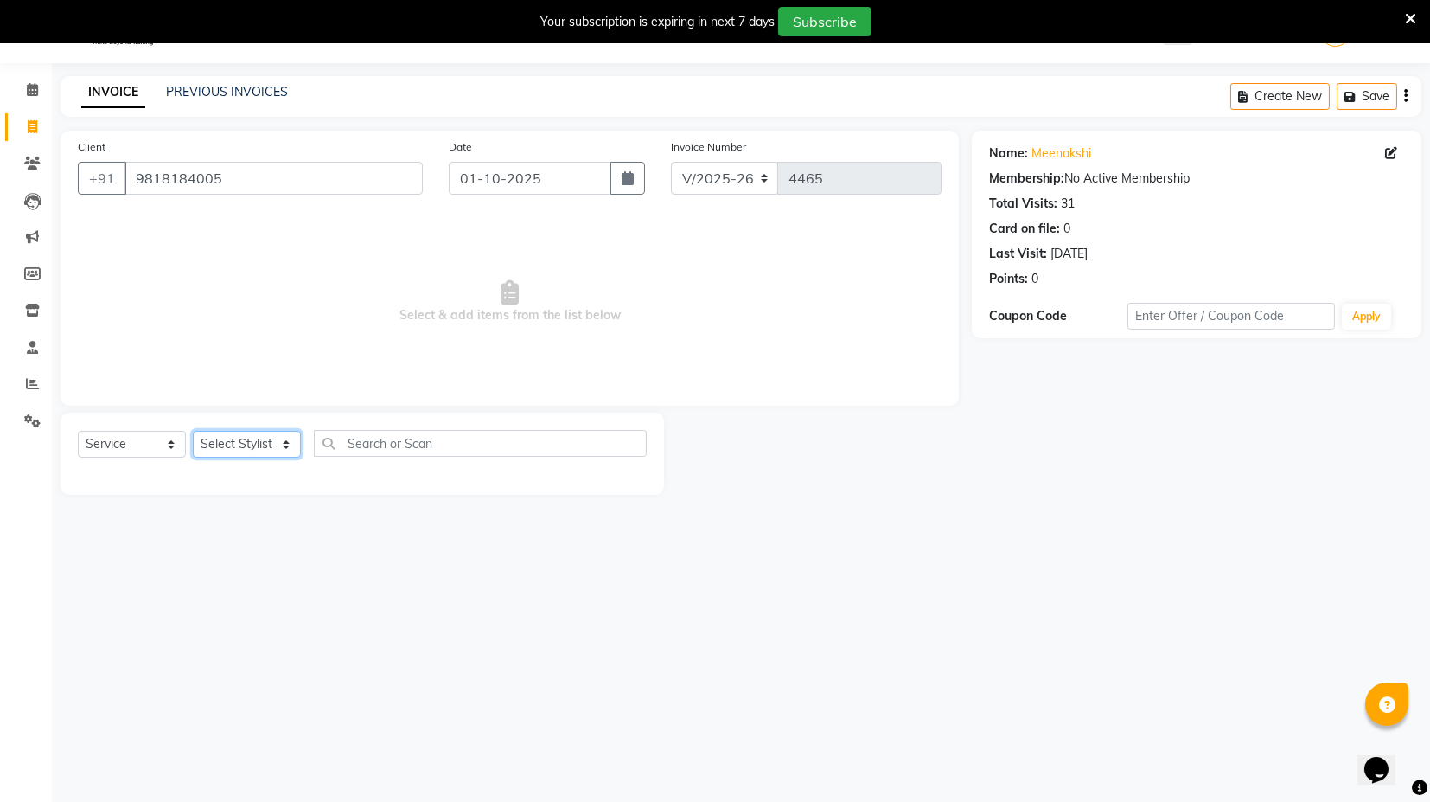
select select "58971"
click at [193, 431] on select "Select Stylist ASIF DEEPA FAISAL maahi Manager [PERSON_NAME] [PERSON_NAME] [PER…" at bounding box center [247, 444] width 108 height 27
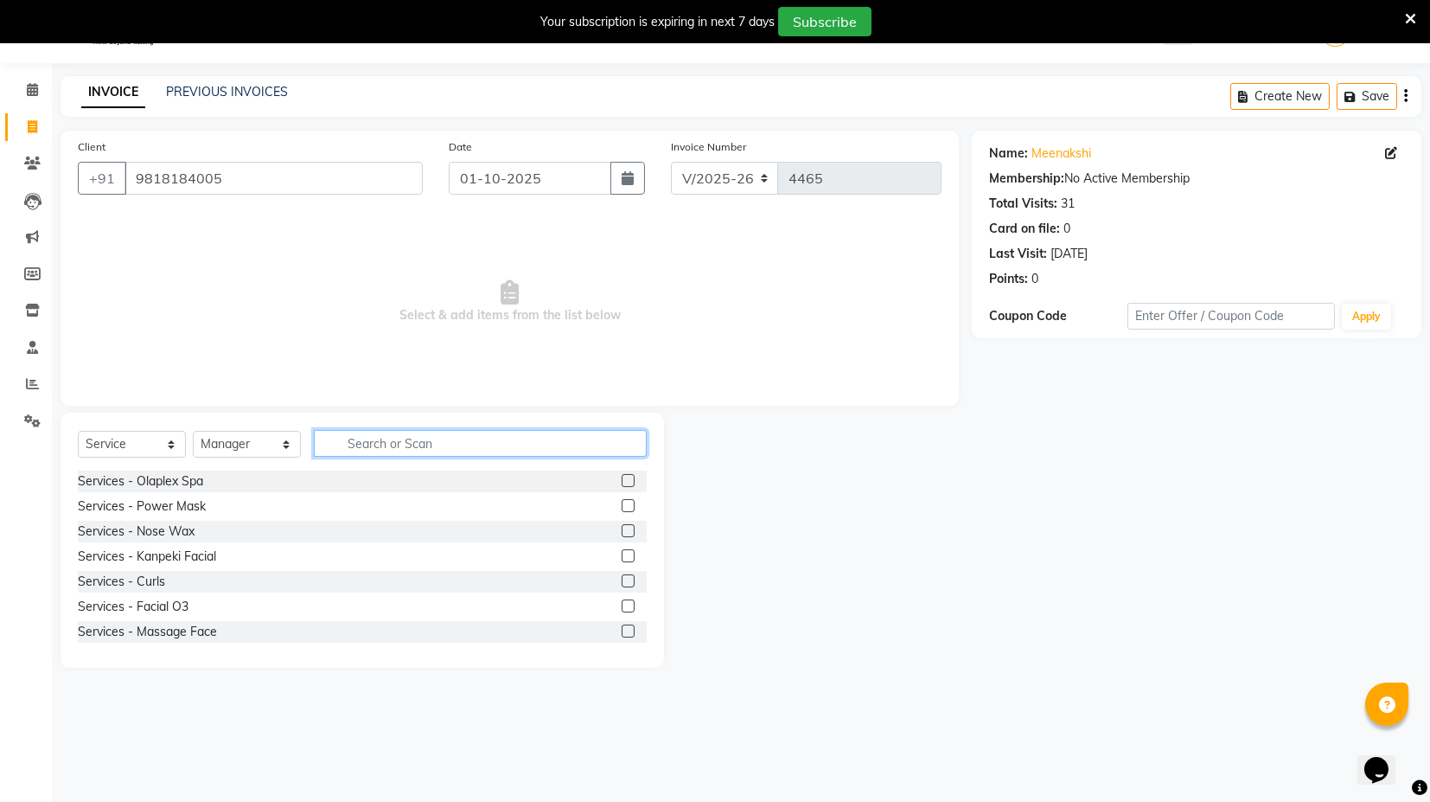
click at [372, 445] on input "text" at bounding box center [480, 443] width 333 height 27
drag, startPoint x: 124, startPoint y: 445, endPoint x: 128, endPoint y: 455, distance: 10.4
click at [124, 445] on select "Select Service Product Membership Package Voucher Prepaid Gift Card" at bounding box center [132, 444] width 108 height 27
select select "P"
click at [78, 431] on select "Select Service Product Membership Package Voucher Prepaid Gift Card" at bounding box center [132, 444] width 108 height 27
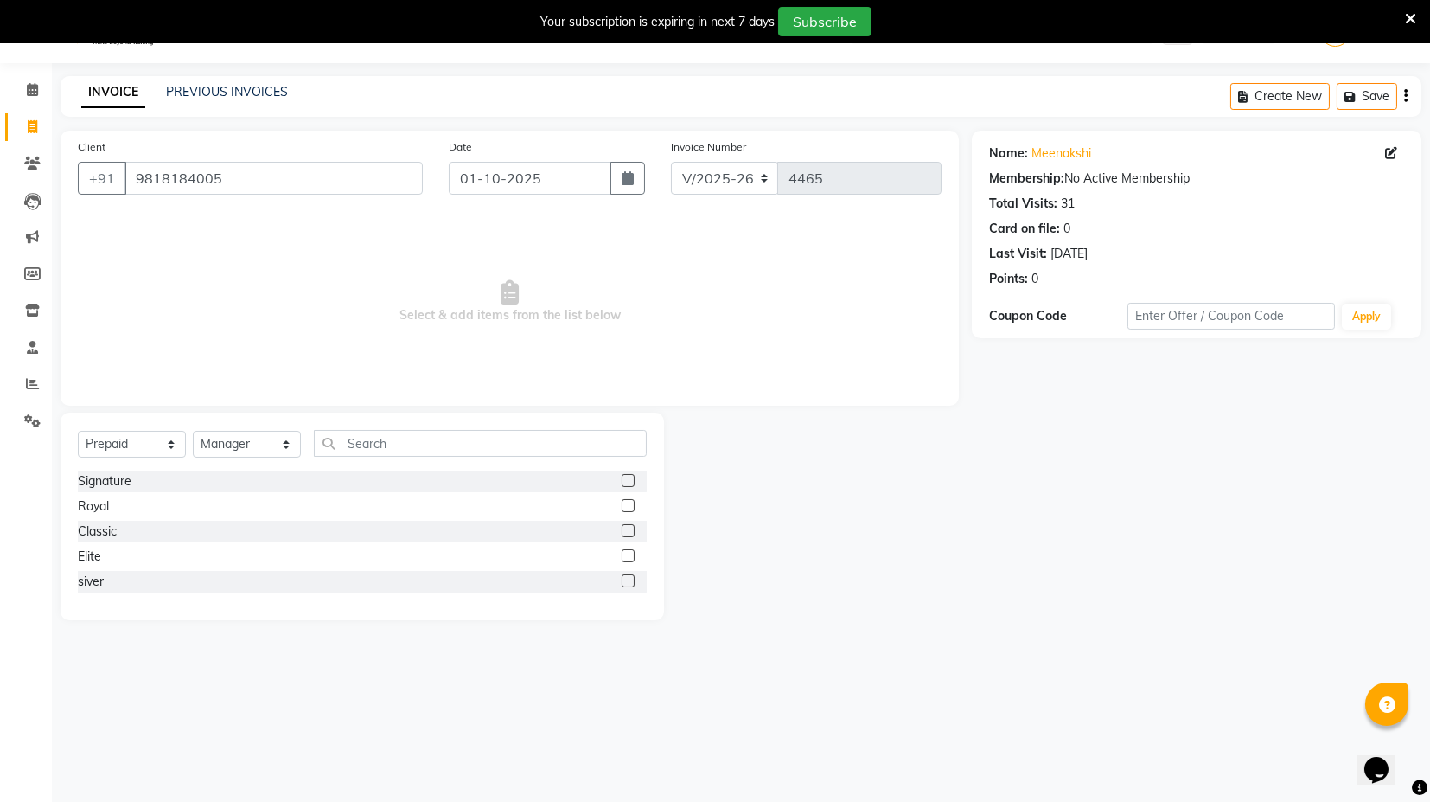
click at [627, 553] on label at bounding box center [628, 555] width 13 height 13
click at [627, 553] on input "checkbox" at bounding box center [627, 556] width 11 height 11
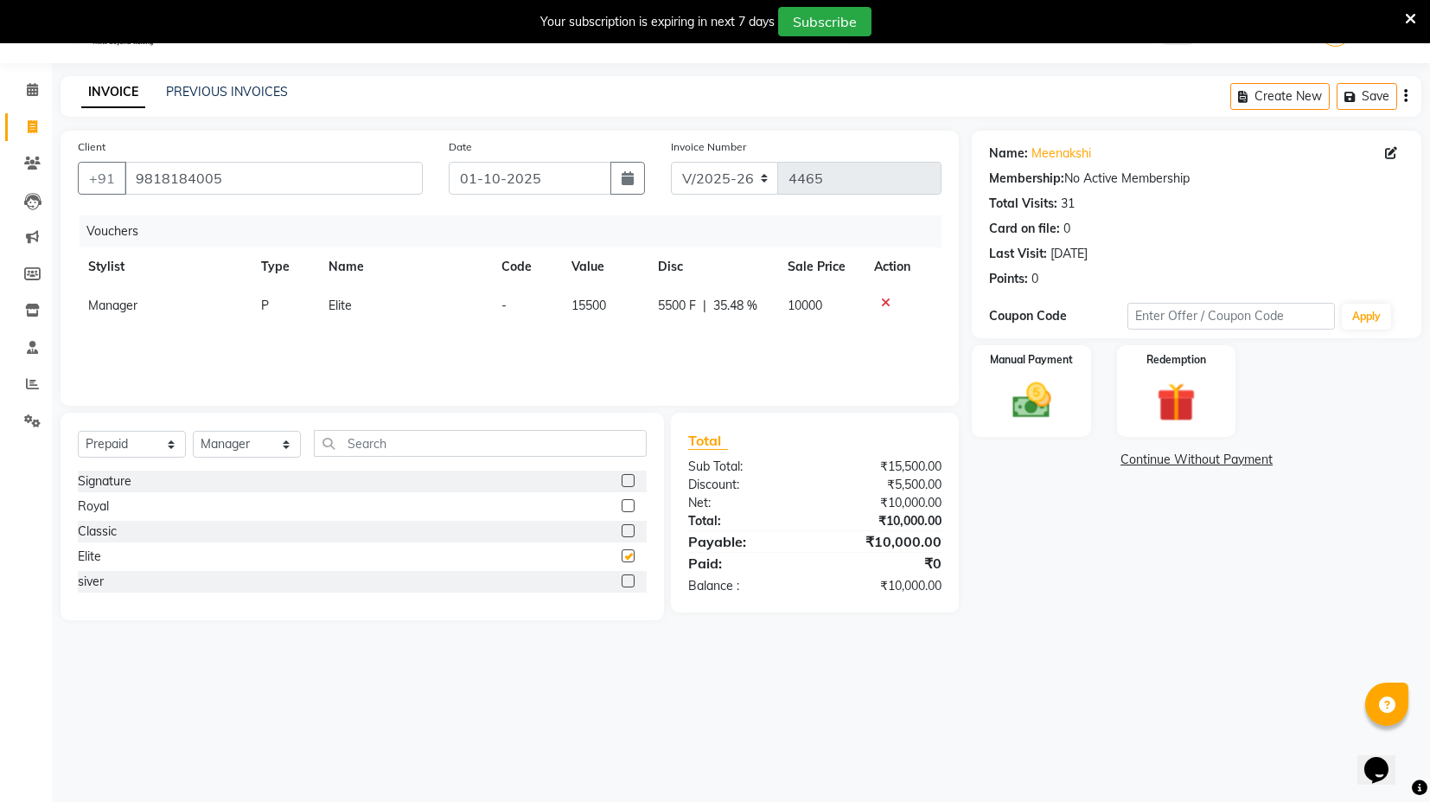
checkbox input "false"
click at [626, 508] on label at bounding box center [628, 505] width 13 height 13
click at [626, 508] on input "checkbox" at bounding box center [627, 506] width 11 height 11
checkbox input "false"
click at [628, 485] on label at bounding box center [628, 480] width 13 height 13
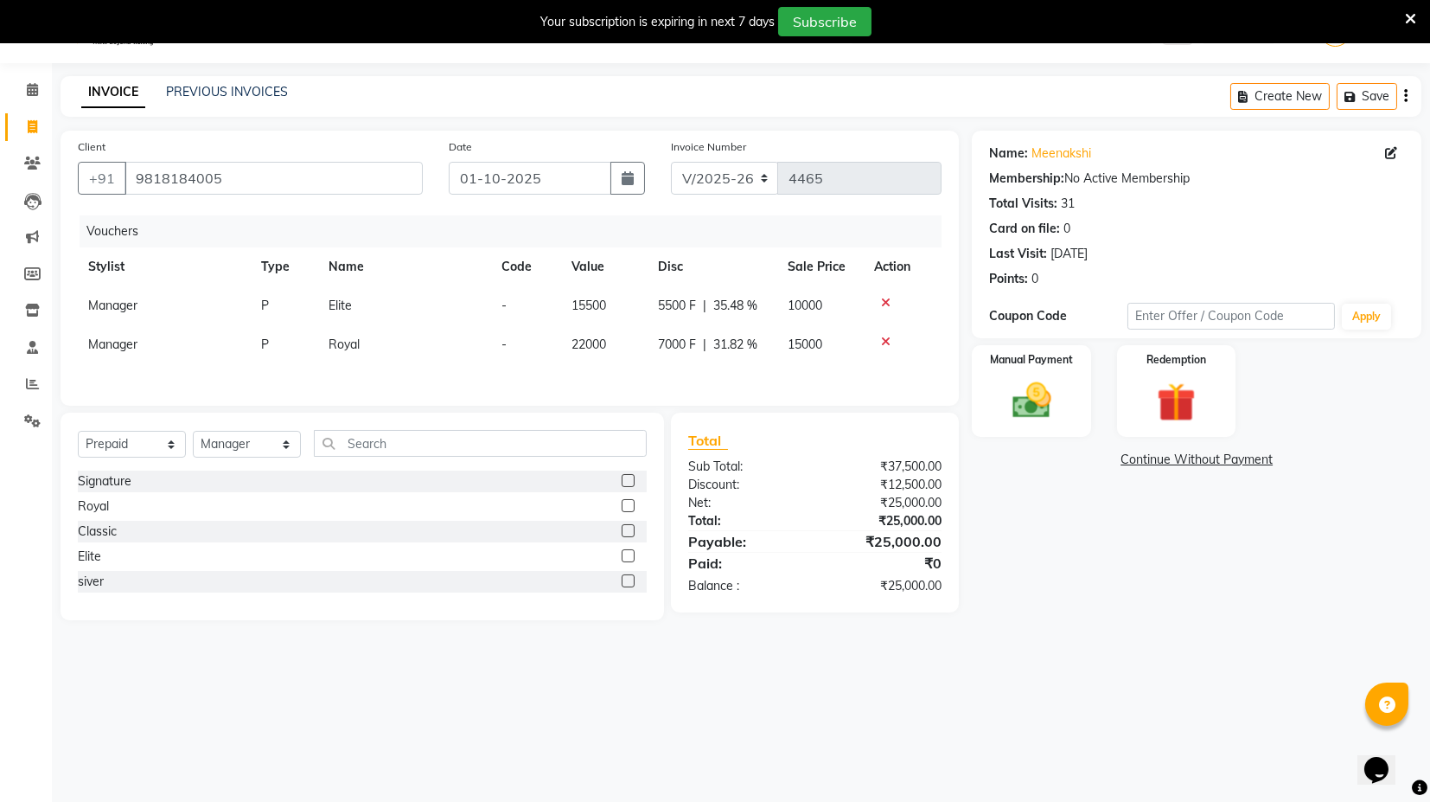
click at [628, 485] on input "checkbox" at bounding box center [627, 481] width 11 height 11
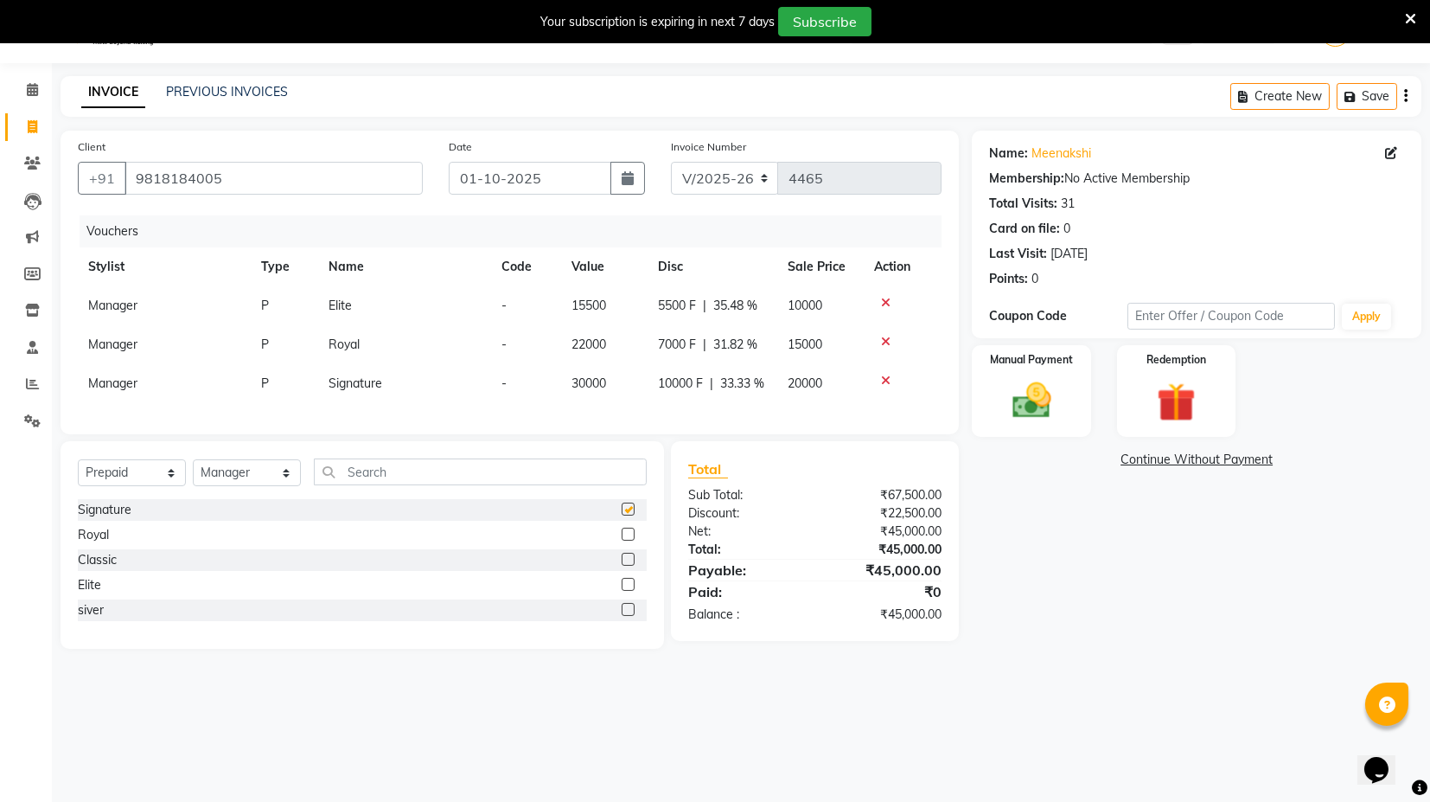
checkbox input "false"
click at [881, 337] on icon at bounding box center [886, 341] width 10 height 12
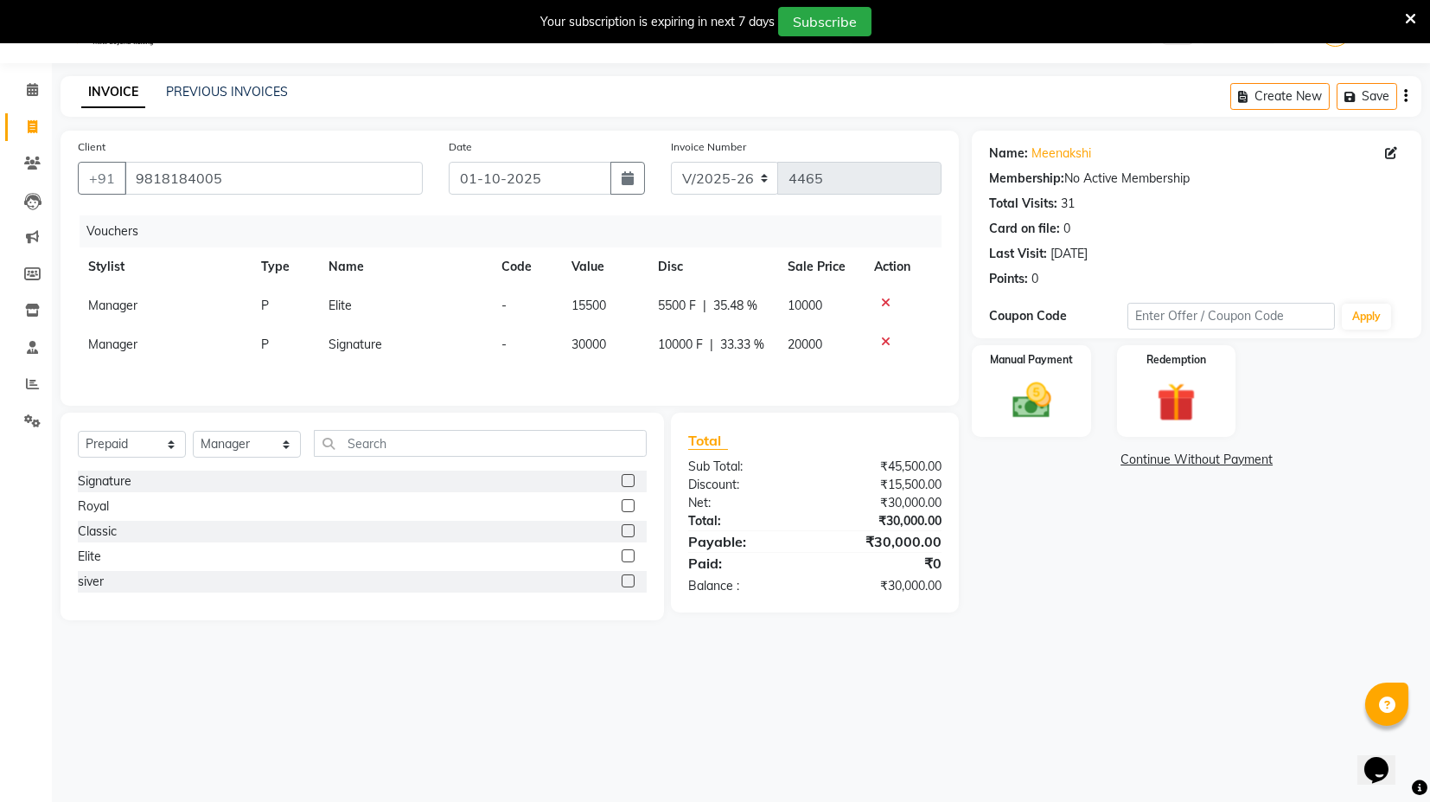
click at [882, 297] on icon at bounding box center [886, 303] width 10 height 12
click at [1086, 403] on div "Manual Payment" at bounding box center [1032, 390] width 124 height 95
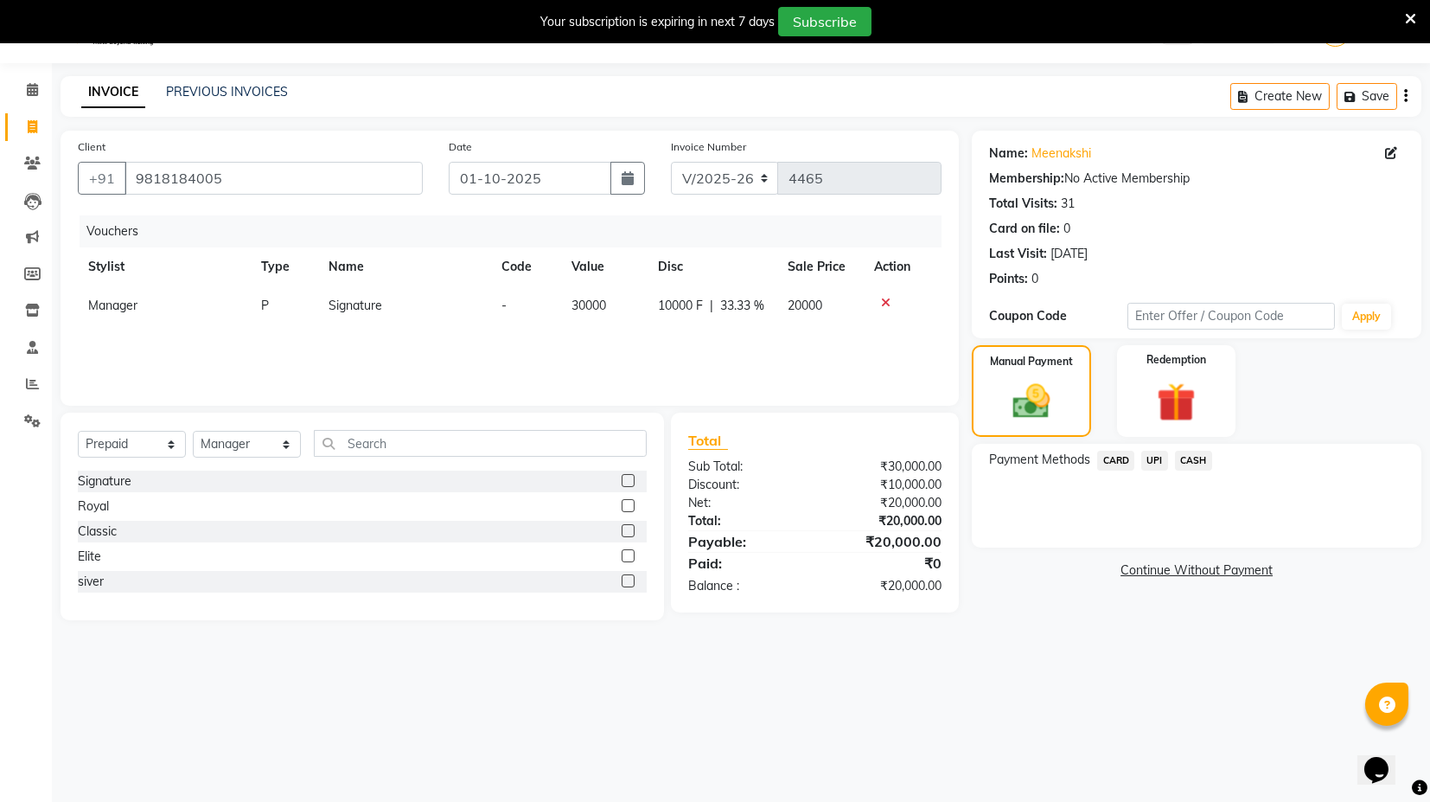
click at [1185, 460] on span "CASH" at bounding box center [1193, 460] width 37 height 20
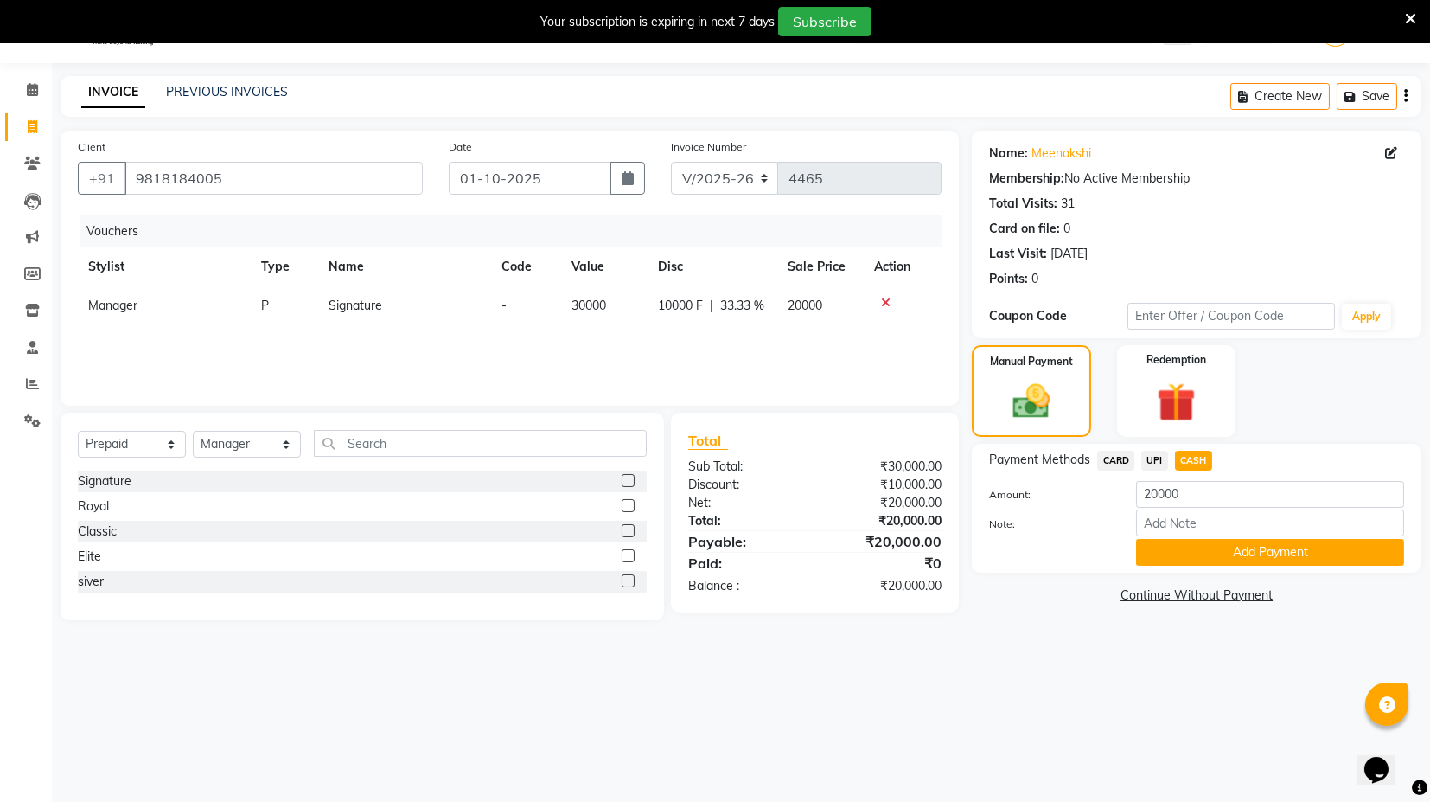
click at [1215, 546] on button "Add Payment" at bounding box center [1270, 552] width 268 height 27
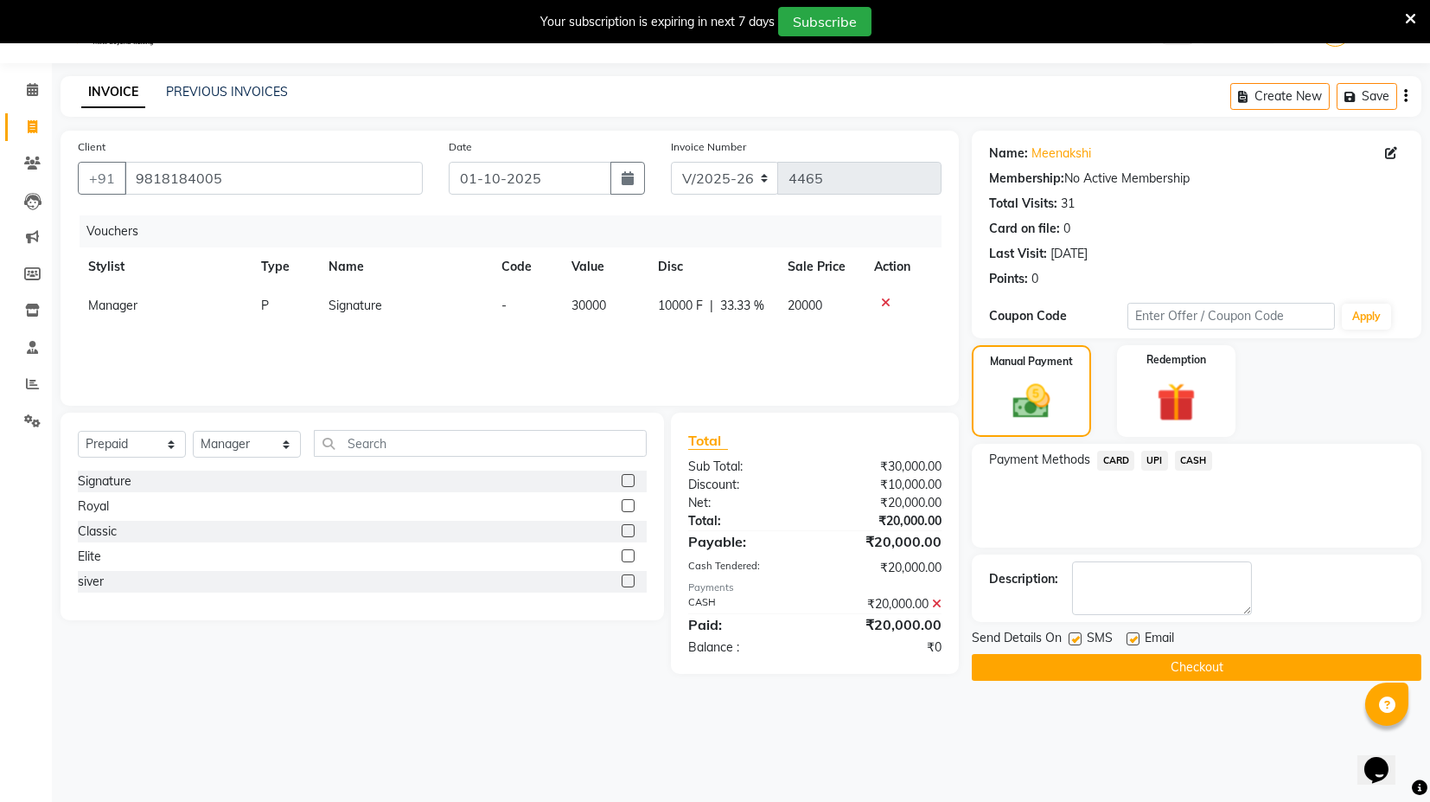
click at [1091, 670] on button "Checkout" at bounding box center [1197, 667] width 450 height 27
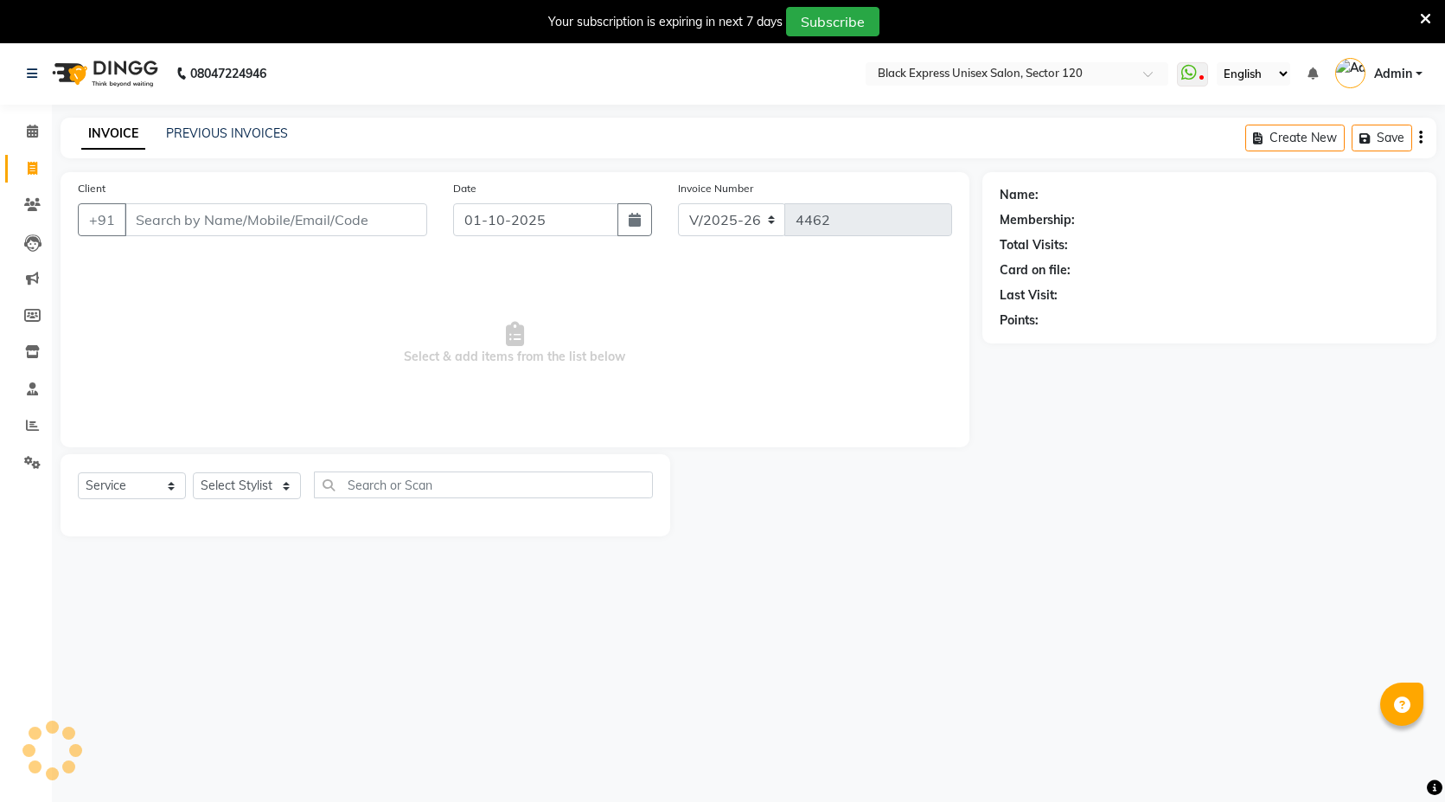
select select "7082"
select select "service"
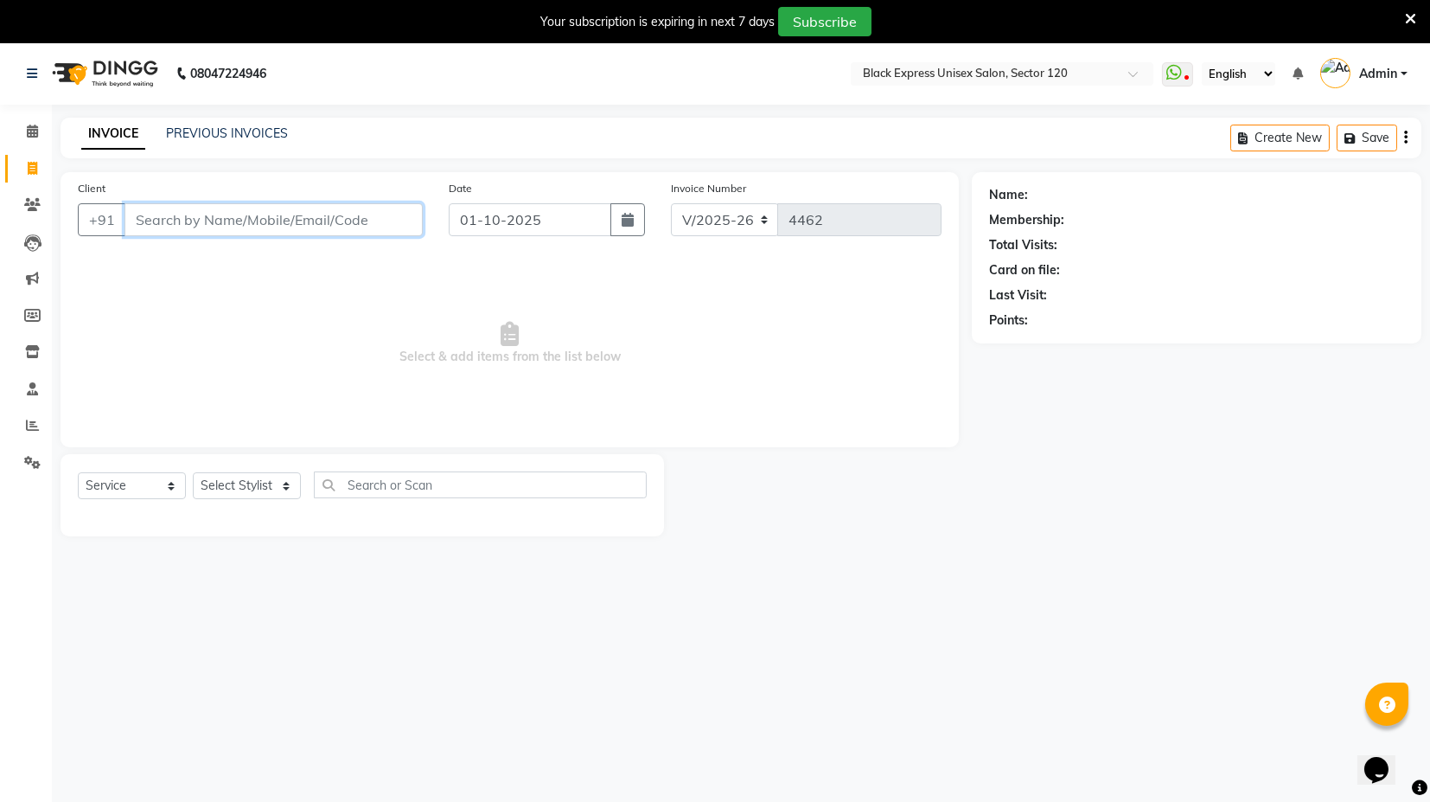
click at [176, 222] on input "Client" at bounding box center [274, 219] width 298 height 33
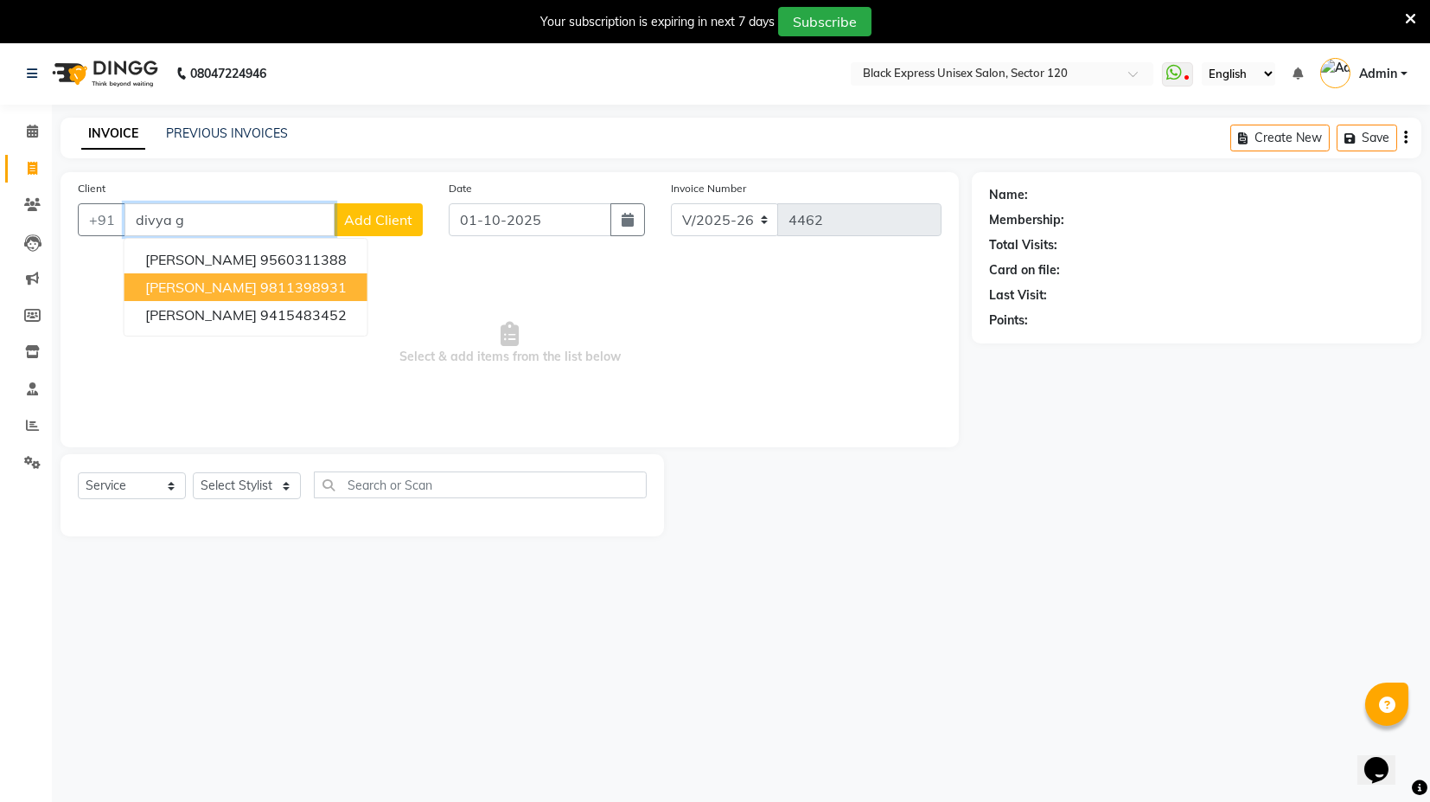
click at [291, 290] on ngb-highlight "9811398931" at bounding box center [303, 286] width 86 height 17
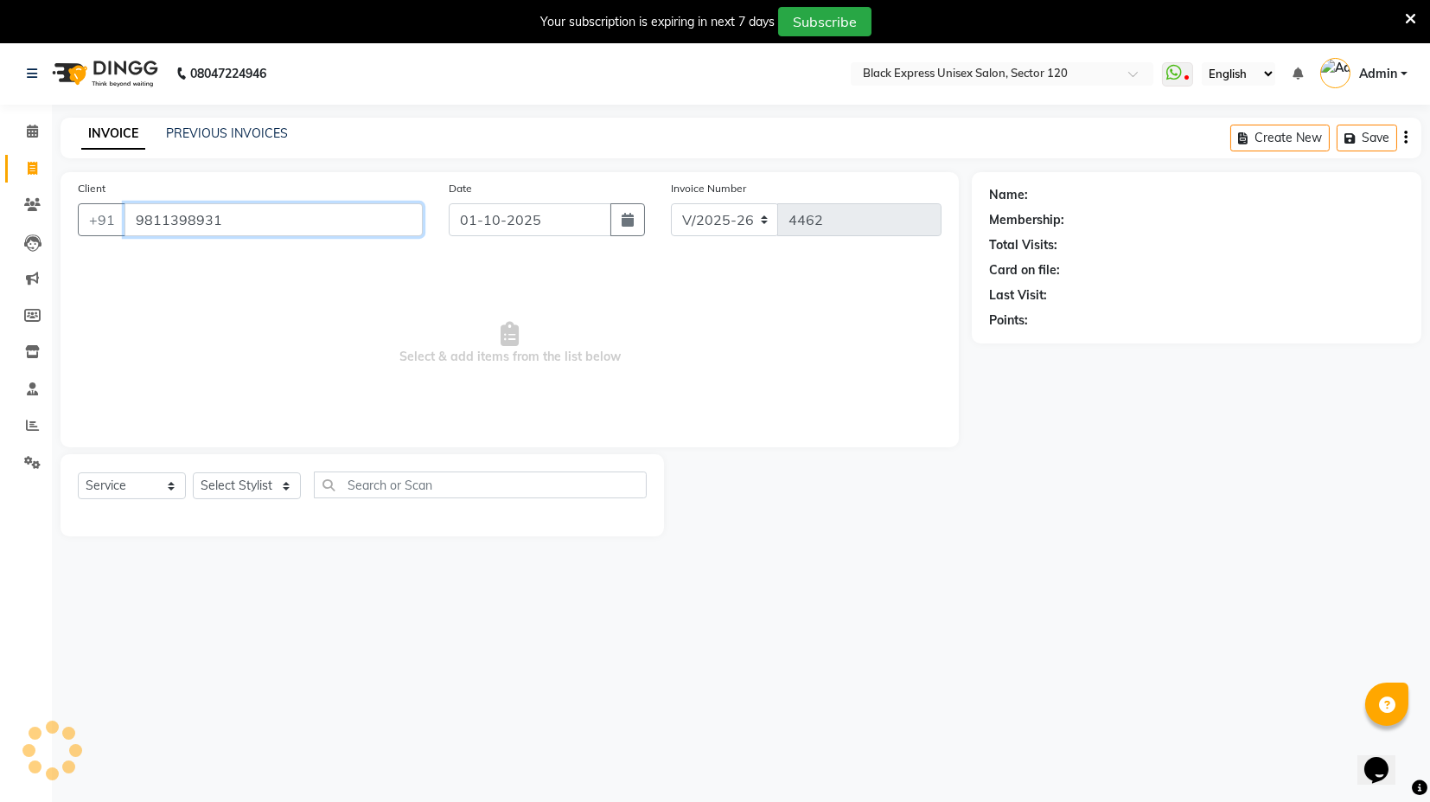
type input "9811398931"
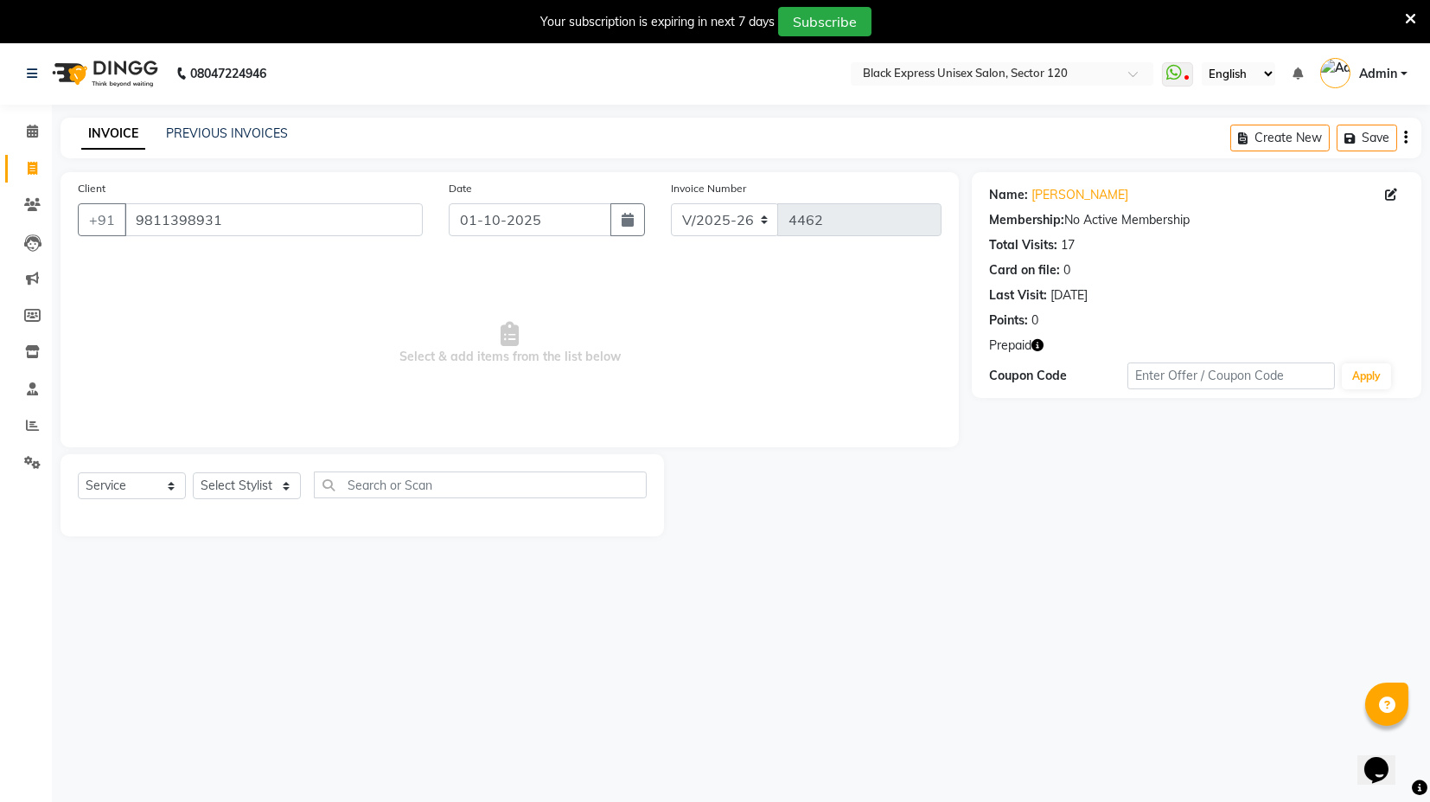
click at [1040, 347] on icon "button" at bounding box center [1038, 345] width 12 height 12
click at [458, 418] on span "Select & add items from the list below" at bounding box center [510, 343] width 864 height 173
click at [277, 487] on select "Select Stylist ASIF DEEPA FAISAL maahi Manager [PERSON_NAME] [PERSON_NAME] [PER…" at bounding box center [247, 485] width 108 height 27
select select "58978"
click at [193, 472] on select "Select Stylist ASIF DEEPA FAISAL maahi Manager [PERSON_NAME] [PERSON_NAME] [PER…" at bounding box center [247, 485] width 108 height 27
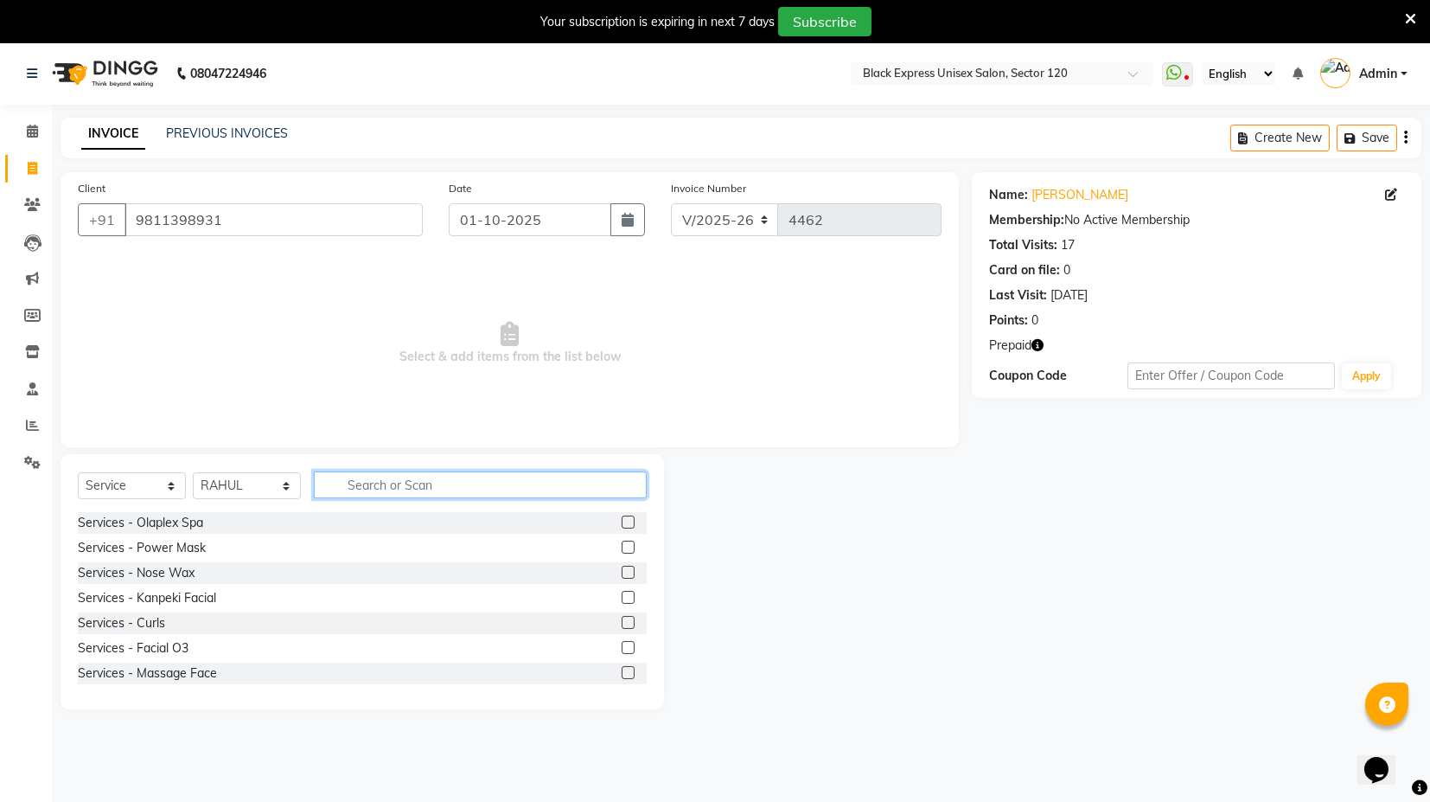
click at [409, 474] on input "text" at bounding box center [480, 484] width 333 height 27
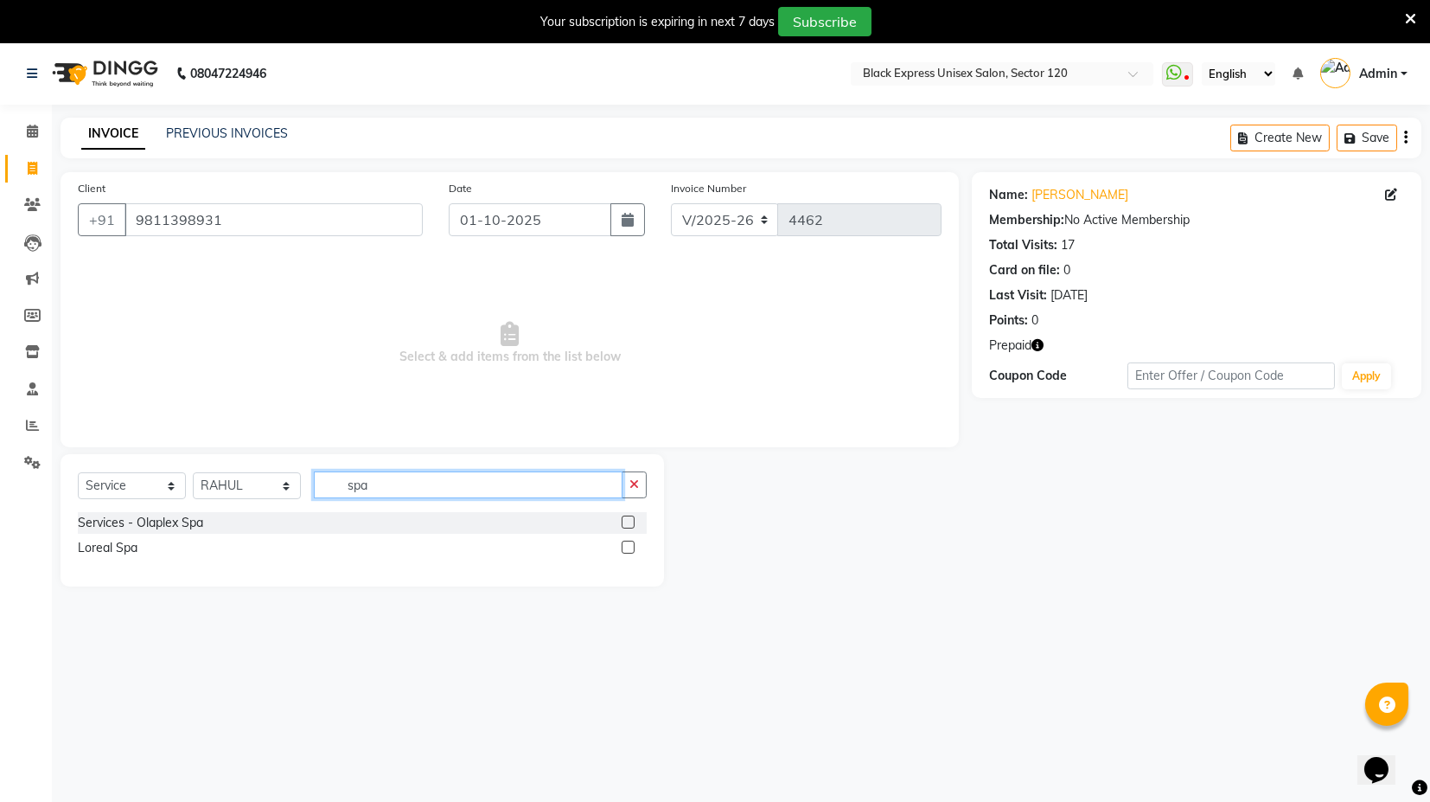
type input "spa"
click at [628, 518] on label at bounding box center [628, 521] width 13 height 13
click at [628, 518] on input "checkbox" at bounding box center [627, 522] width 11 height 11
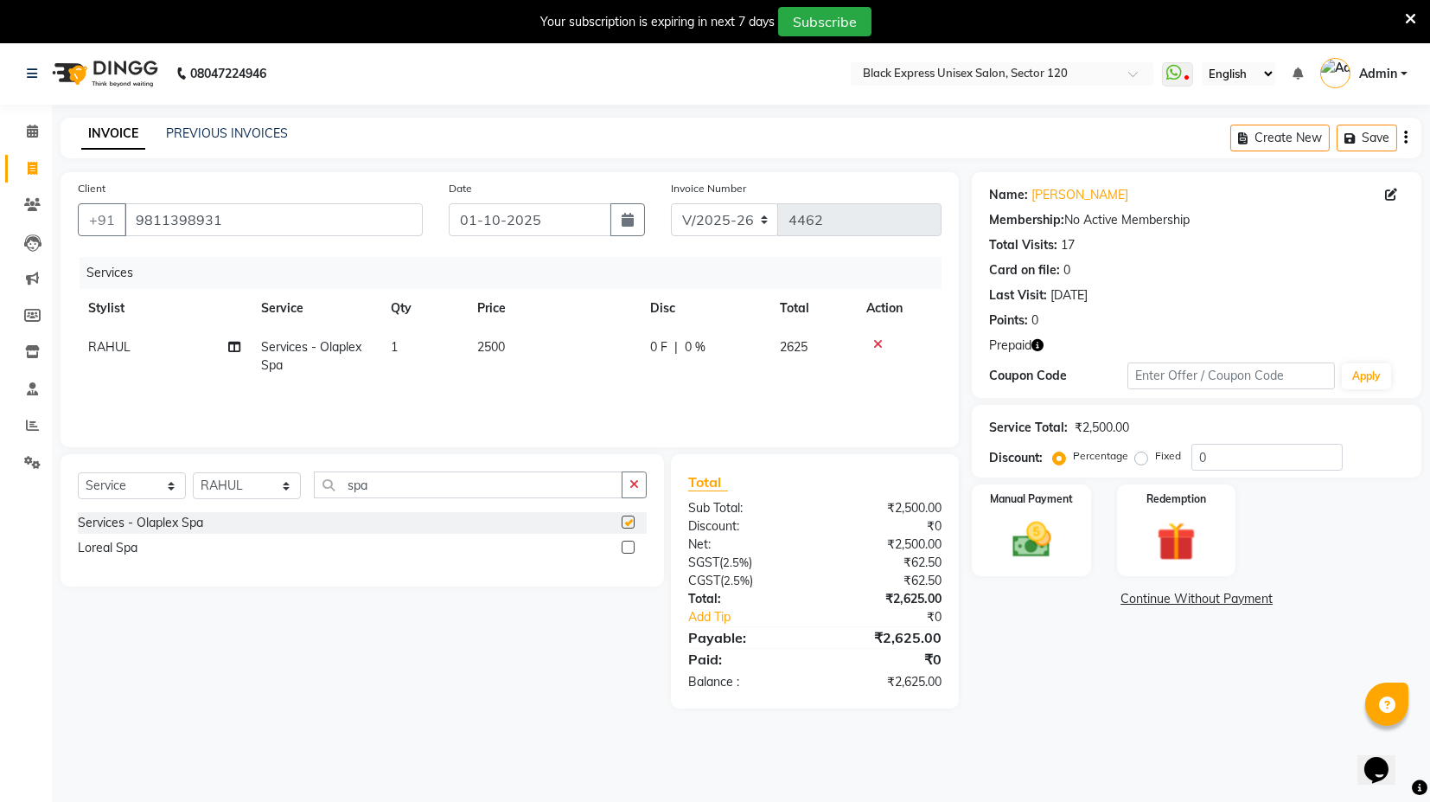
checkbox input "false"
click at [555, 374] on td "2500" at bounding box center [553, 356] width 173 height 57
select select "58978"
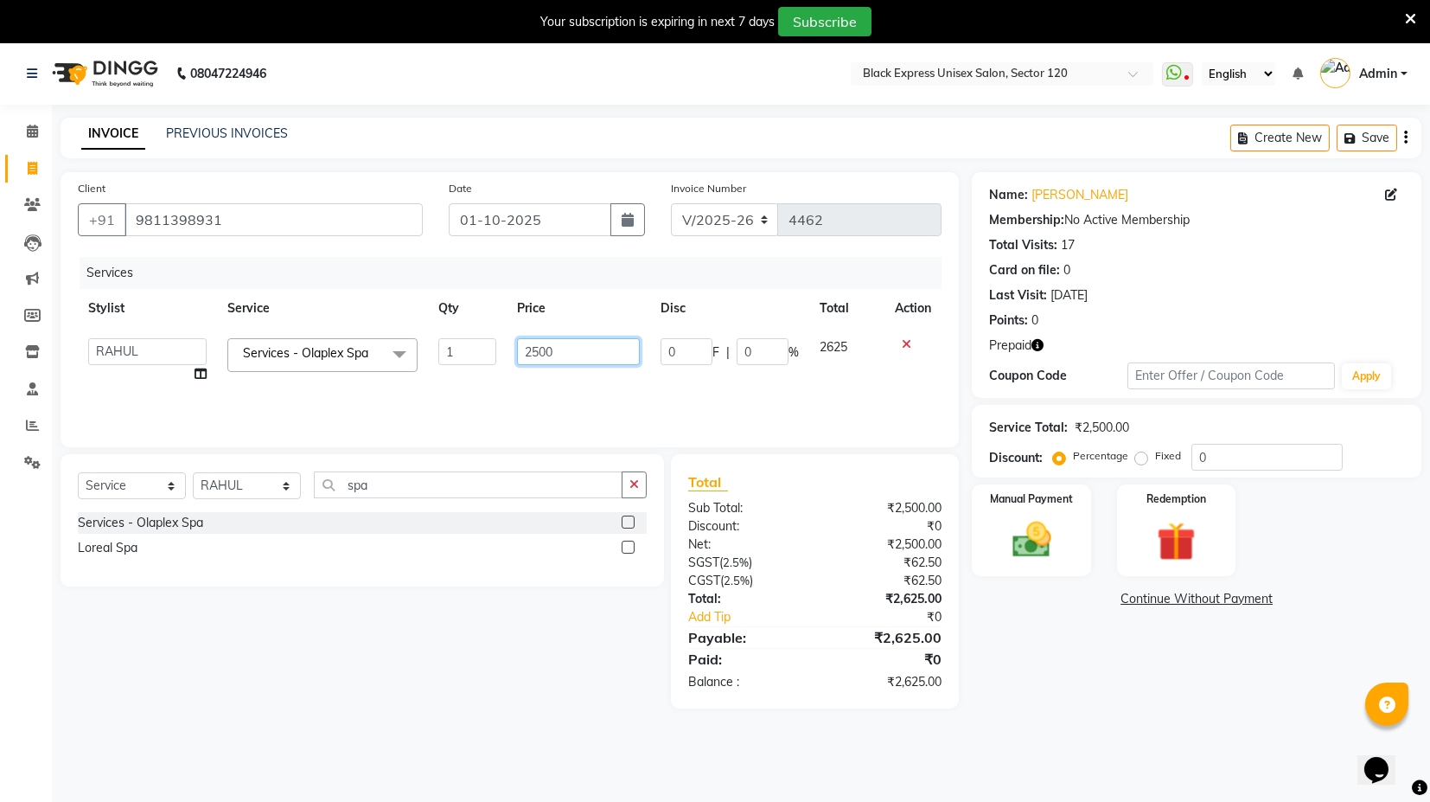
click at [551, 360] on input "2500" at bounding box center [578, 351] width 123 height 27
type input "3000"
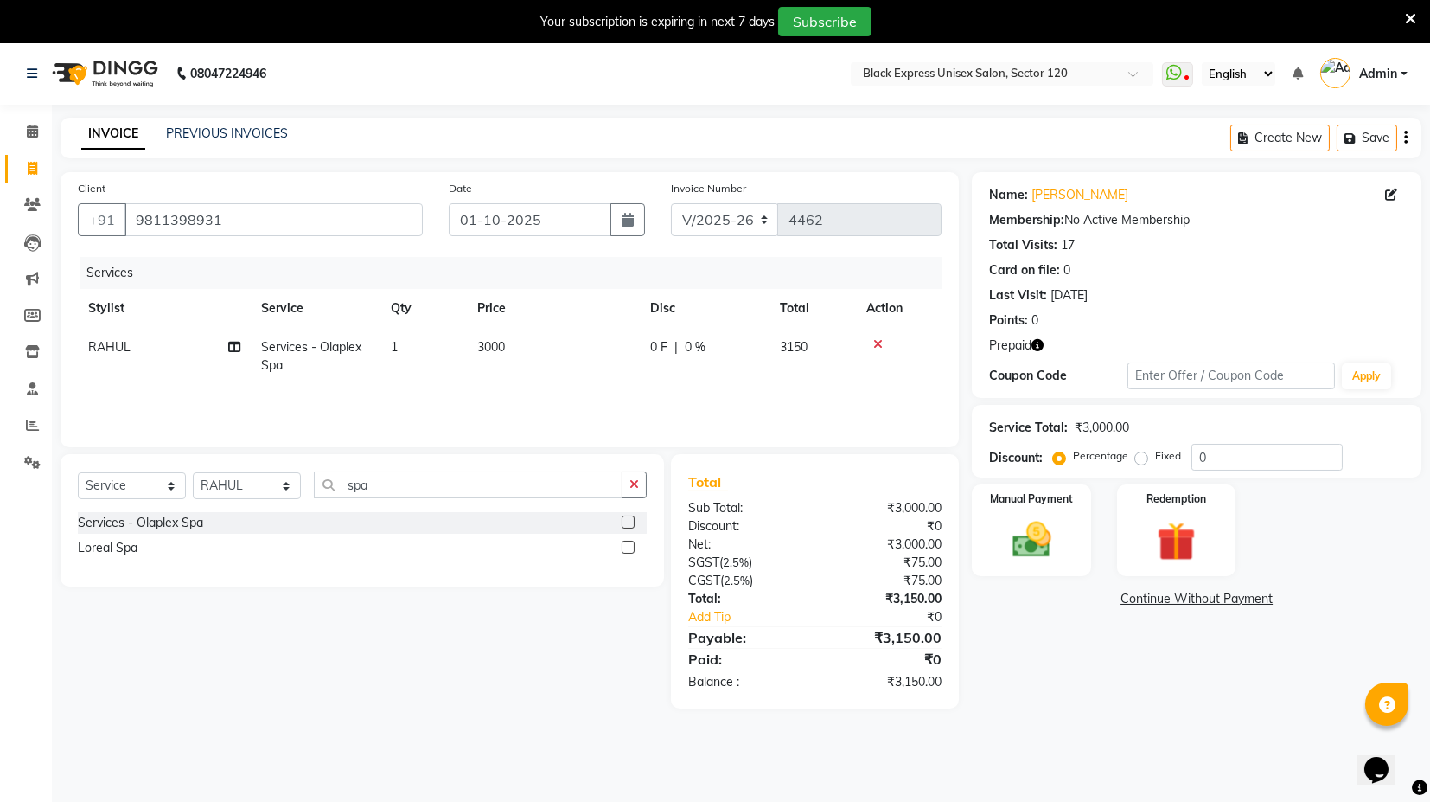
click at [1038, 339] on icon "button" at bounding box center [1038, 345] width 12 height 12
click at [1096, 330] on div "Name: Divya Gupta Membership: No Active Membership Total Visits: 17 Card on fil…" at bounding box center [1197, 285] width 450 height 226
drag, startPoint x: 1140, startPoint y: 510, endPoint x: 1127, endPoint y: 560, distance: 51.8
click at [1140, 514] on div "Redemption" at bounding box center [1177, 529] width 124 height 95
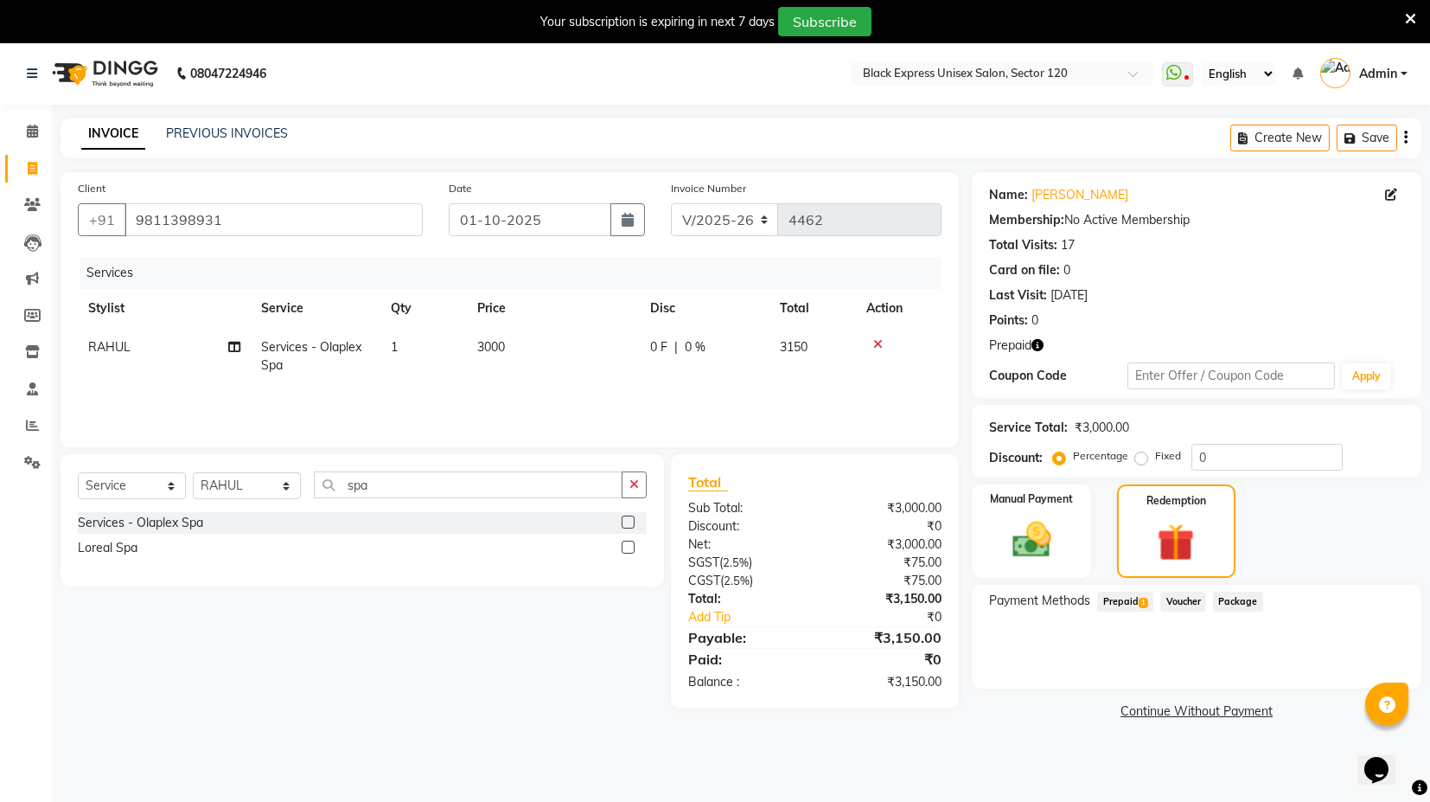
click at [1119, 599] on span "Prepaid 1" at bounding box center [1125, 601] width 56 height 20
click at [1371, 663] on button "Add" at bounding box center [1363, 670] width 63 height 29
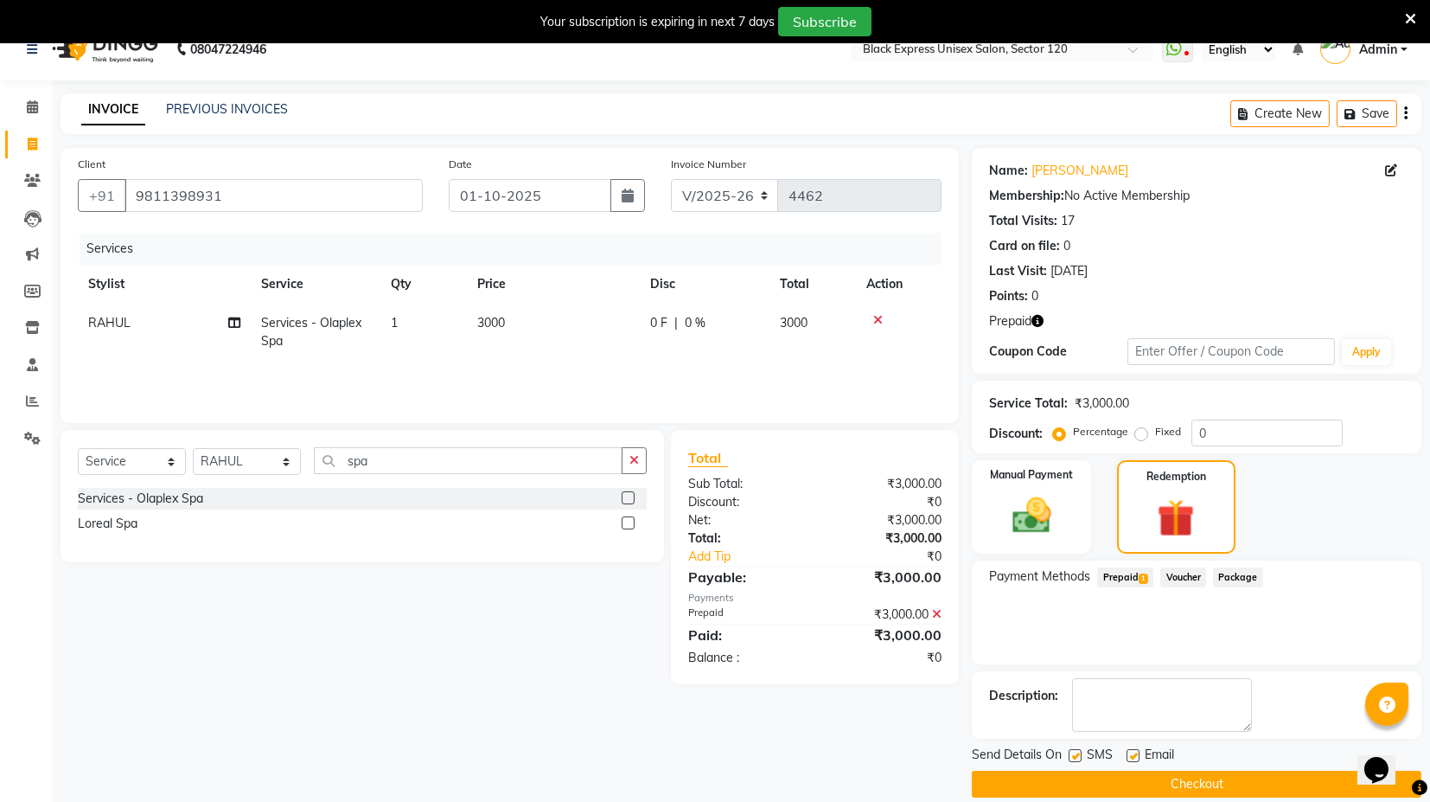
scroll to position [44, 0]
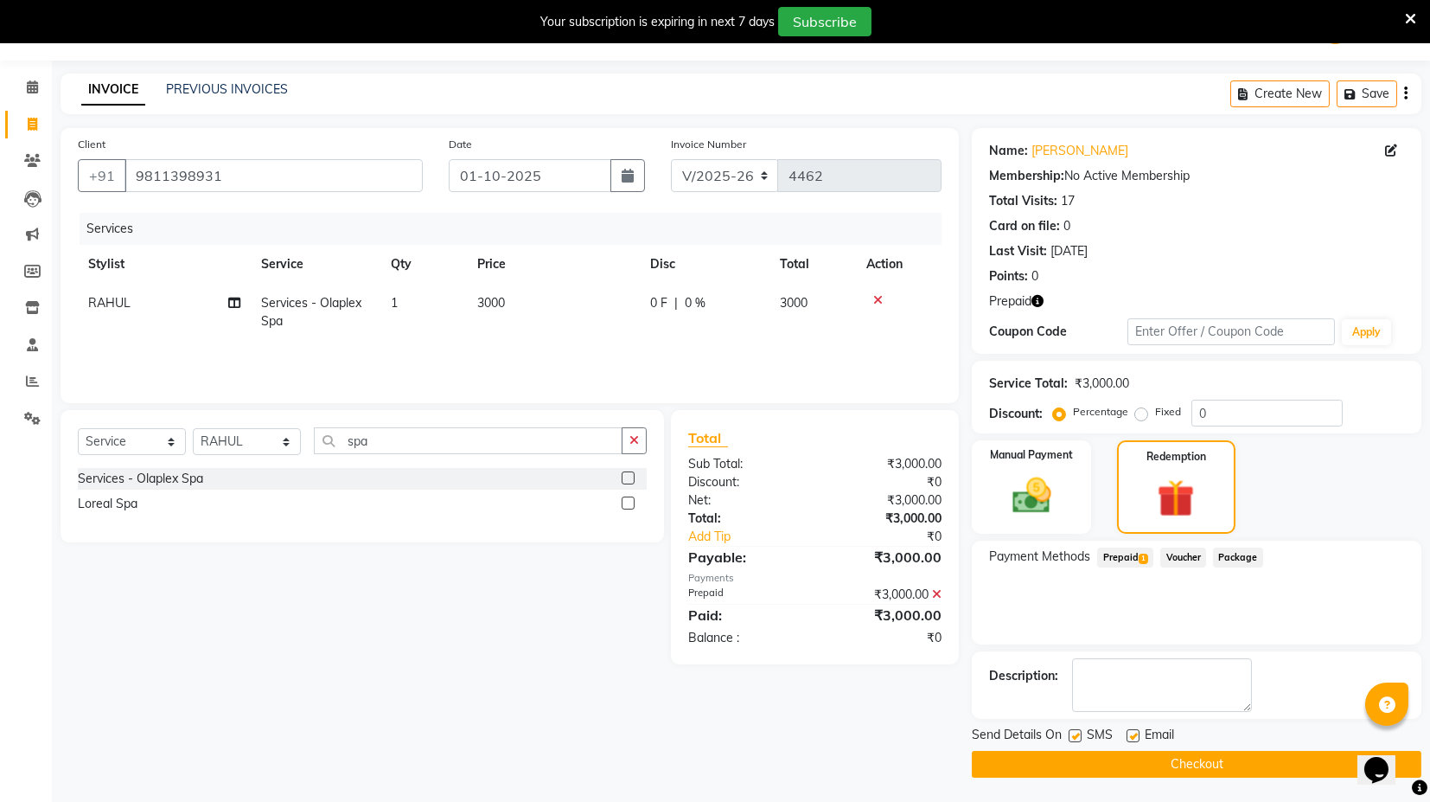
click at [1116, 760] on button "Checkout" at bounding box center [1197, 764] width 450 height 27
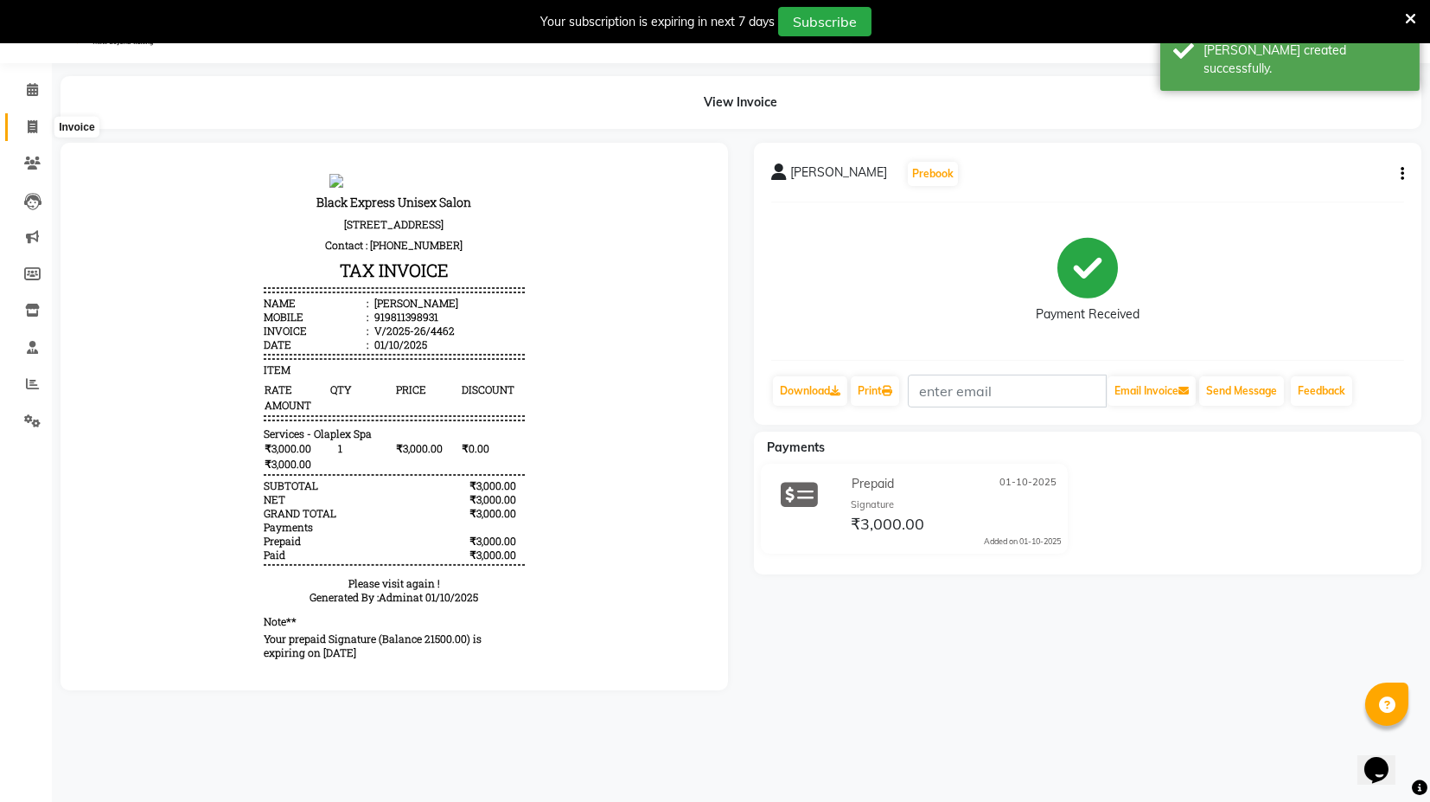
click at [35, 125] on icon at bounding box center [33, 126] width 10 height 13
select select "service"
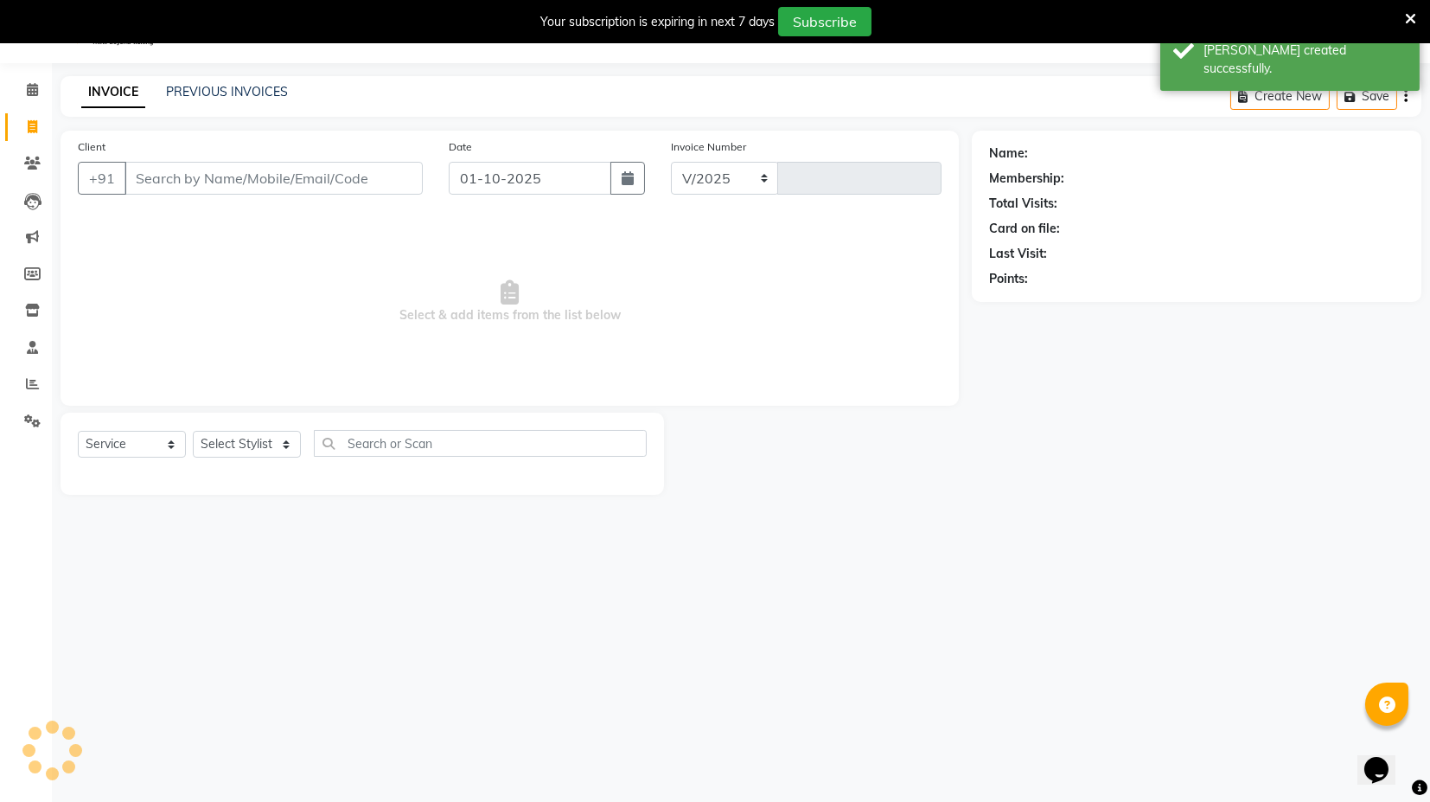
select select "7082"
type input "4463"
click at [185, 175] on input "Client" at bounding box center [274, 178] width 298 height 33
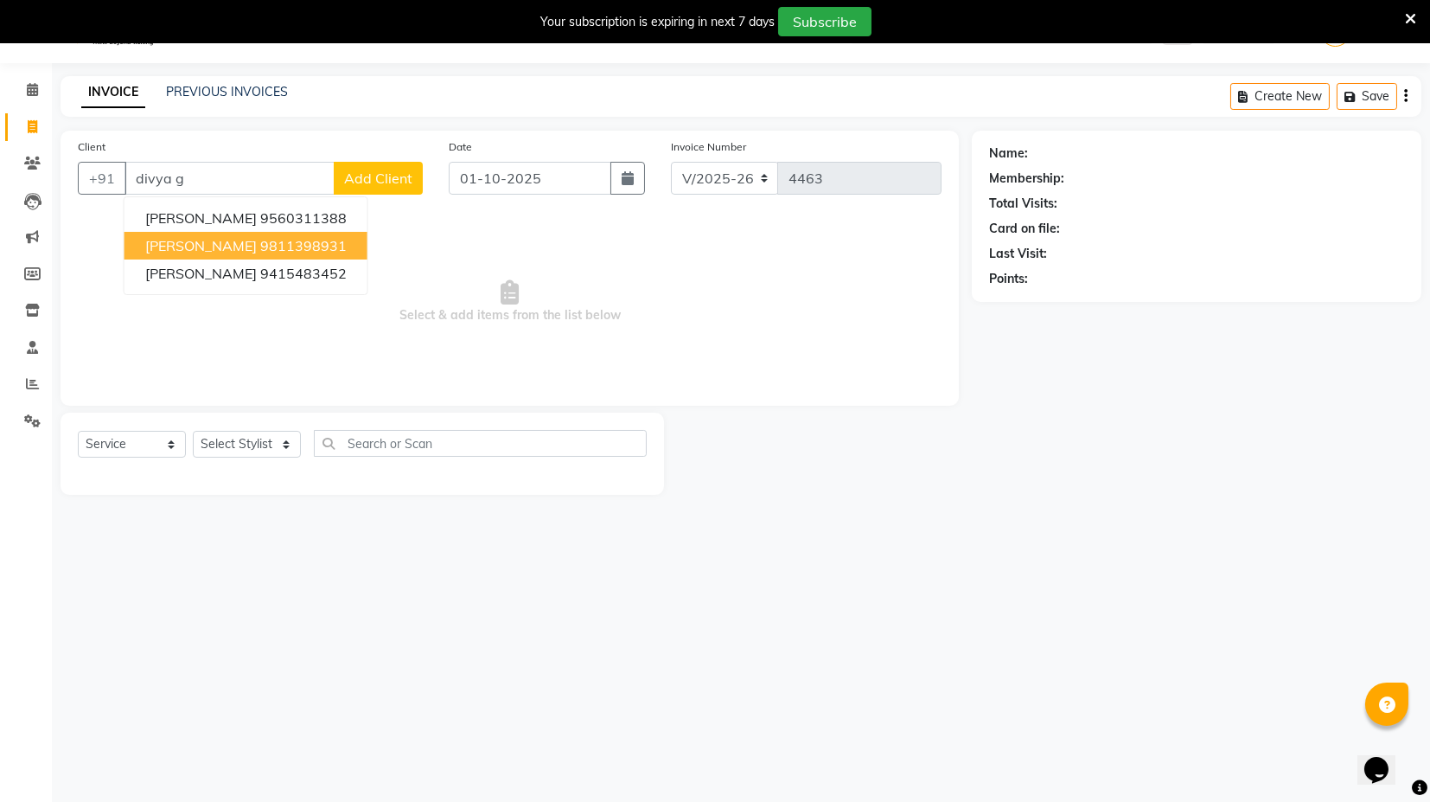
click at [232, 250] on button "DIVYA Gupta 9811398931" at bounding box center [246, 246] width 243 height 28
type input "9811398931"
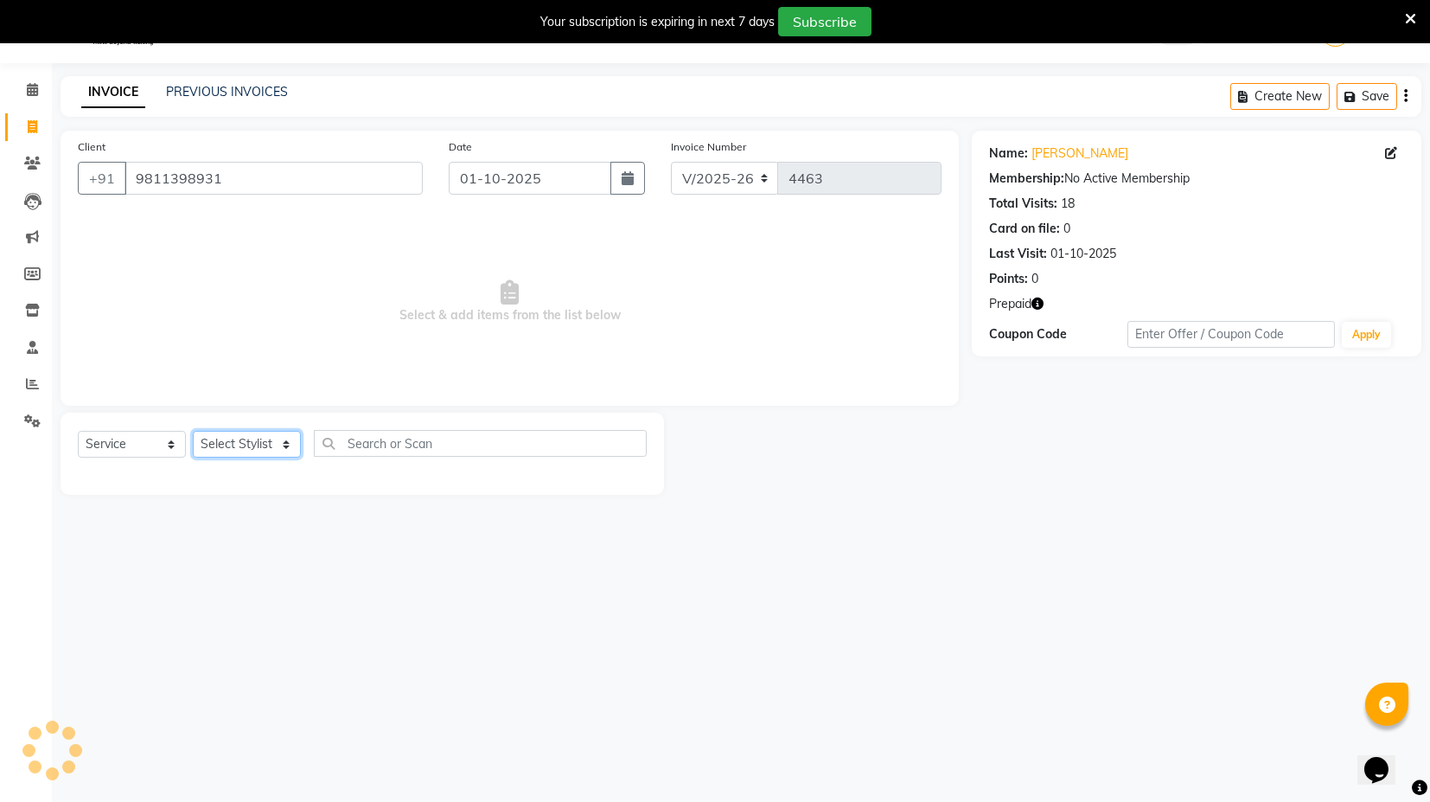
drag, startPoint x: 251, startPoint y: 436, endPoint x: 253, endPoint y: 445, distance: 9.9
click at [251, 437] on select "Select Stylist ASIF DEEPA FAISAL maahi Manager [PERSON_NAME] [PERSON_NAME] [PER…" at bounding box center [247, 444] width 108 height 27
select select "58978"
click at [193, 431] on select "Select Stylist ASIF DEEPA FAISAL maahi Manager [PERSON_NAME] [PERSON_NAME] [PER…" at bounding box center [247, 444] width 108 height 27
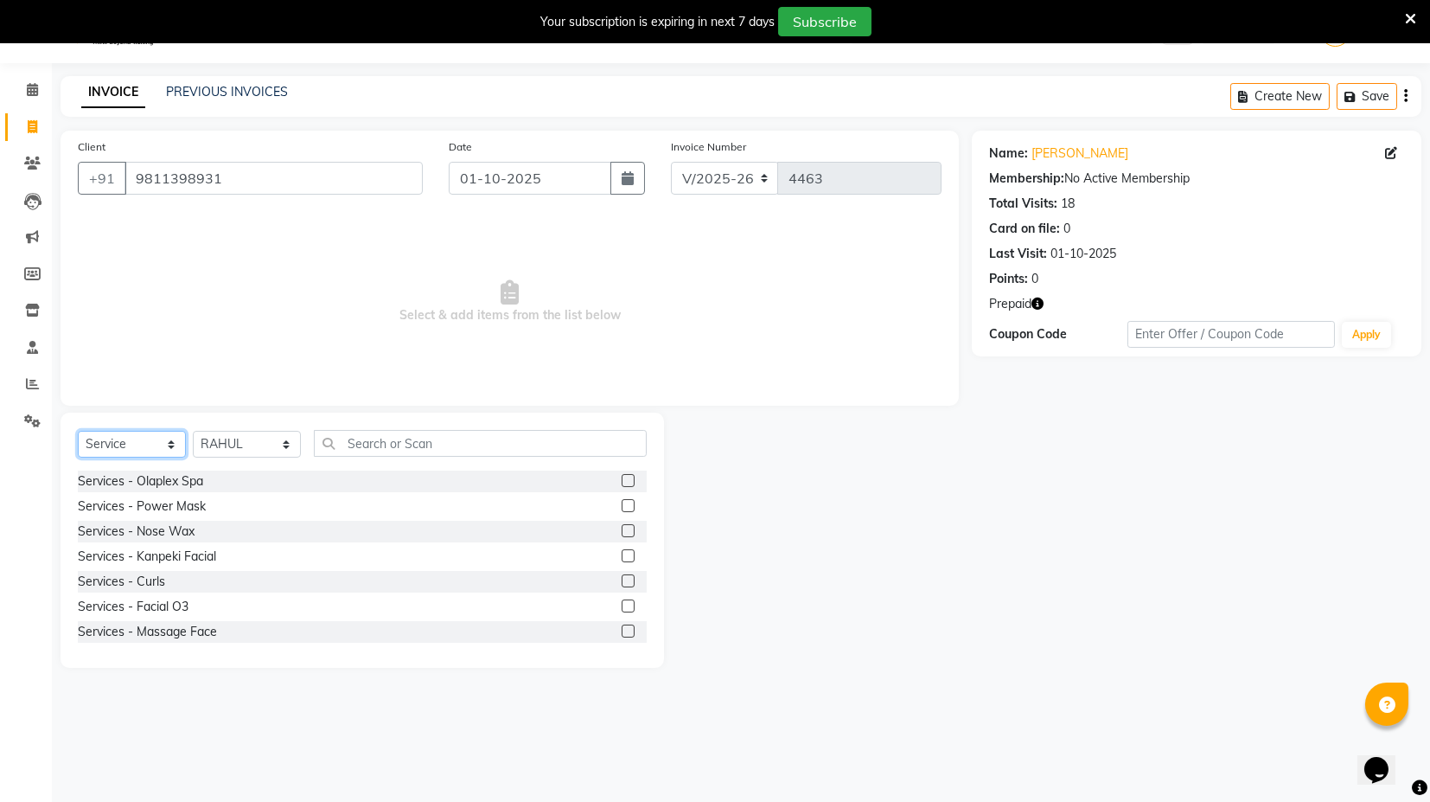
click at [167, 443] on select "Select Service Product Membership Package Voucher Prepaid Gift Card" at bounding box center [132, 444] width 108 height 27
select select "product"
click at [78, 431] on select "Select Service Product Membership Package Voucher Prepaid Gift Card" at bounding box center [132, 444] width 108 height 27
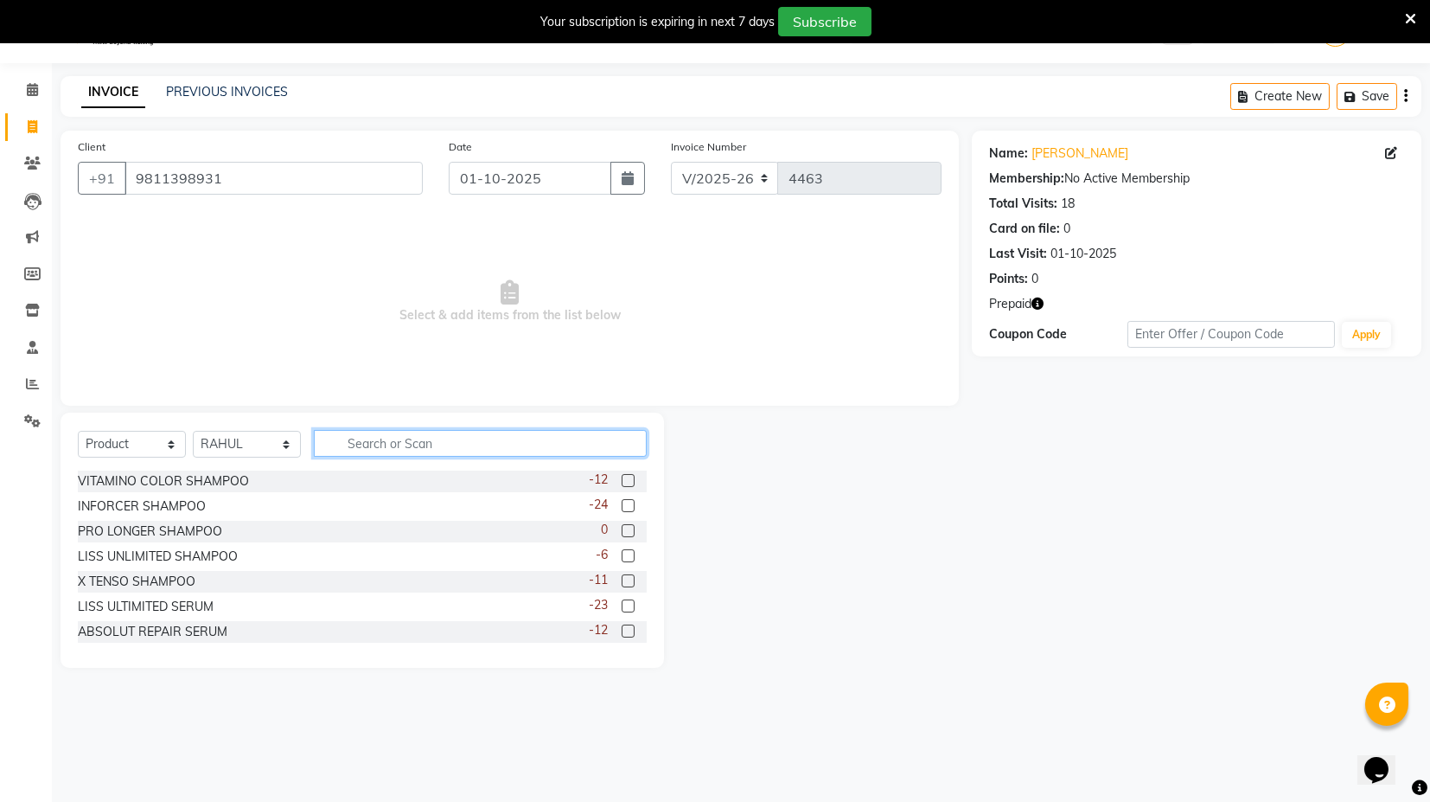
click at [357, 433] on input "text" at bounding box center [480, 443] width 333 height 27
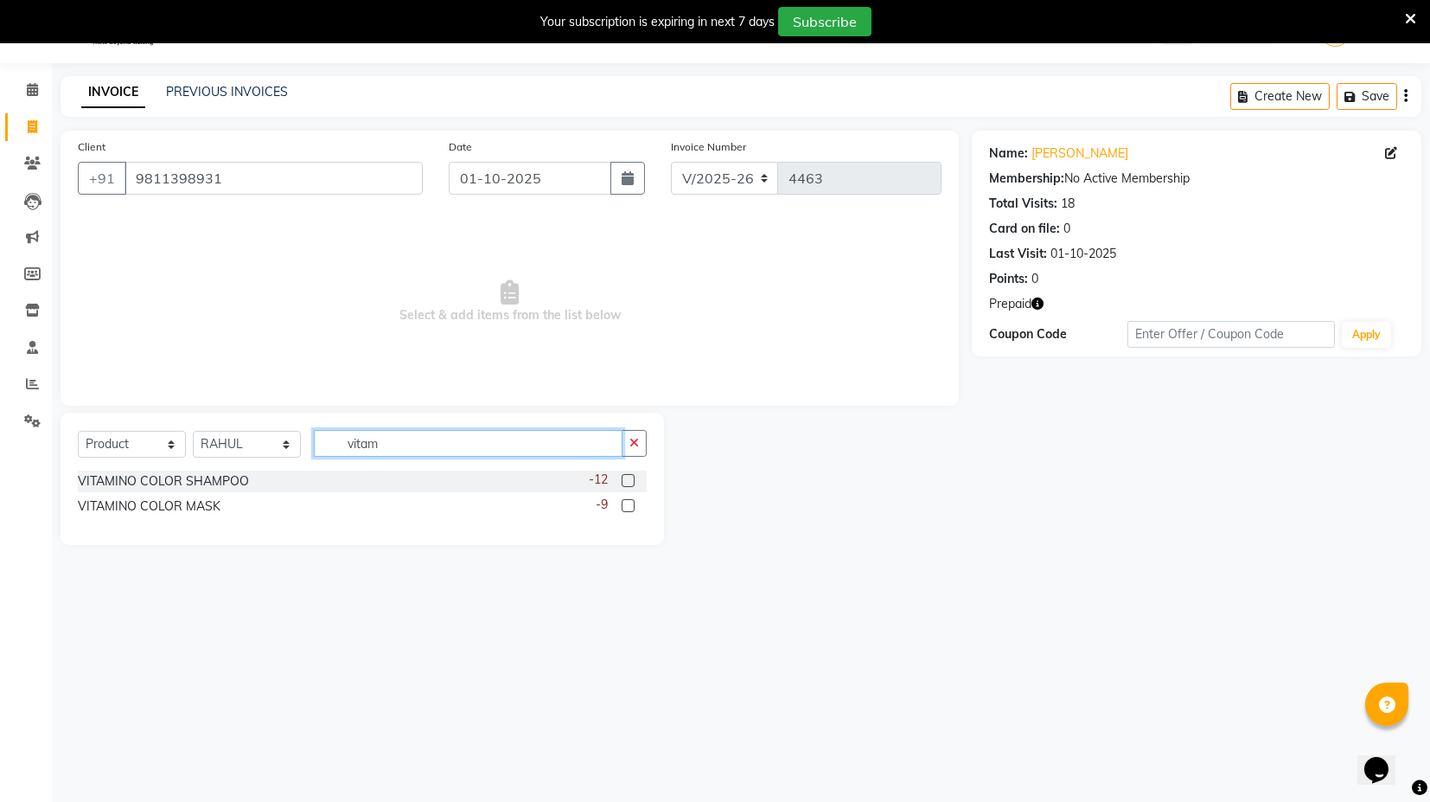
type input "vitam"
click at [629, 479] on label at bounding box center [628, 480] width 13 height 13
click at [629, 479] on input "checkbox" at bounding box center [627, 481] width 11 height 11
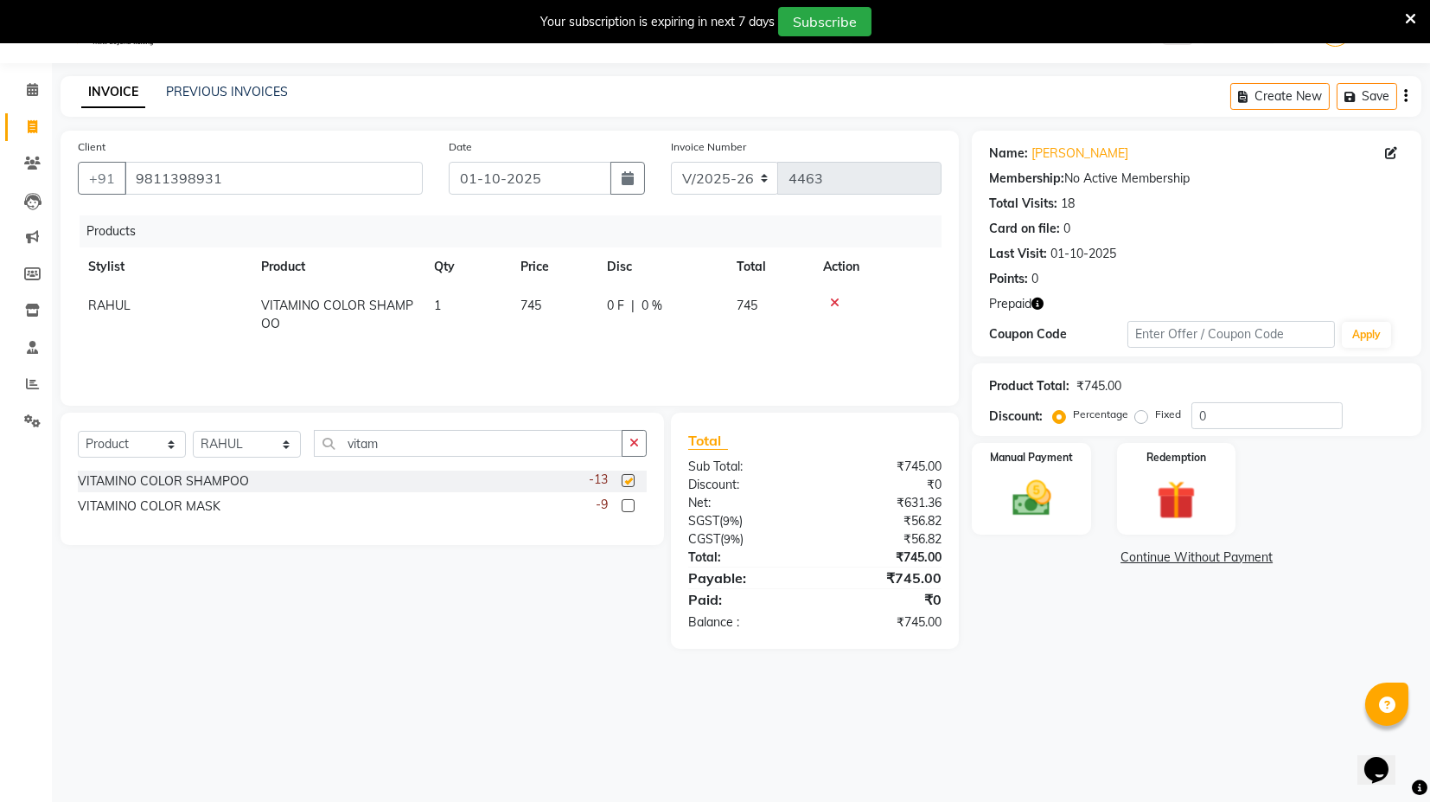
checkbox input "false"
click at [632, 508] on label at bounding box center [628, 505] width 13 height 13
click at [632, 508] on input "checkbox" at bounding box center [627, 506] width 11 height 11
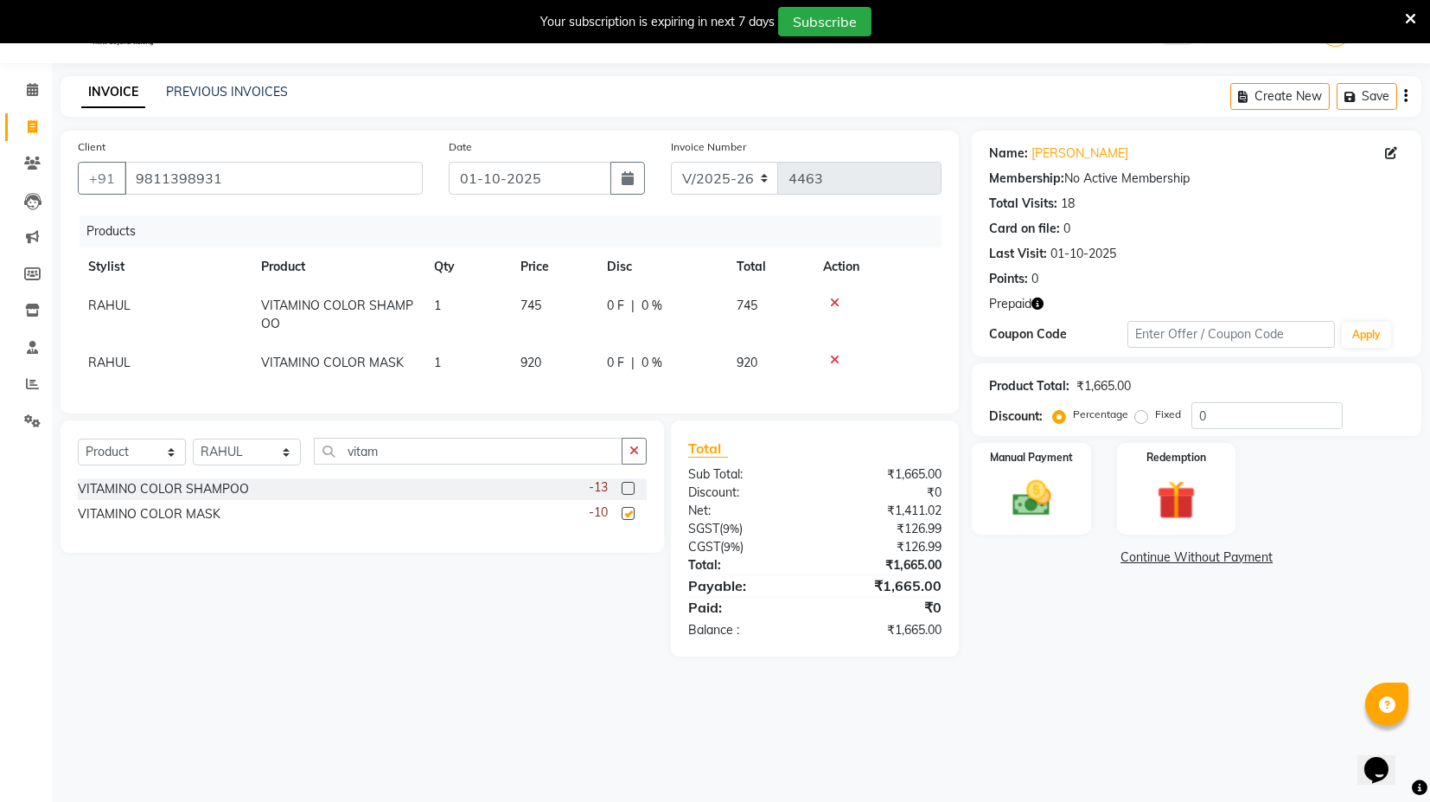
checkbox input "false"
click at [564, 323] on td "745" at bounding box center [553, 314] width 86 height 57
select select "58978"
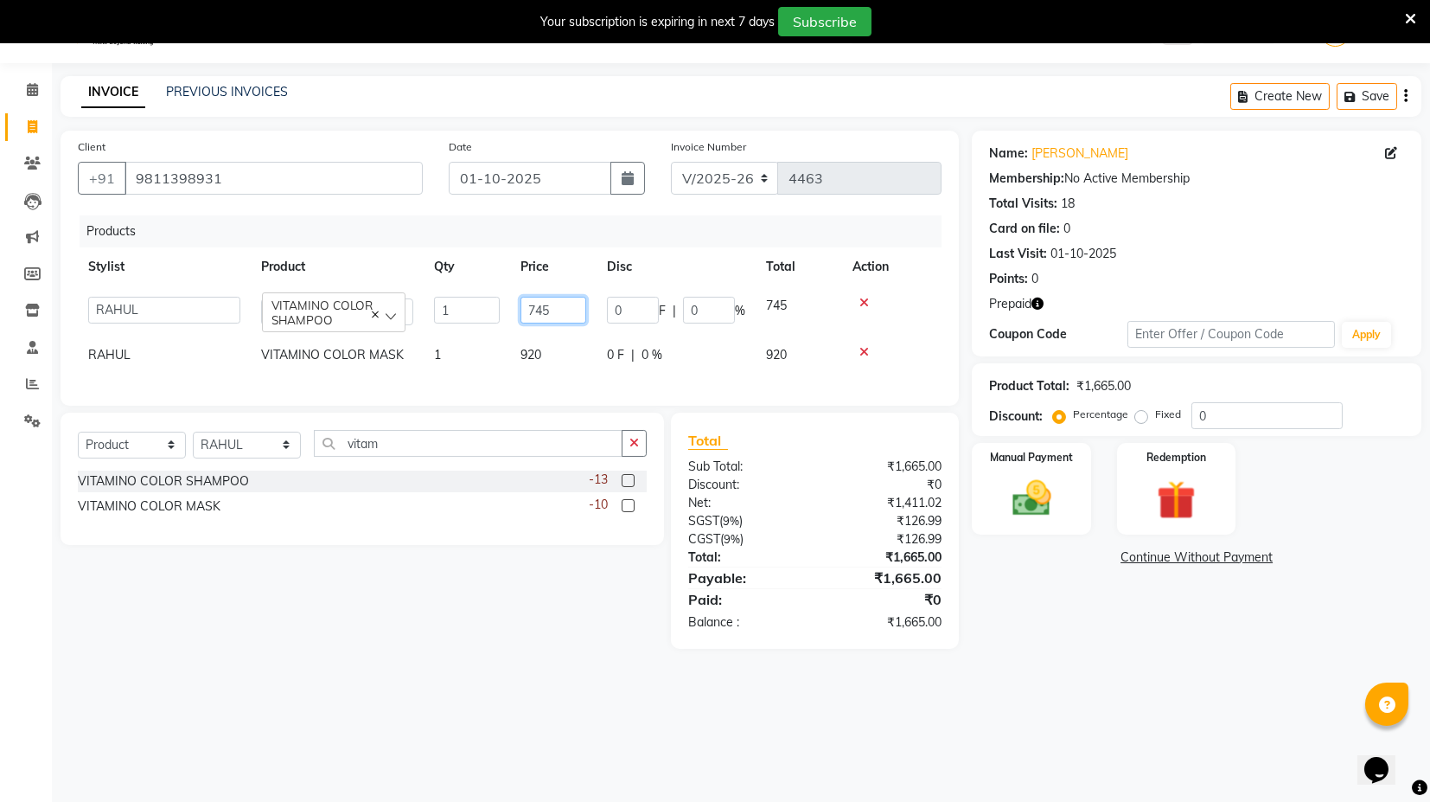
click at [560, 310] on input "745" at bounding box center [554, 310] width 66 height 27
type input "790"
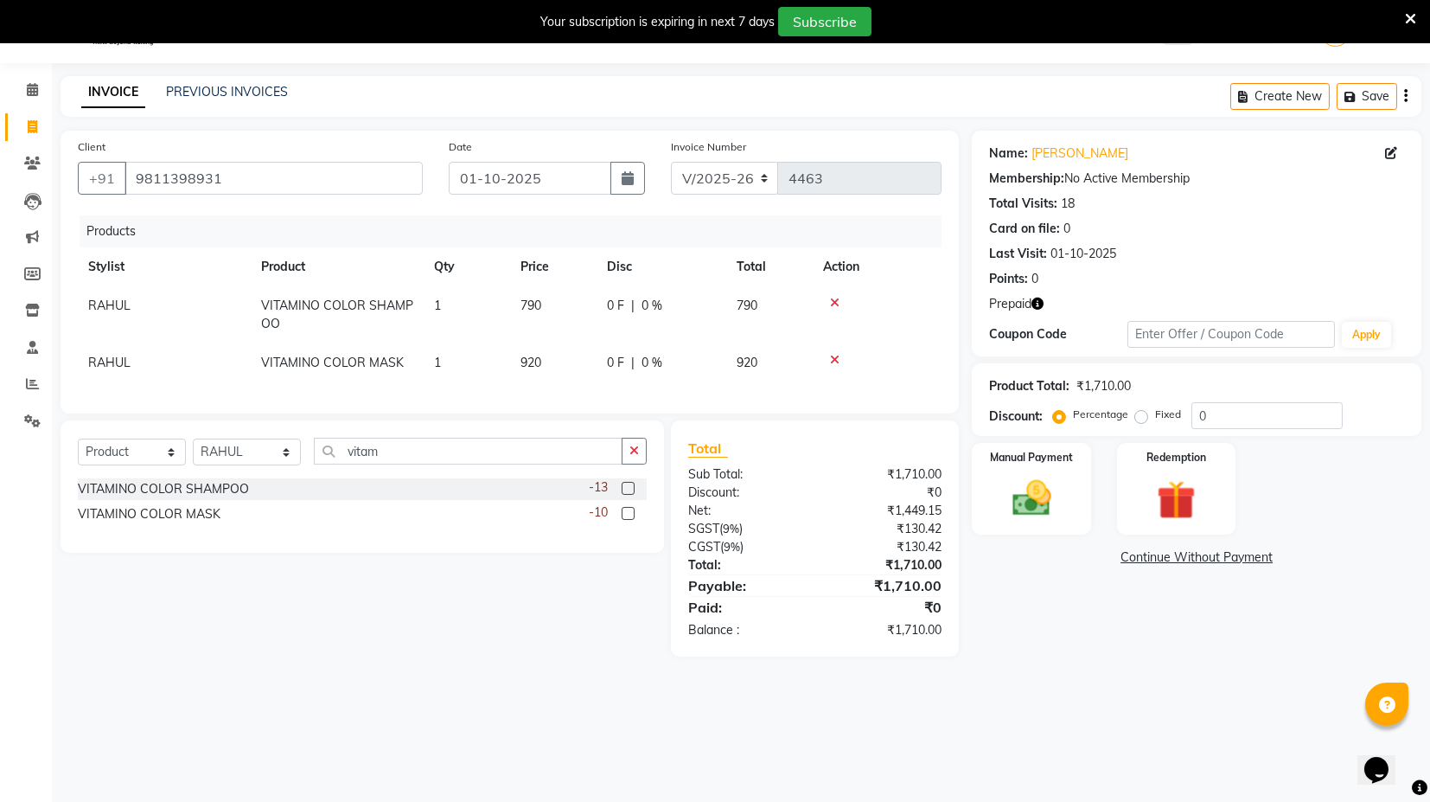
click at [573, 354] on td "920" at bounding box center [553, 362] width 86 height 39
select select "58978"
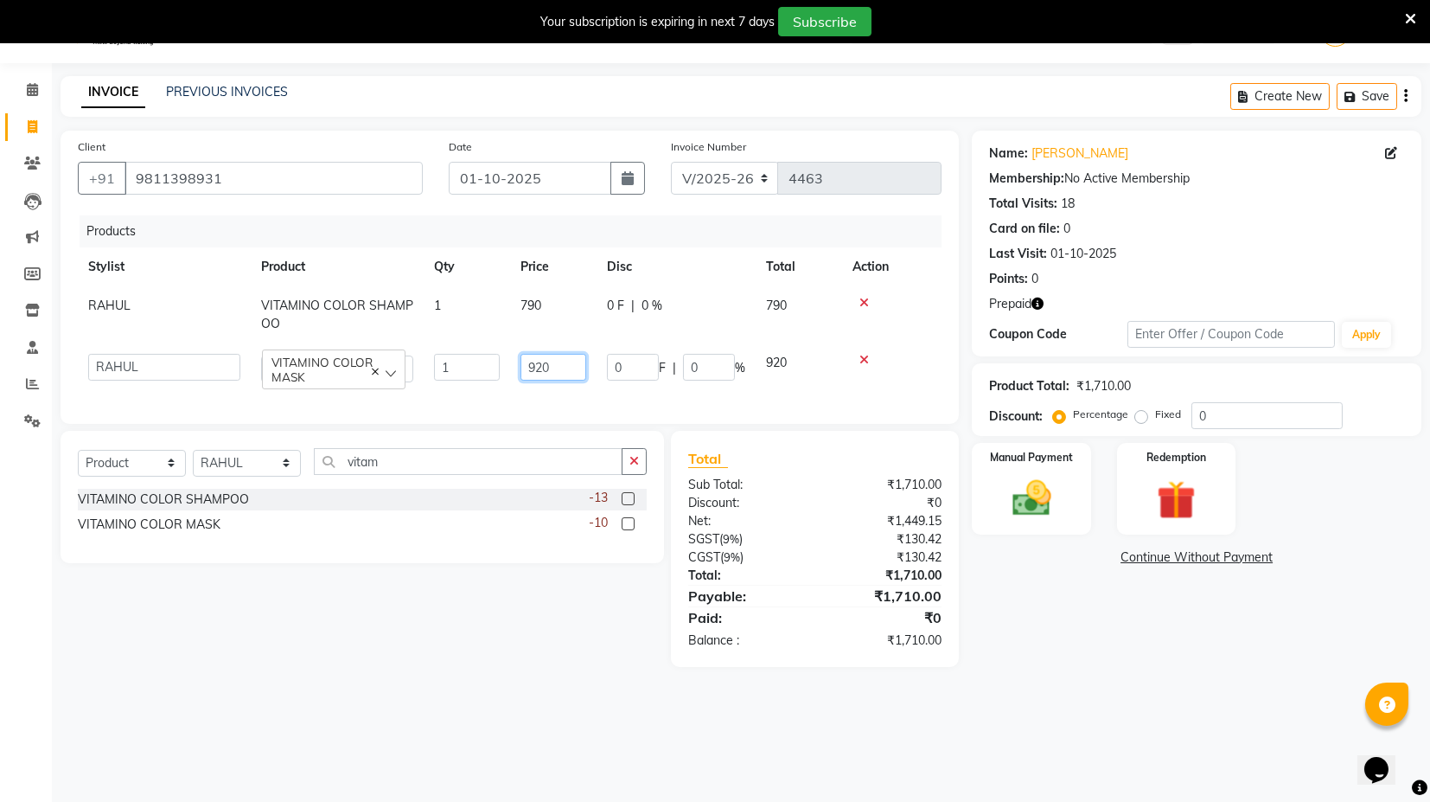
click at [554, 362] on input "920" at bounding box center [554, 367] width 66 height 27
type input "990"
click at [778, 438] on div "Client +91 9811398931 Date 01-10-2025 Invoice Number V/2025 V/2025-26 4463 Prod…" at bounding box center [510, 399] width 924 height 536
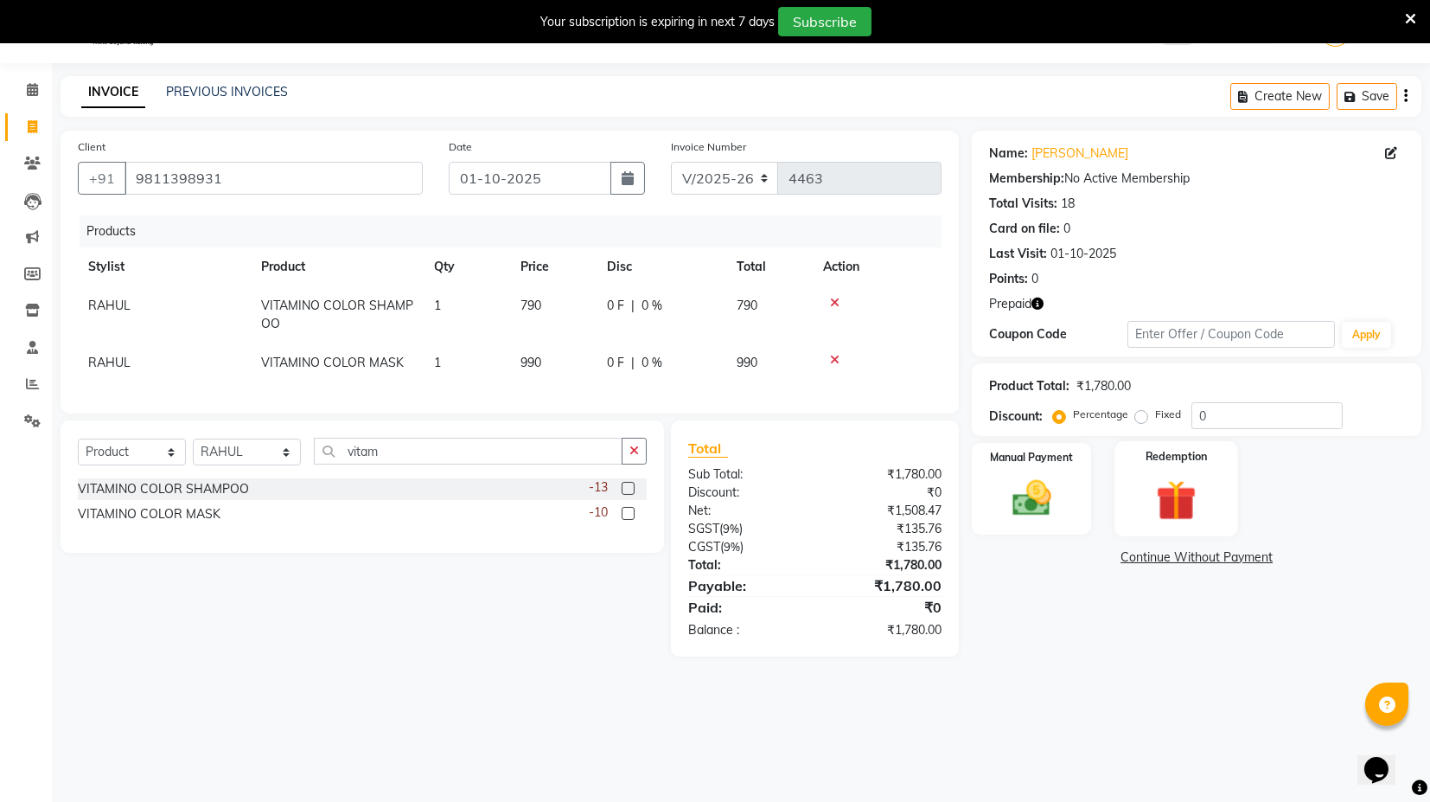
click at [1211, 504] on div "Redemption" at bounding box center [1177, 488] width 124 height 95
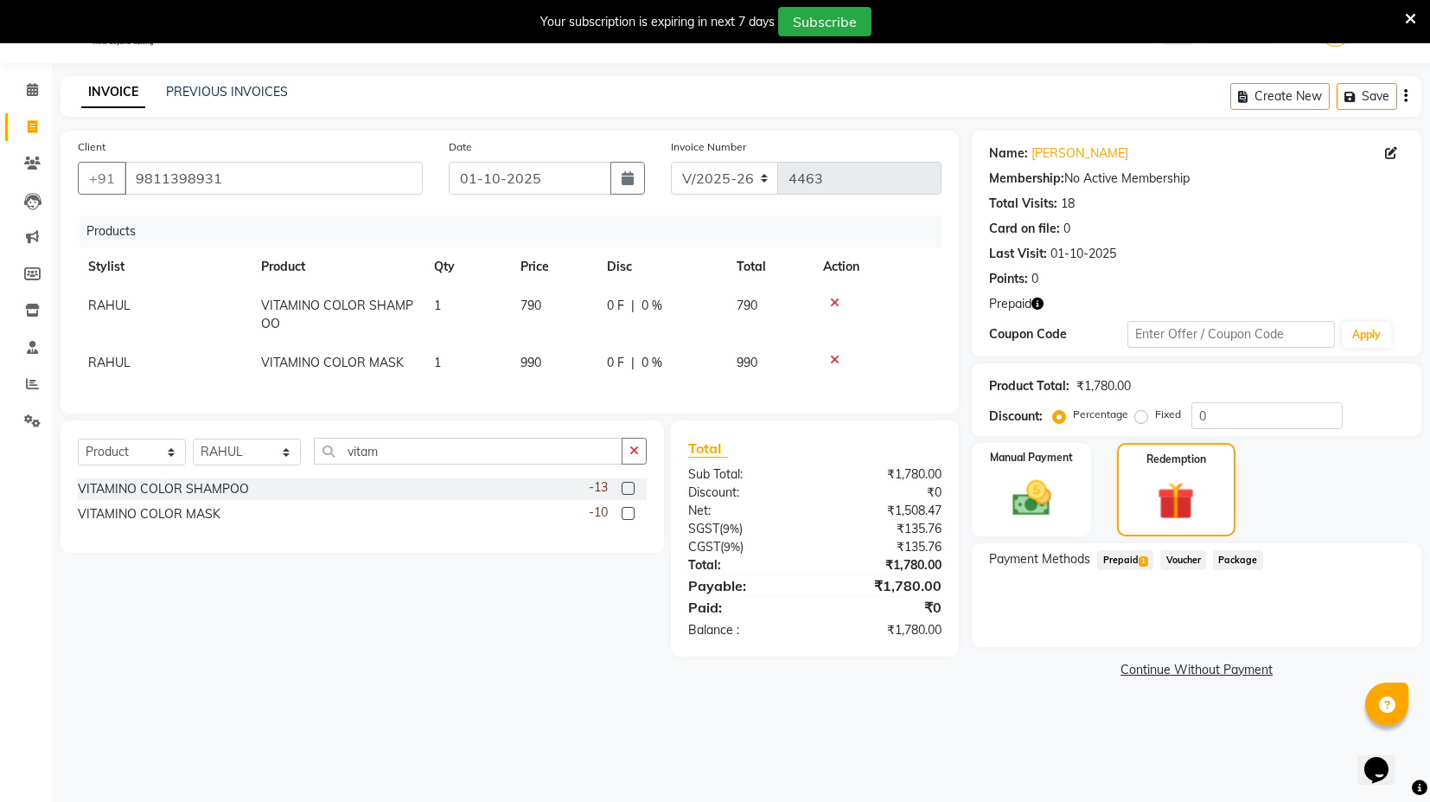
click at [1125, 558] on span "Prepaid 1" at bounding box center [1125, 560] width 56 height 20
click at [1041, 475] on img at bounding box center [1032, 498] width 66 height 47
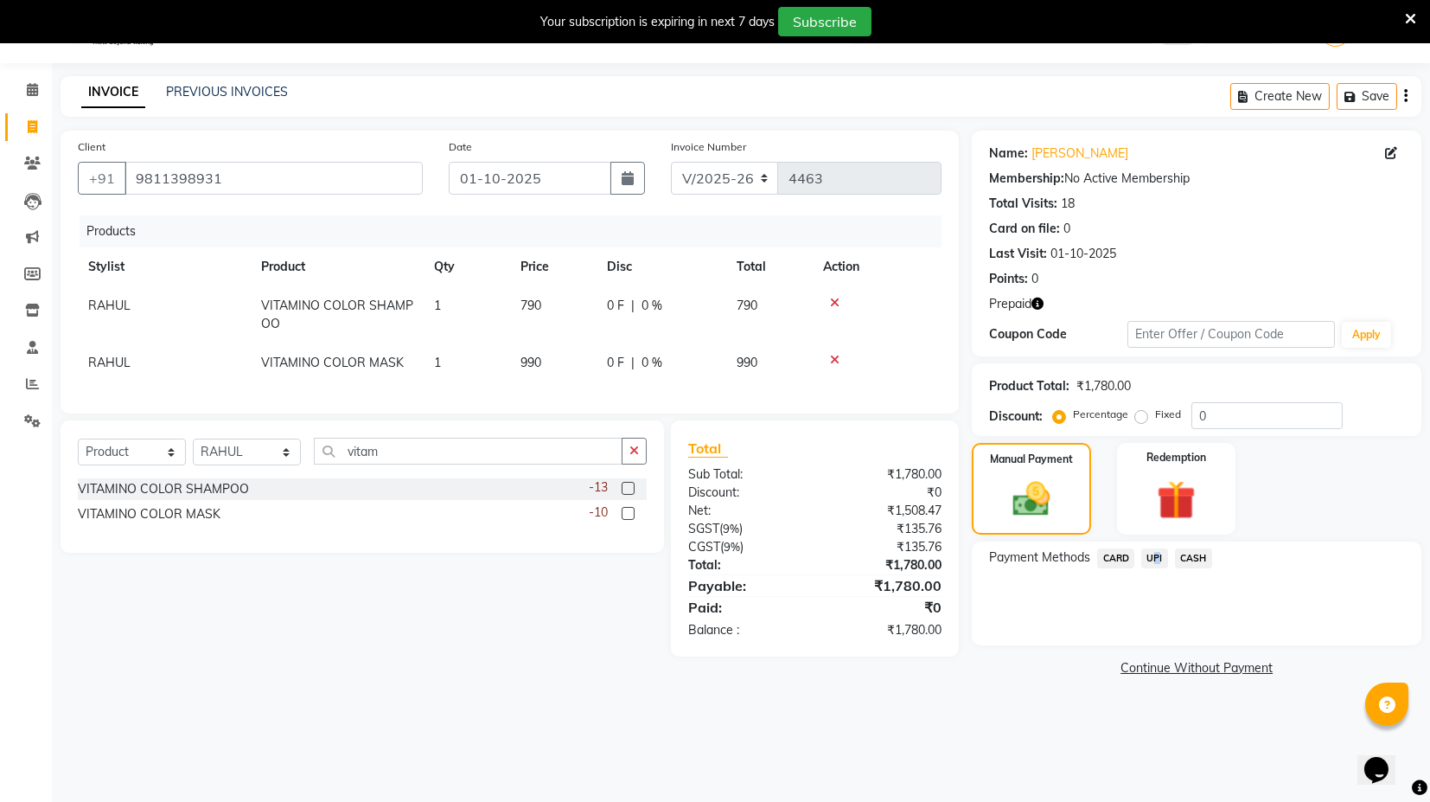
drag, startPoint x: 1150, startPoint y: 553, endPoint x: 1159, endPoint y: 566, distance: 16.1
click at [1153, 557] on span "UPI" at bounding box center [1154, 558] width 27 height 20
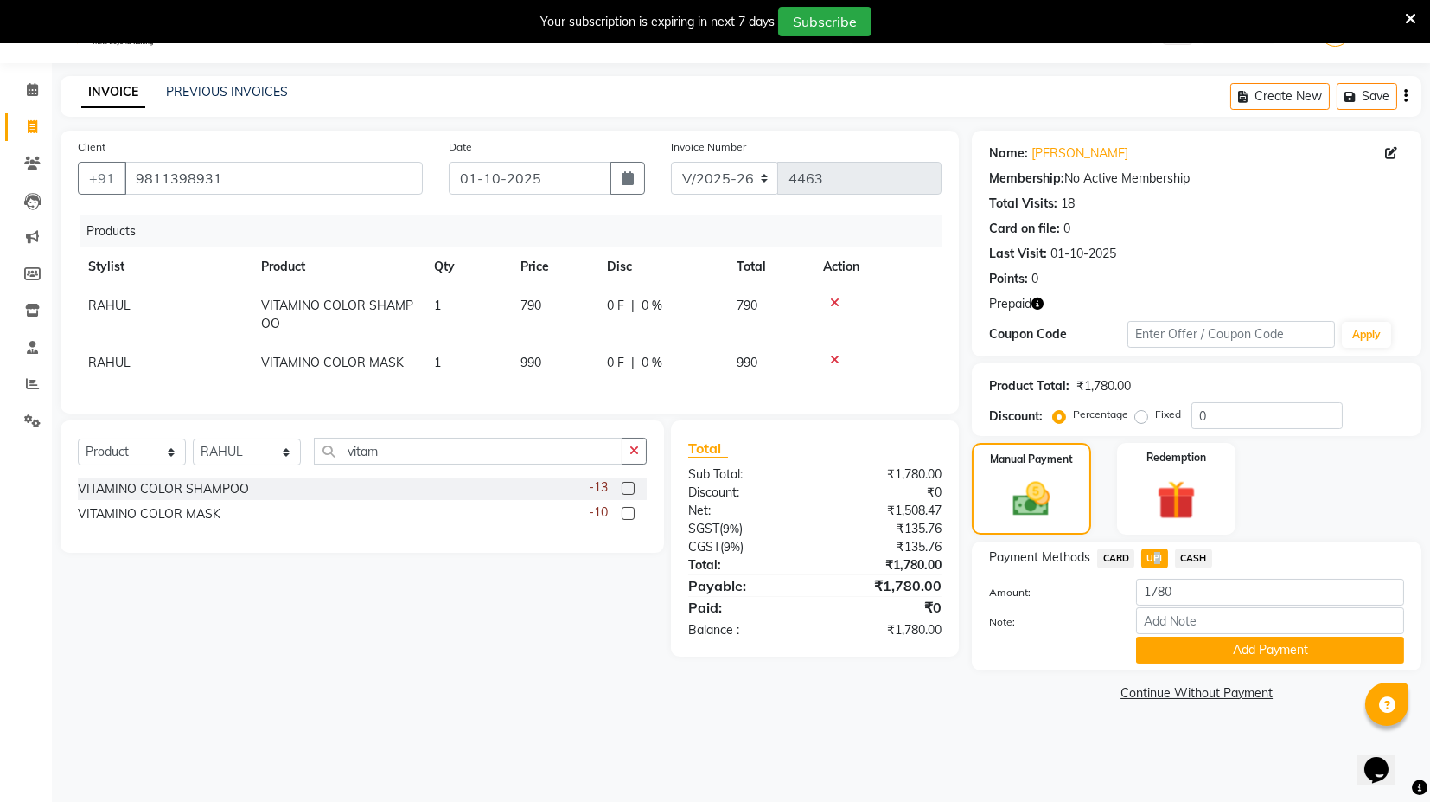
click at [1203, 645] on button "Add Payment" at bounding box center [1270, 649] width 268 height 27
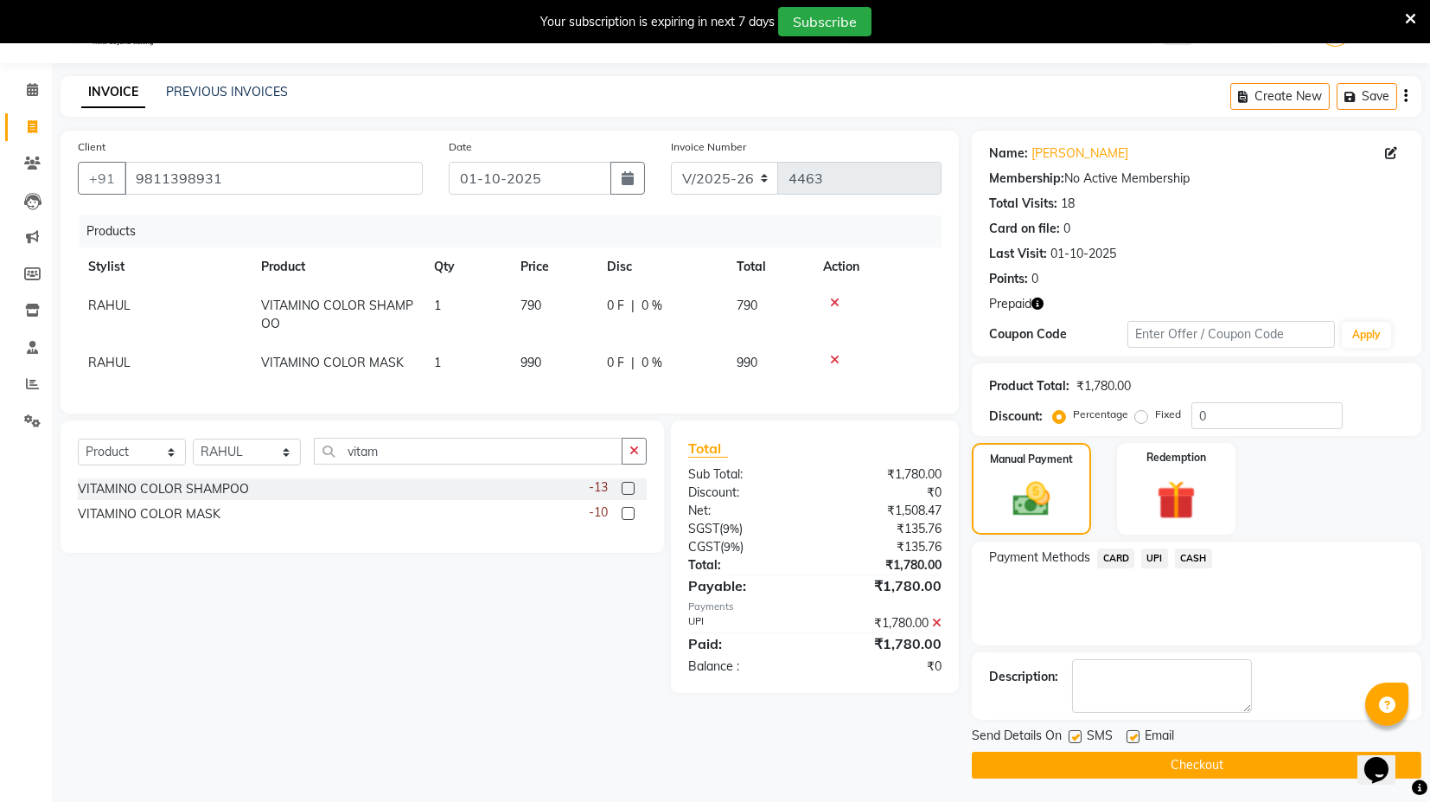
click at [1074, 737] on label at bounding box center [1075, 736] width 13 height 13
click at [1074, 737] on input "checkbox" at bounding box center [1074, 736] width 11 height 11
checkbox input "false"
click at [1136, 730] on label at bounding box center [1133, 736] width 13 height 13
click at [1136, 731] on input "checkbox" at bounding box center [1132, 736] width 11 height 11
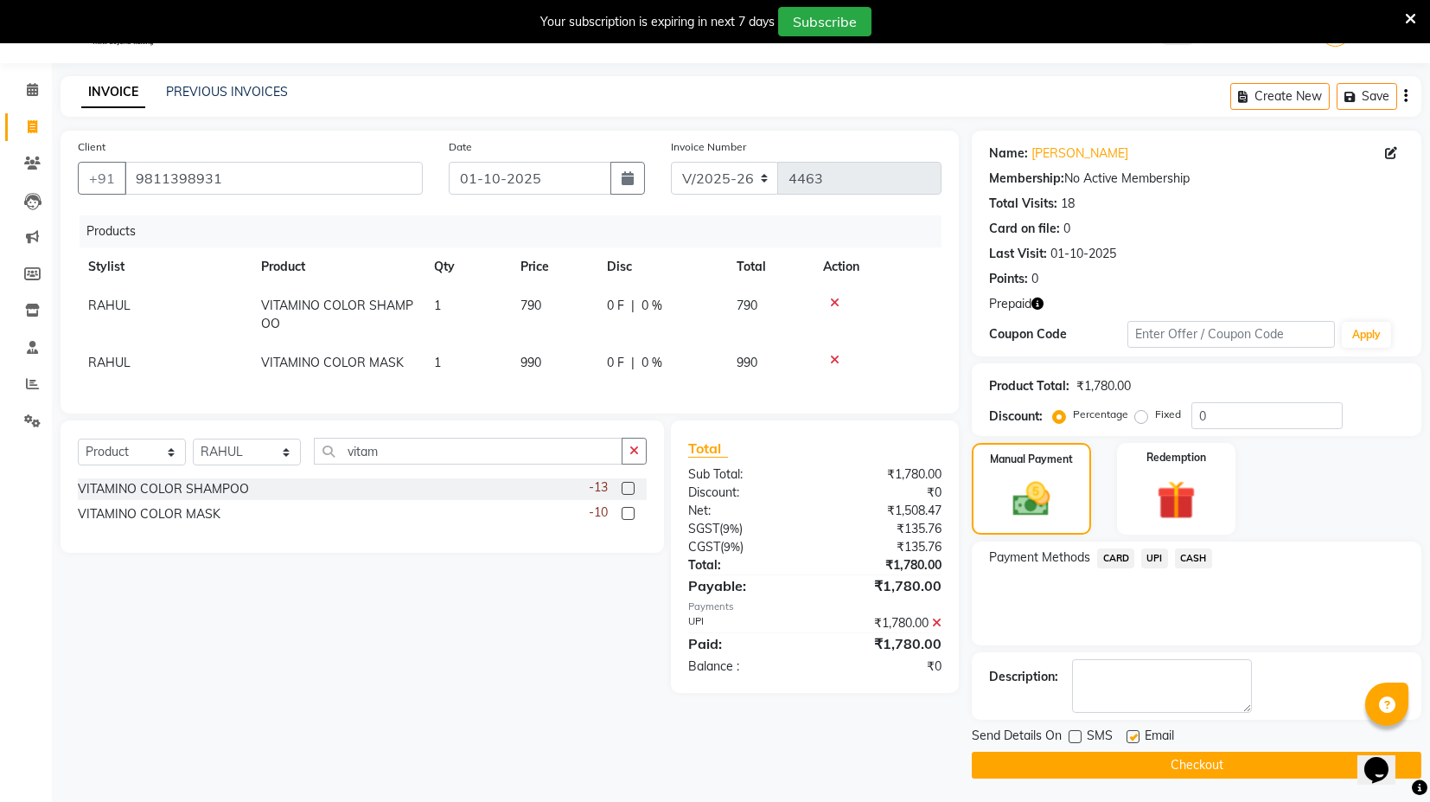
checkbox input "false"
click at [1134, 760] on button "Checkout" at bounding box center [1197, 764] width 450 height 27
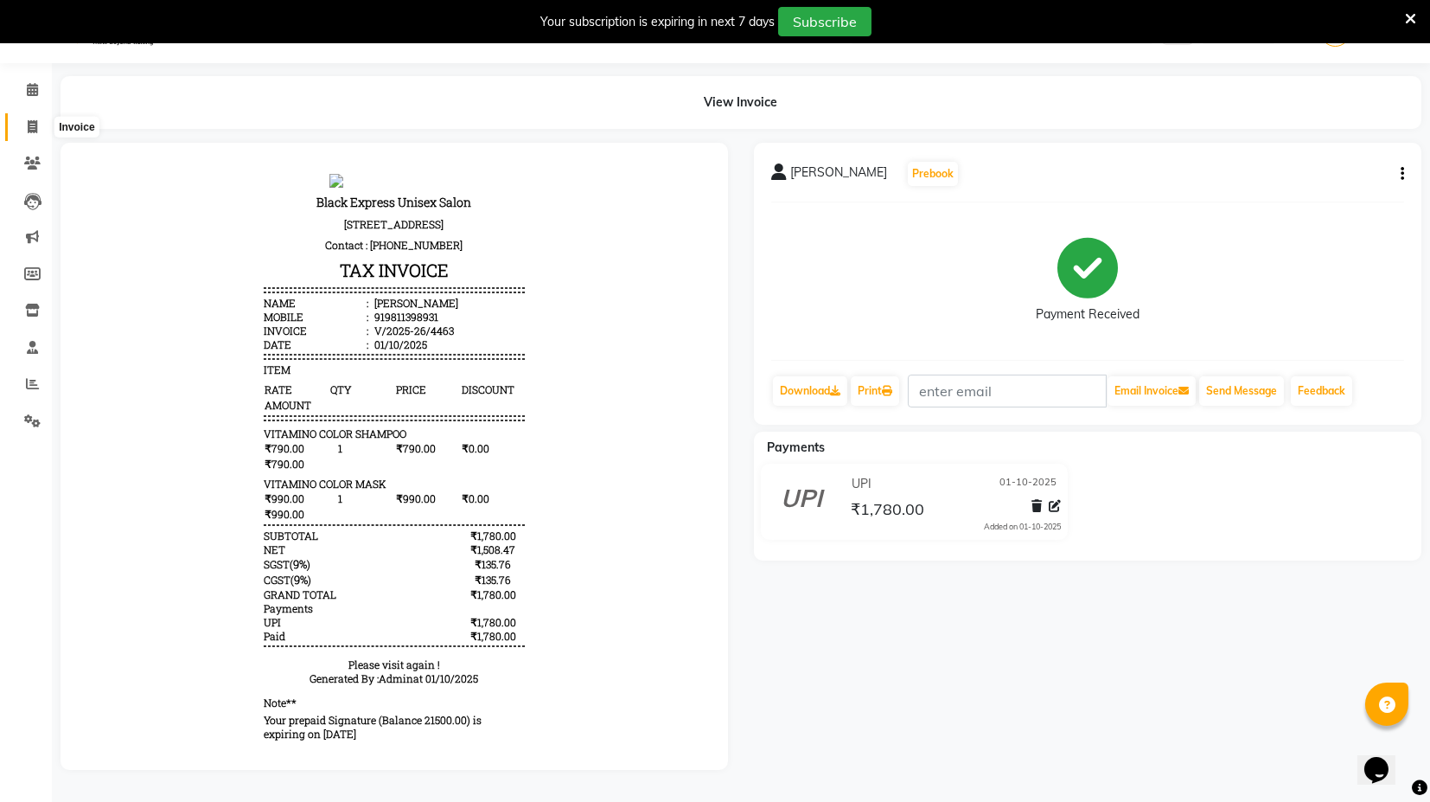
drag, startPoint x: 33, startPoint y: 125, endPoint x: 454, endPoint y: 6, distance: 437.4
click at [33, 124] on icon at bounding box center [33, 126] width 10 height 13
select select "7082"
select select "service"
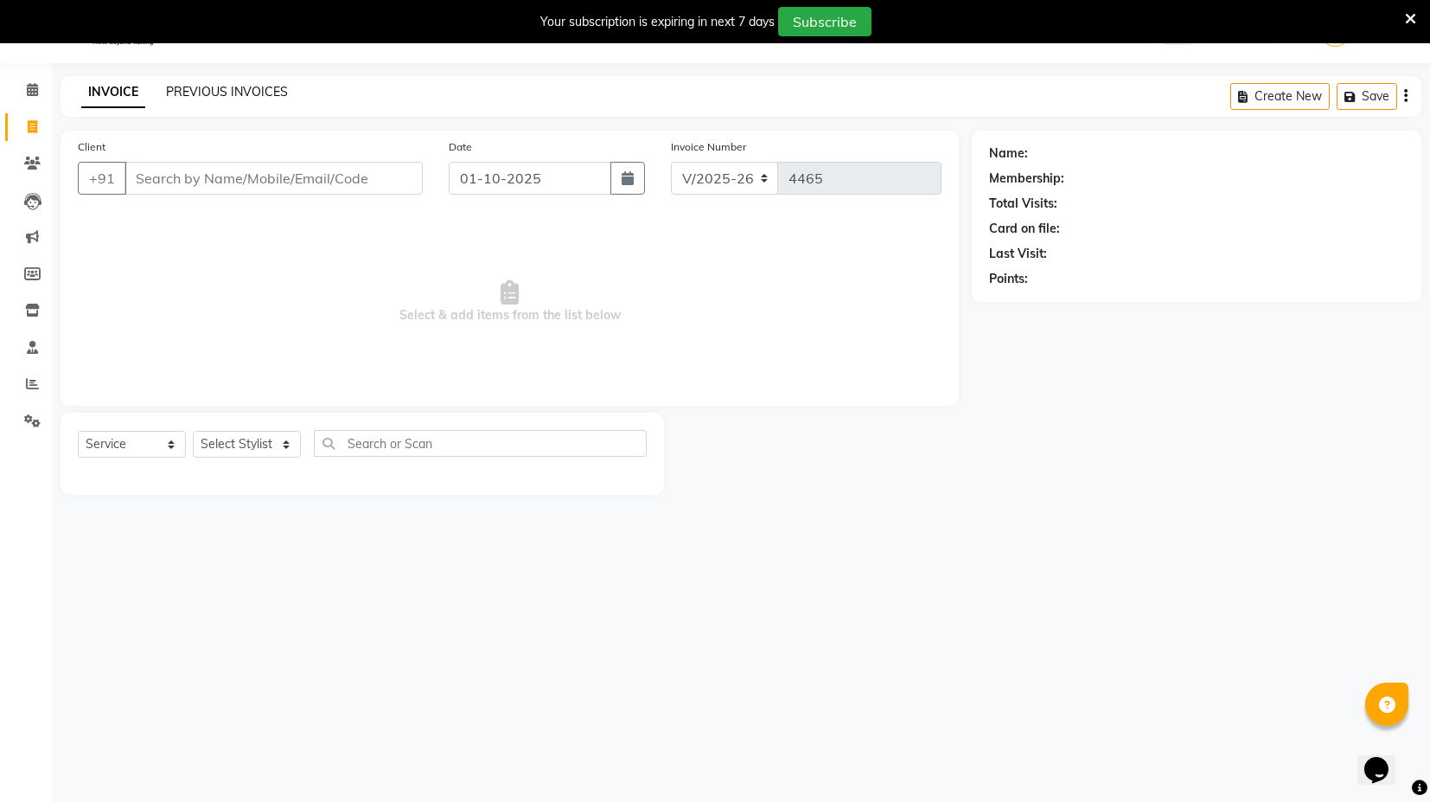
click at [190, 89] on link "PREVIOUS INVOICES" at bounding box center [227, 92] width 122 height 16
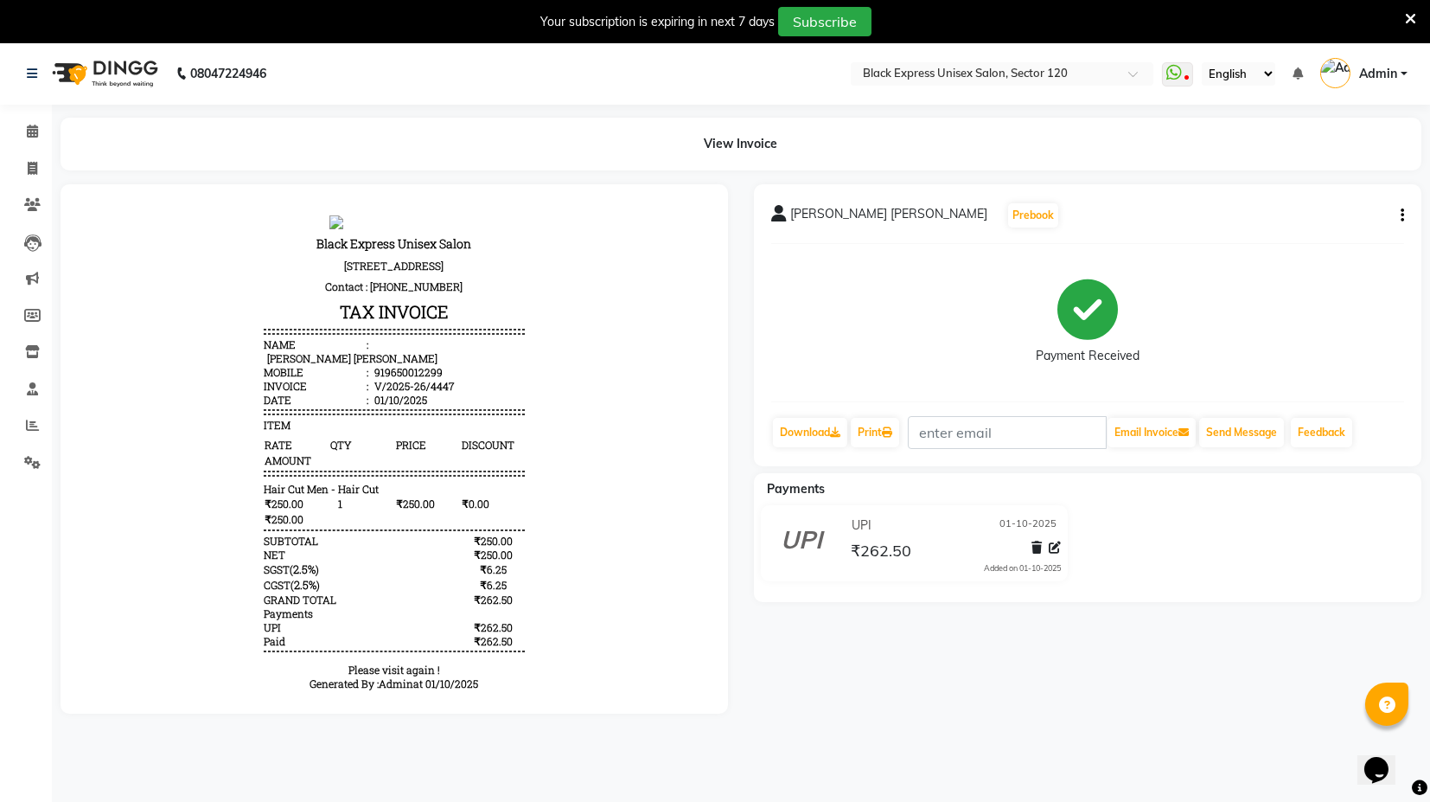
click at [1401, 215] on icon "button" at bounding box center [1402, 215] width 3 height 1
click at [1311, 235] on div "Edit Invoice" at bounding box center [1315, 238] width 118 height 22
select select "service"
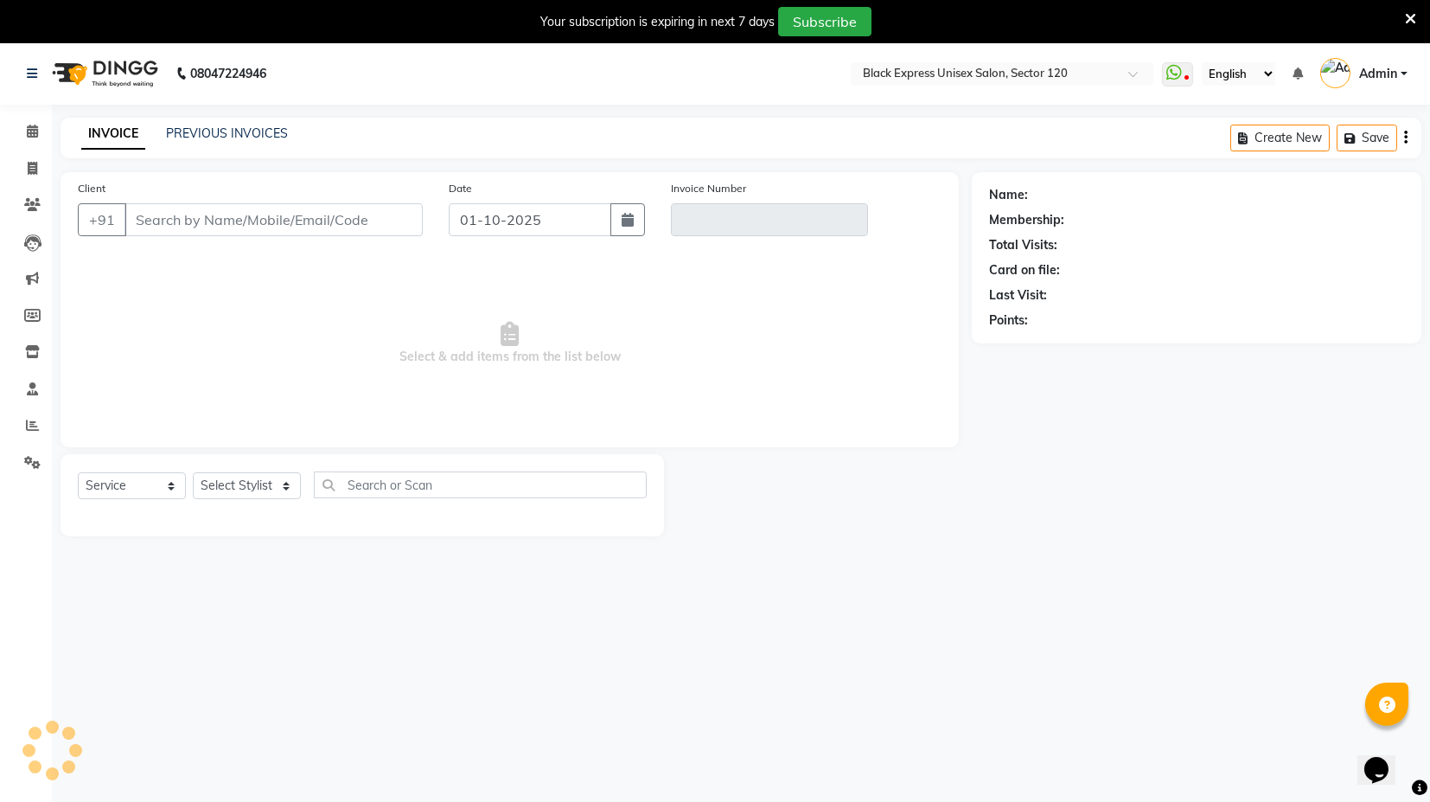
scroll to position [42, 0]
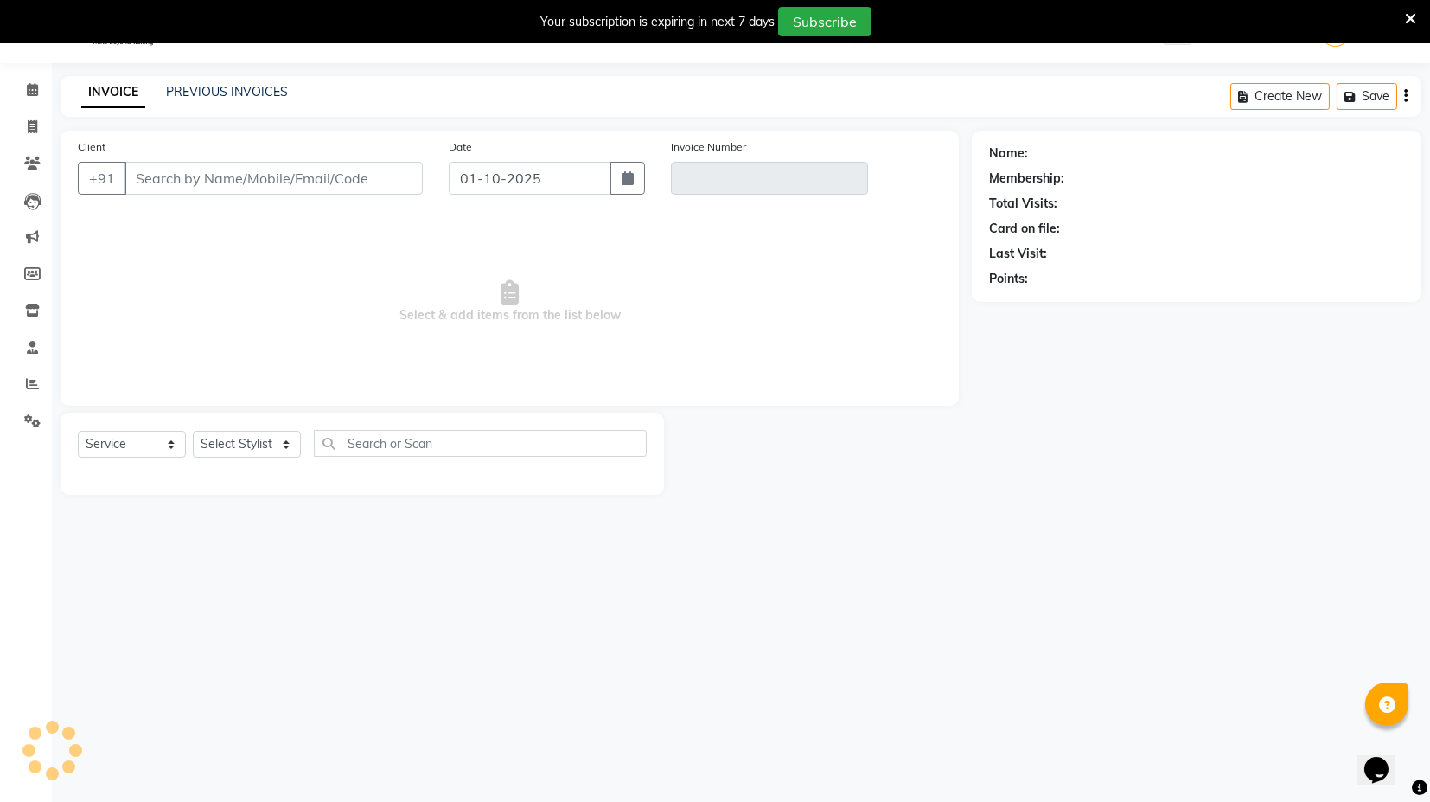
type input "9650012299"
type input "V/2025-26/4447"
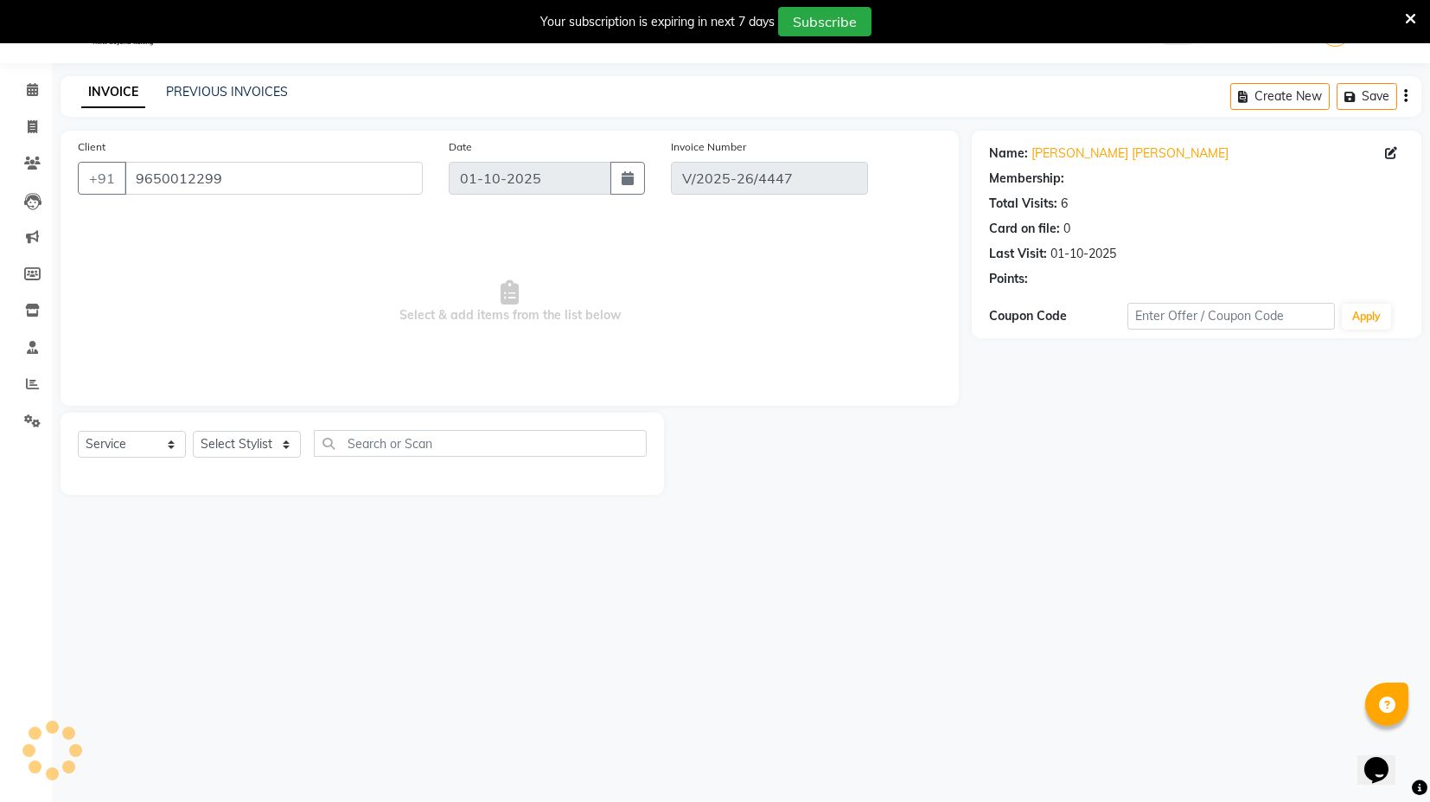
select select "select"
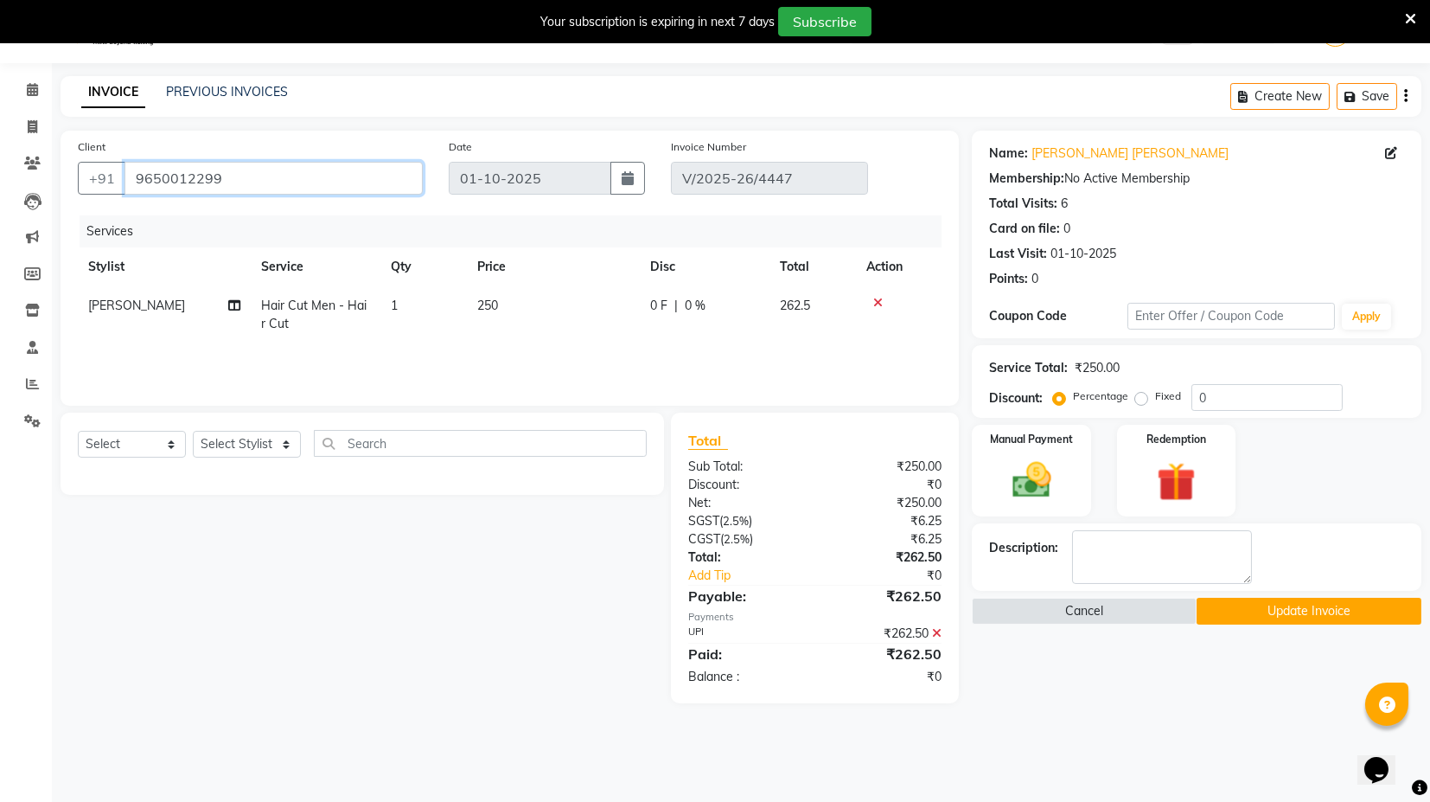
click at [262, 170] on input "9650012299" at bounding box center [274, 178] width 298 height 33
click at [278, 176] on input "Client" at bounding box center [274, 178] width 298 height 33
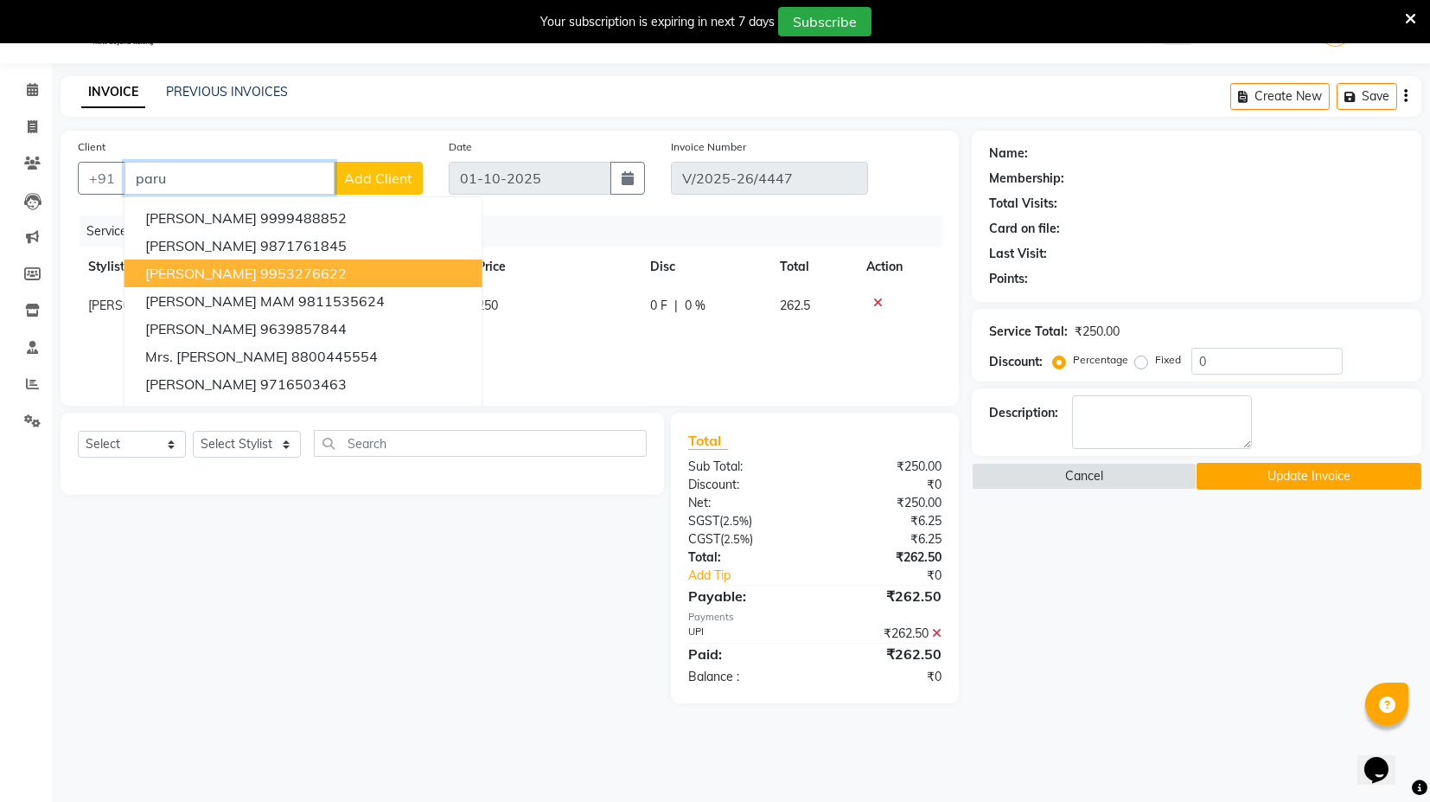
click at [286, 265] on ngb-highlight "9953276622" at bounding box center [303, 273] width 86 height 17
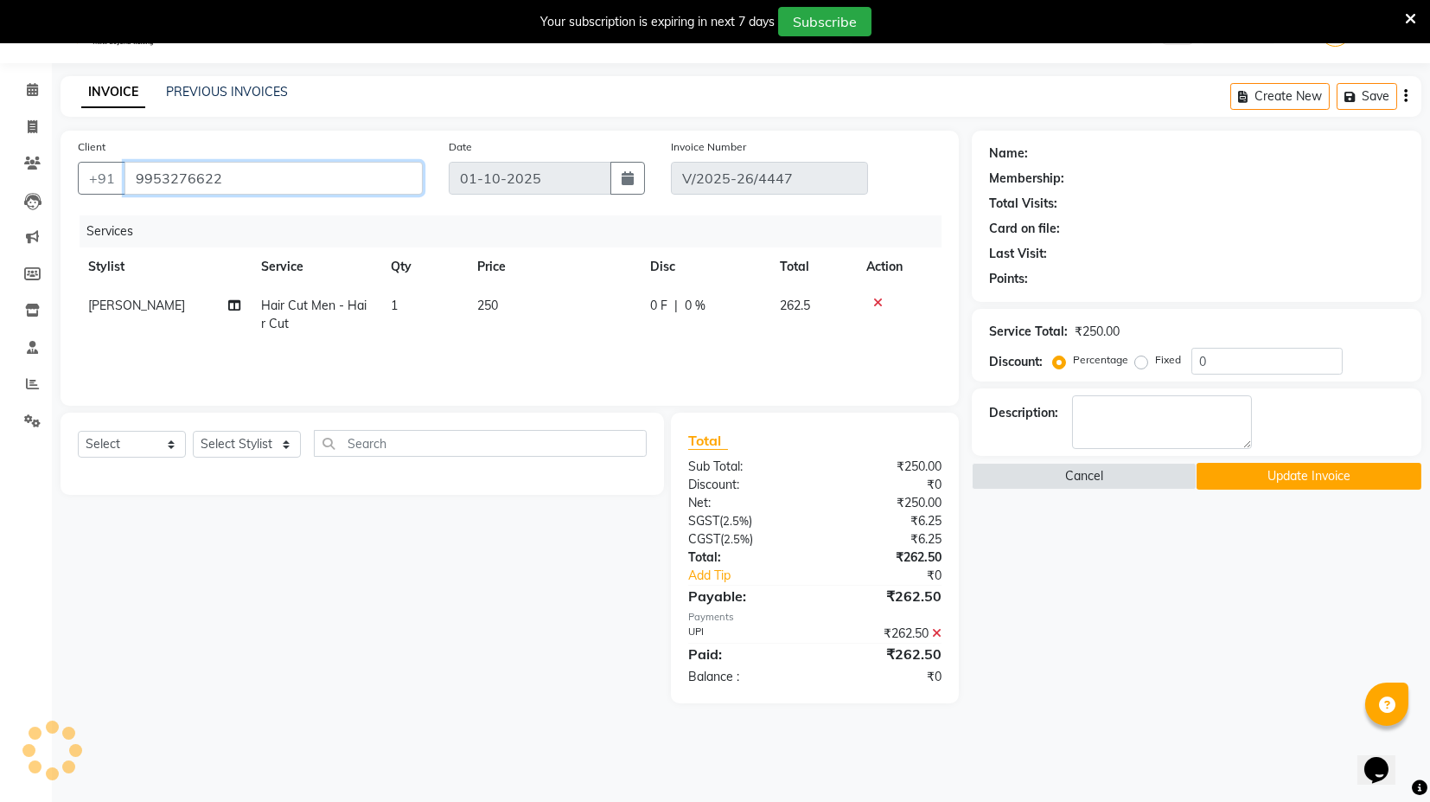
type input "9953276622"
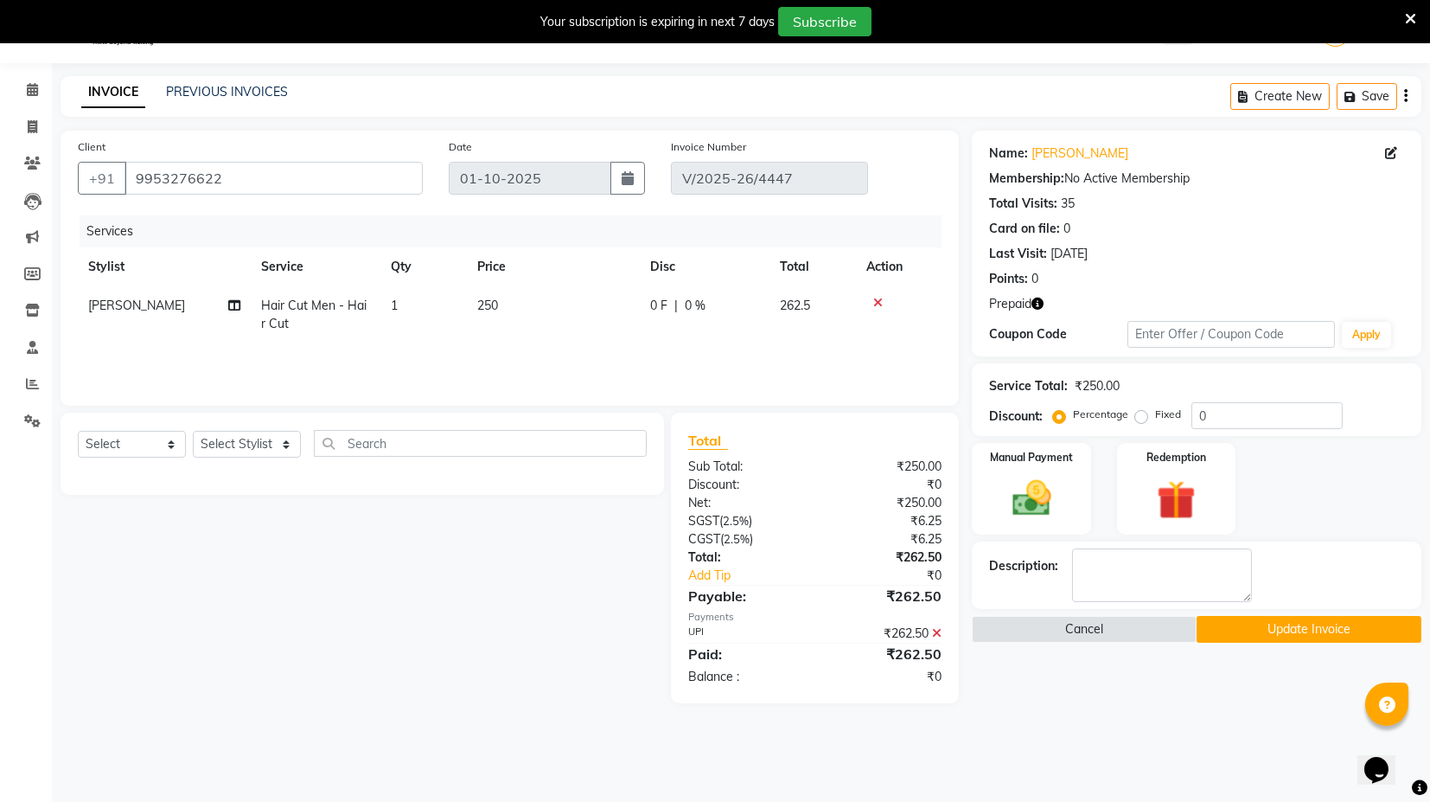
click at [1038, 303] on icon "button" at bounding box center [1038, 303] width 12 height 12
click at [1096, 271] on div "Points: 0" at bounding box center [1196, 279] width 415 height 18
click at [253, 448] on select "Select Stylist ASIF DEEPA FAISAL maahi Manager [PERSON_NAME] [PERSON_NAME] [PER…" at bounding box center [247, 444] width 108 height 27
select select "88661"
click at [193, 431] on select "Select Stylist ASIF DEEPA FAISAL maahi Manager [PERSON_NAME] [PERSON_NAME] [PER…" at bounding box center [247, 444] width 108 height 27
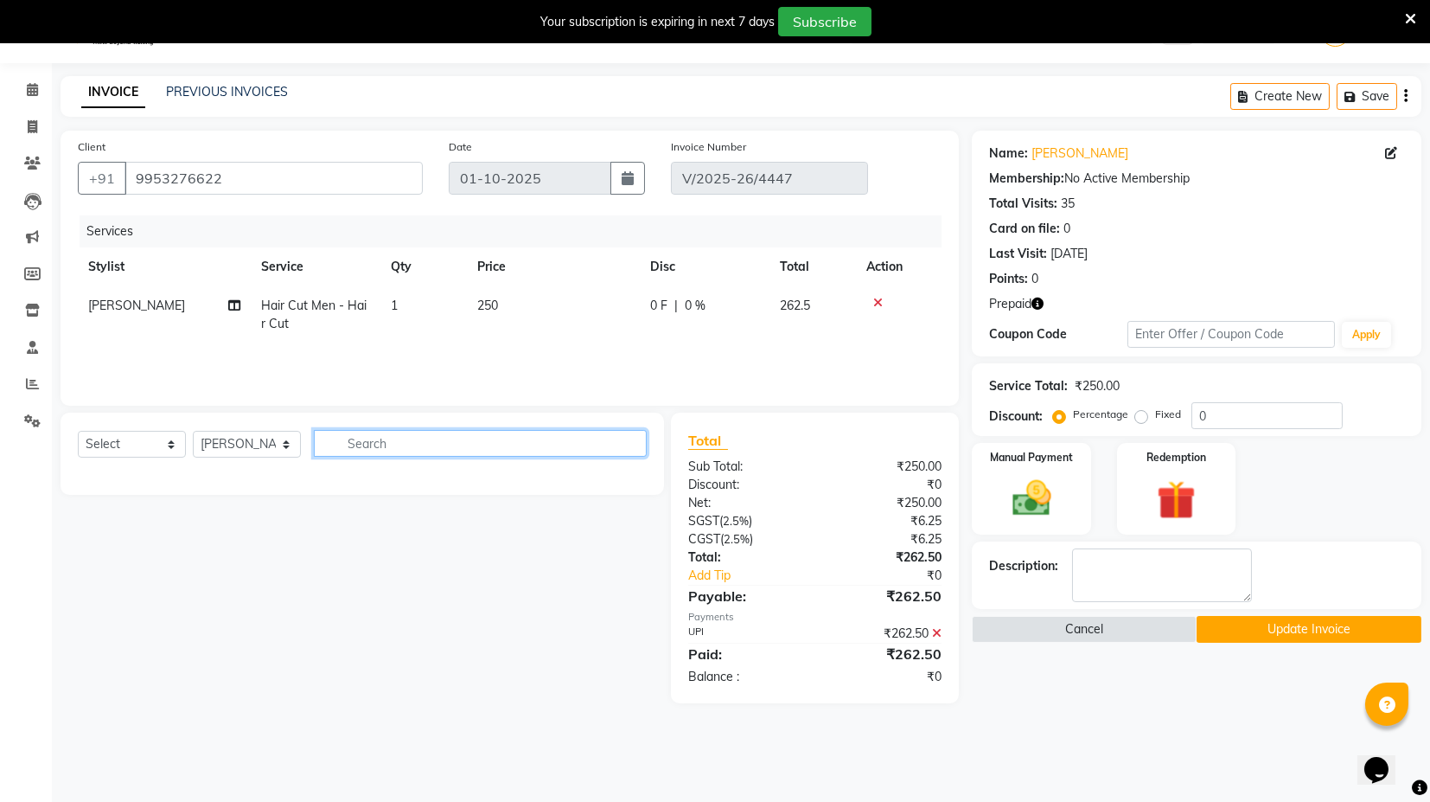
click at [367, 436] on input "text" at bounding box center [480, 443] width 333 height 27
drag, startPoint x: 130, startPoint y: 441, endPoint x: 125, endPoint y: 454, distance: 14.0
click at [130, 441] on select "Select Service Product Membership Package Voucher Prepaid Gift Card" at bounding box center [132, 444] width 108 height 27
select select "service"
click at [78, 431] on select "Select Service Product Membership Package Voucher Prepaid Gift Card" at bounding box center [132, 444] width 108 height 27
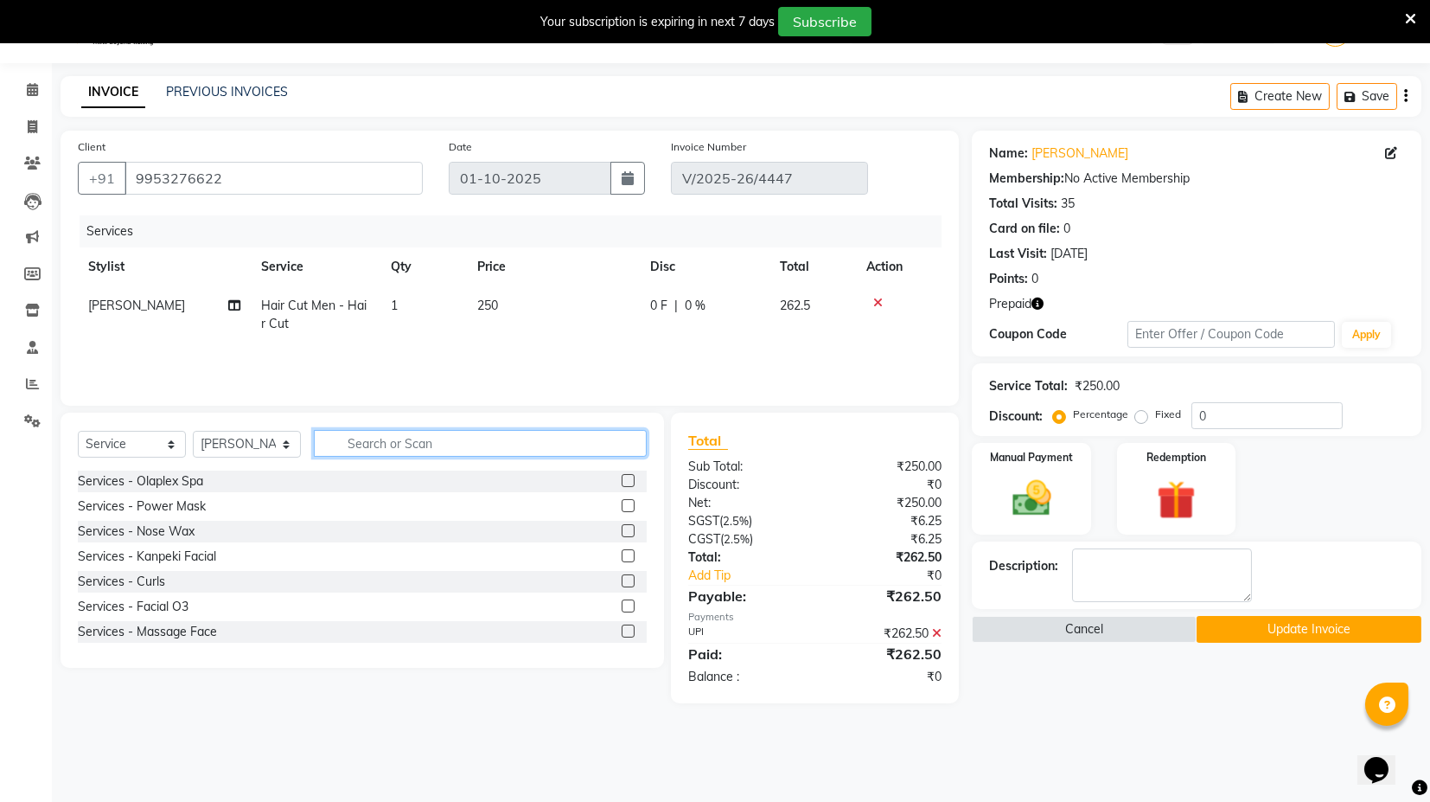
click at [378, 436] on input "text" at bounding box center [480, 443] width 333 height 27
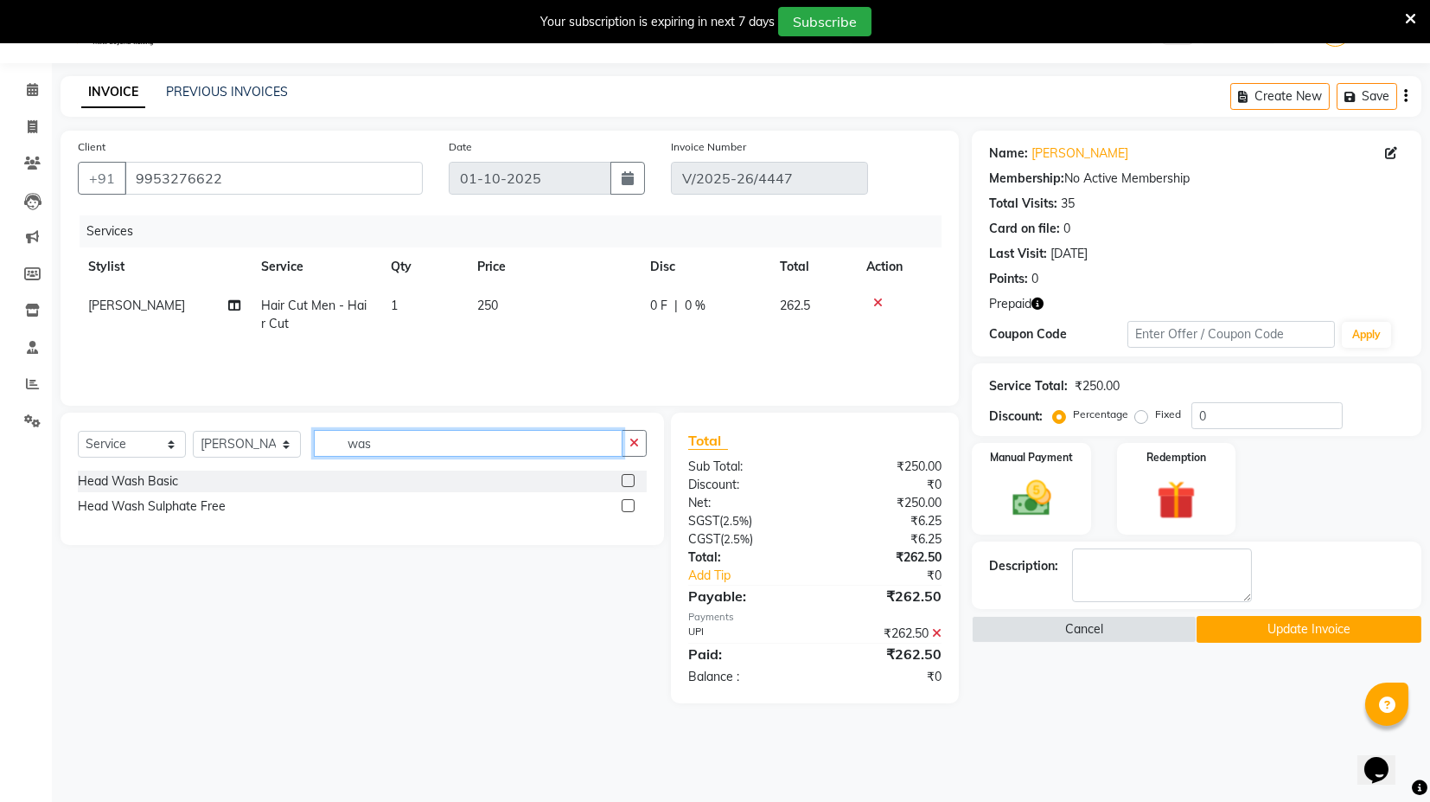
type input "was"
click at [629, 505] on label at bounding box center [628, 505] width 13 height 13
click at [629, 505] on input "checkbox" at bounding box center [627, 506] width 11 height 11
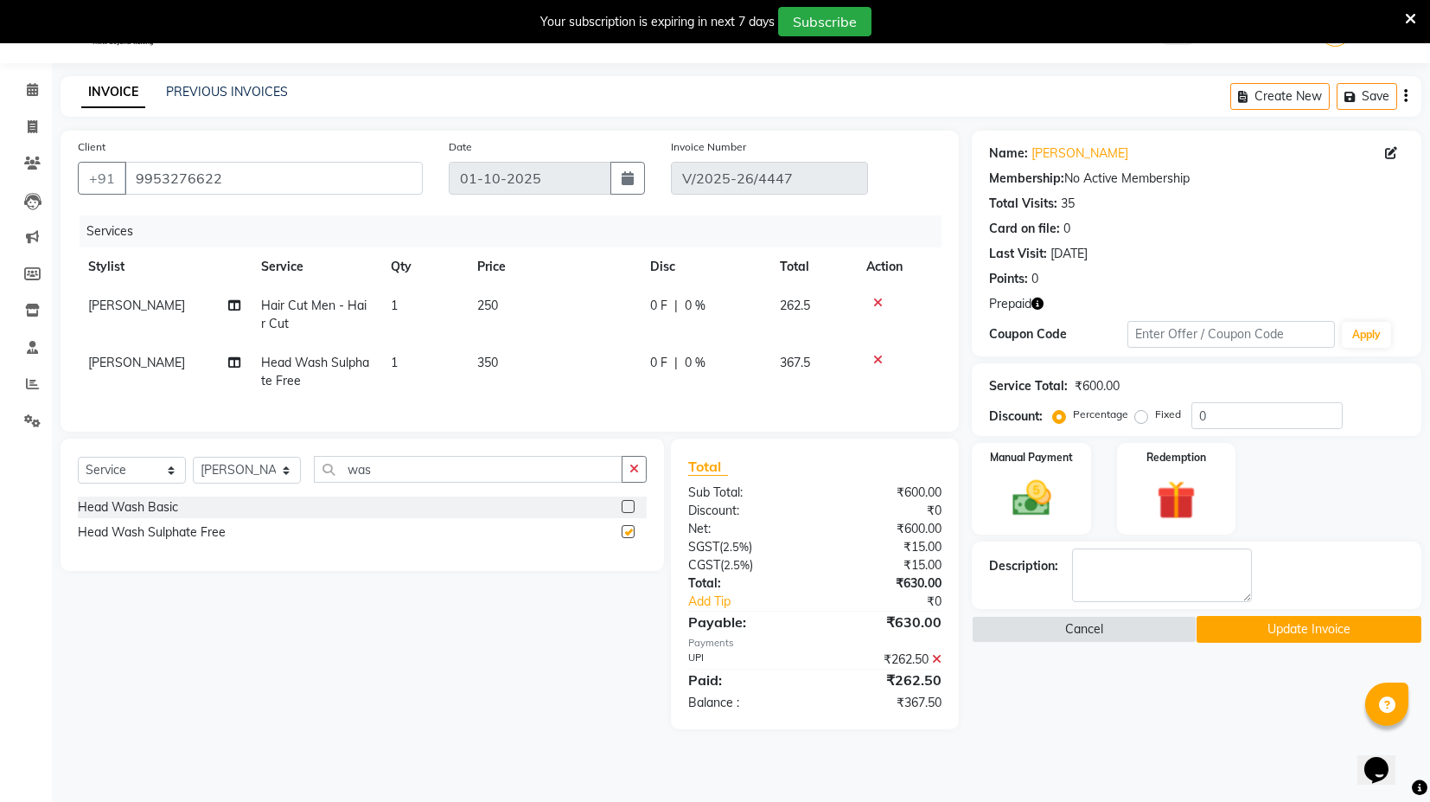
checkbox input "false"
click at [202, 483] on select "Select Stylist ASIF DEEPA FAISAL maahi Manager [PERSON_NAME] [PERSON_NAME] [PER…" at bounding box center [247, 470] width 108 height 27
select select "61297"
click at [193, 470] on select "Select Stylist ASIF DEEPA FAISAL maahi Manager [PERSON_NAME] [PERSON_NAME] [PER…" at bounding box center [247, 470] width 108 height 27
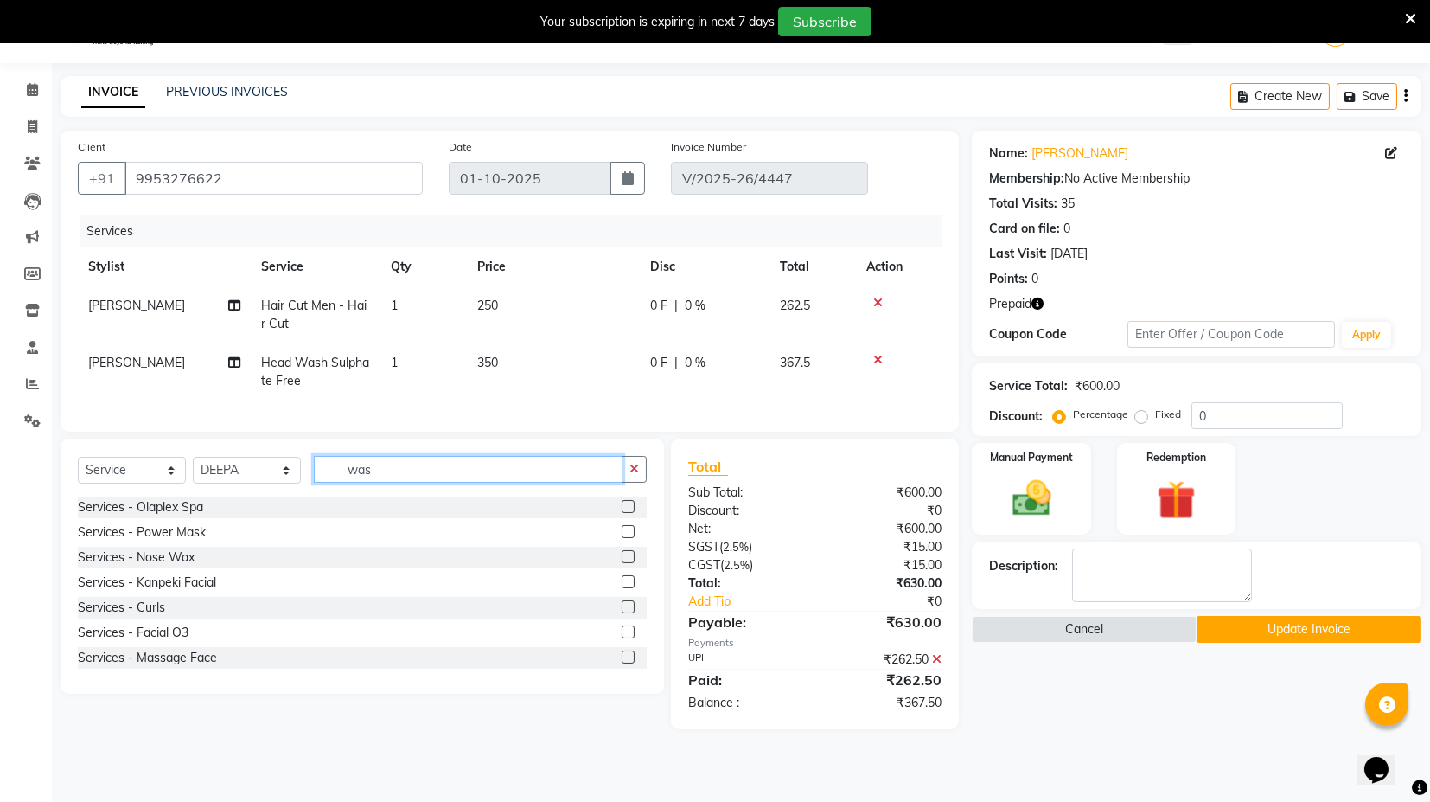
click at [351, 476] on input "was" at bounding box center [468, 469] width 309 height 27
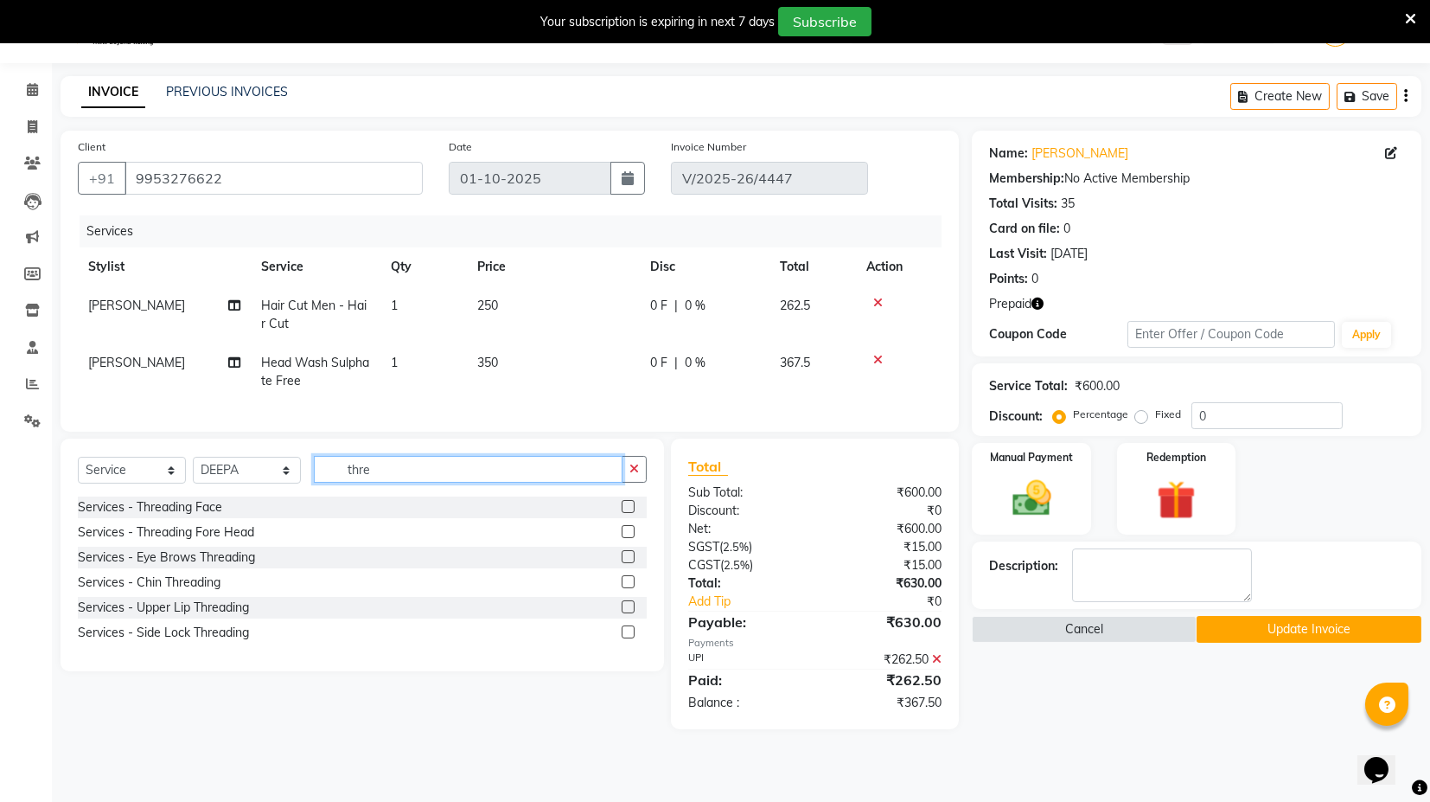
type input "thre"
click at [629, 513] on label at bounding box center [628, 506] width 13 height 13
click at [629, 513] on input "checkbox" at bounding box center [627, 506] width 11 height 11
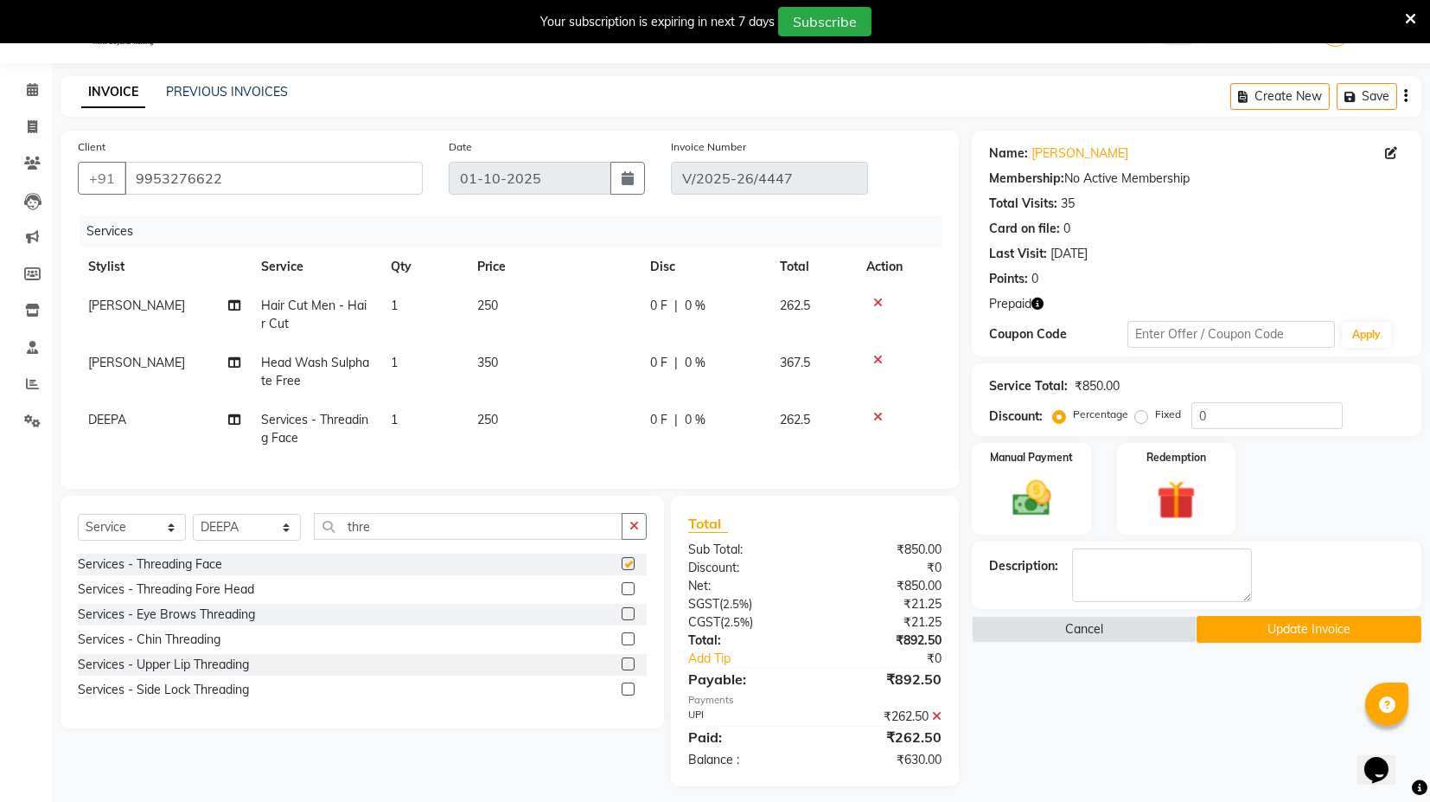
checkbox input "false"
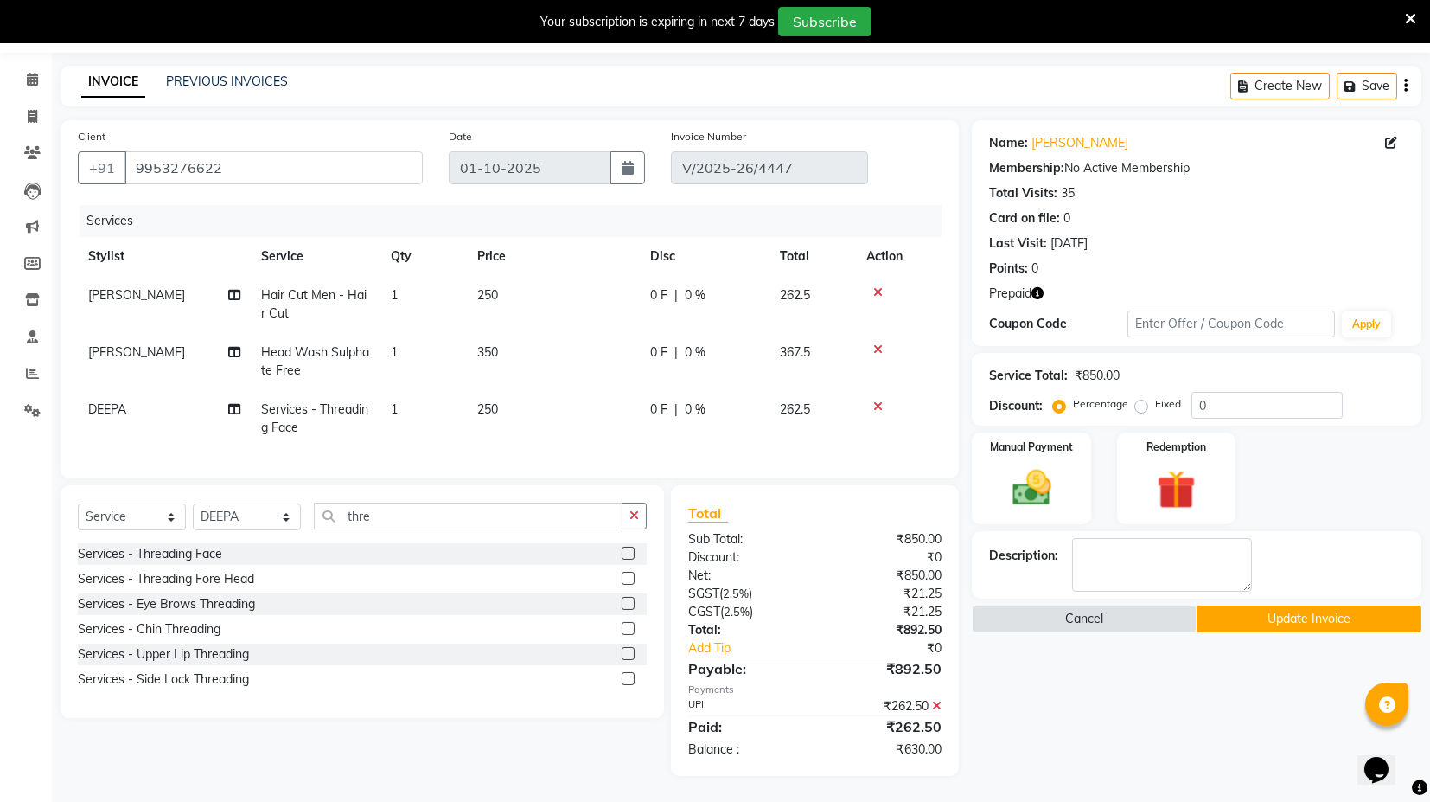
click at [936, 707] on icon at bounding box center [937, 705] width 10 height 12
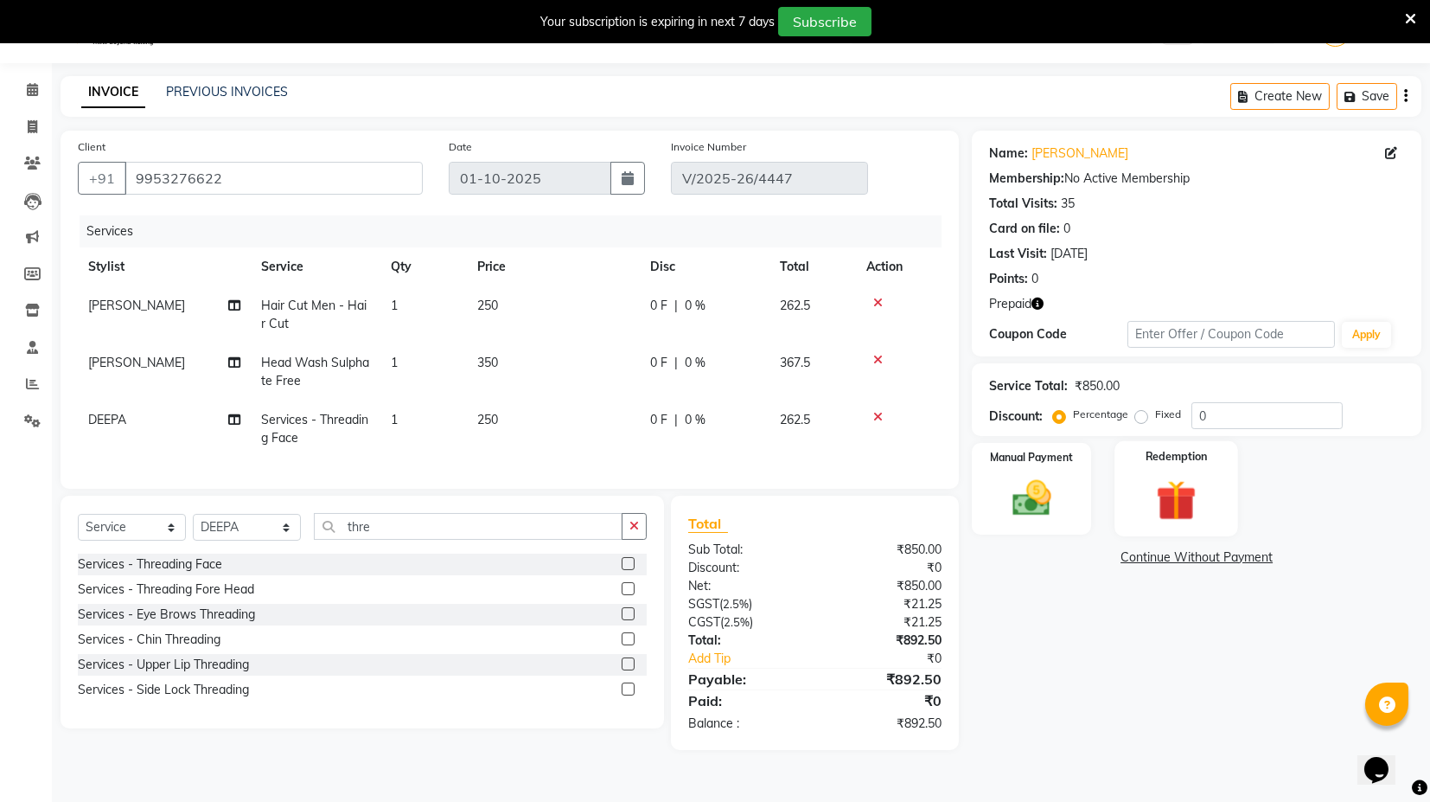
click at [1146, 505] on img at bounding box center [1176, 500] width 66 height 50
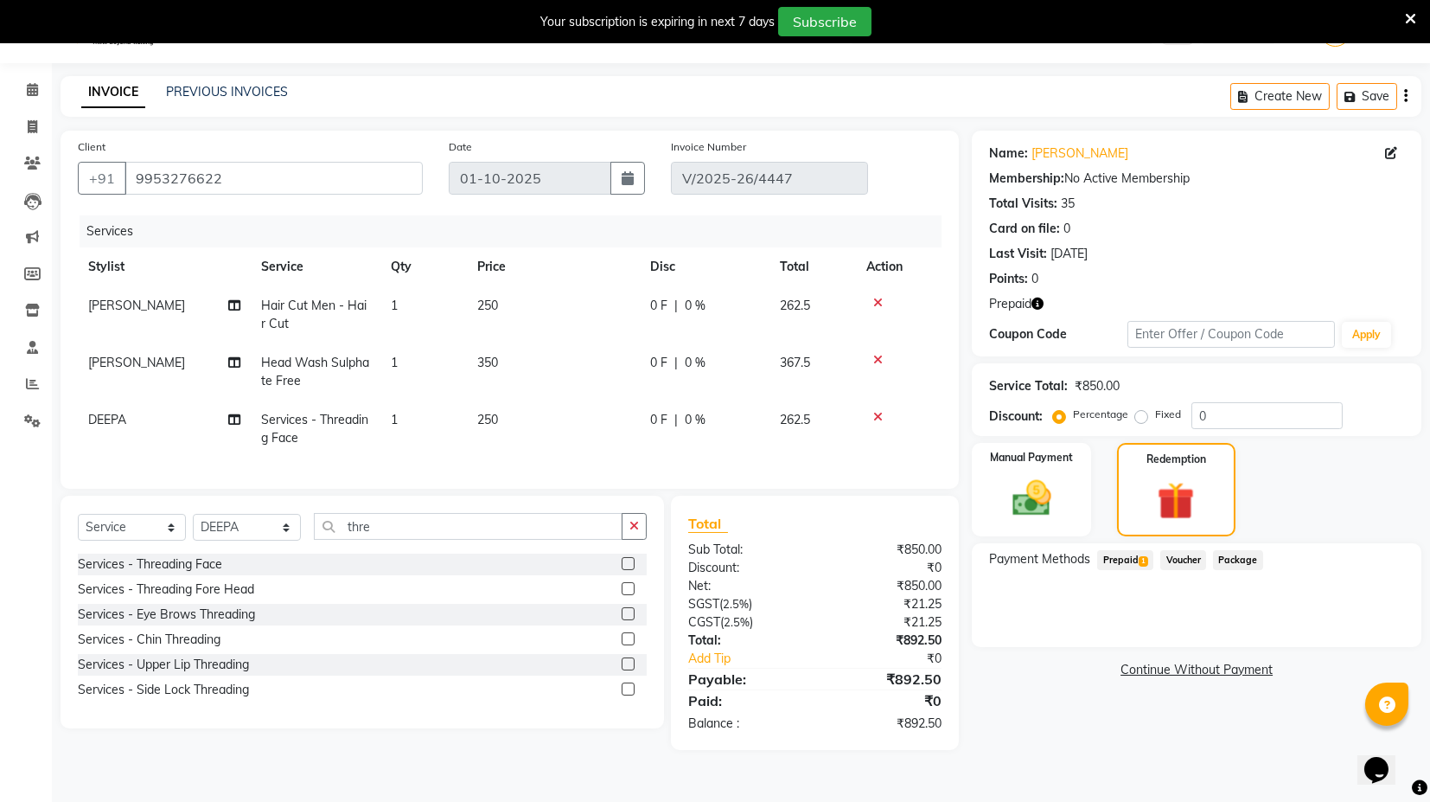
click at [1118, 561] on span "Prepaid 1" at bounding box center [1125, 560] width 56 height 20
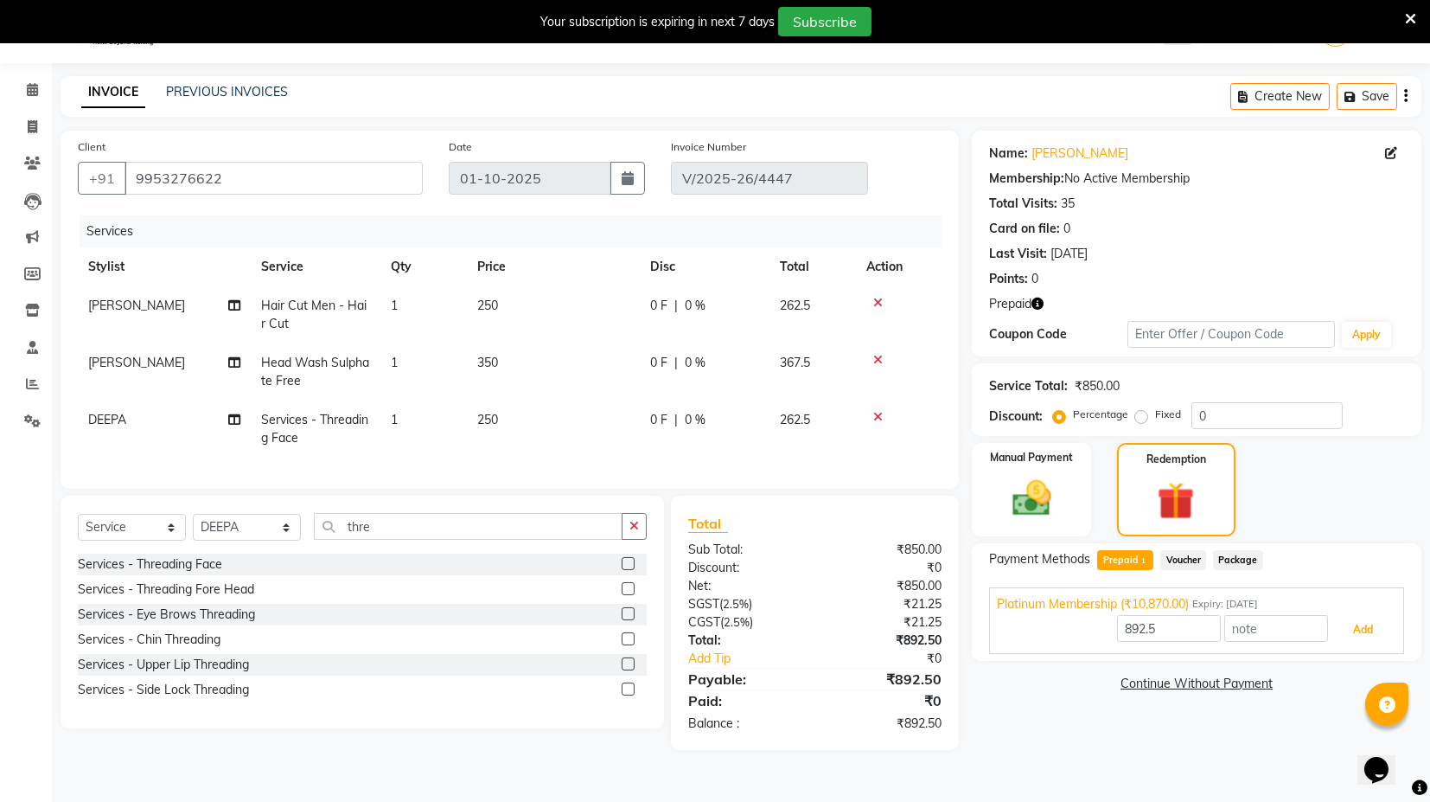
click at [1353, 635] on button "Add" at bounding box center [1363, 629] width 63 height 29
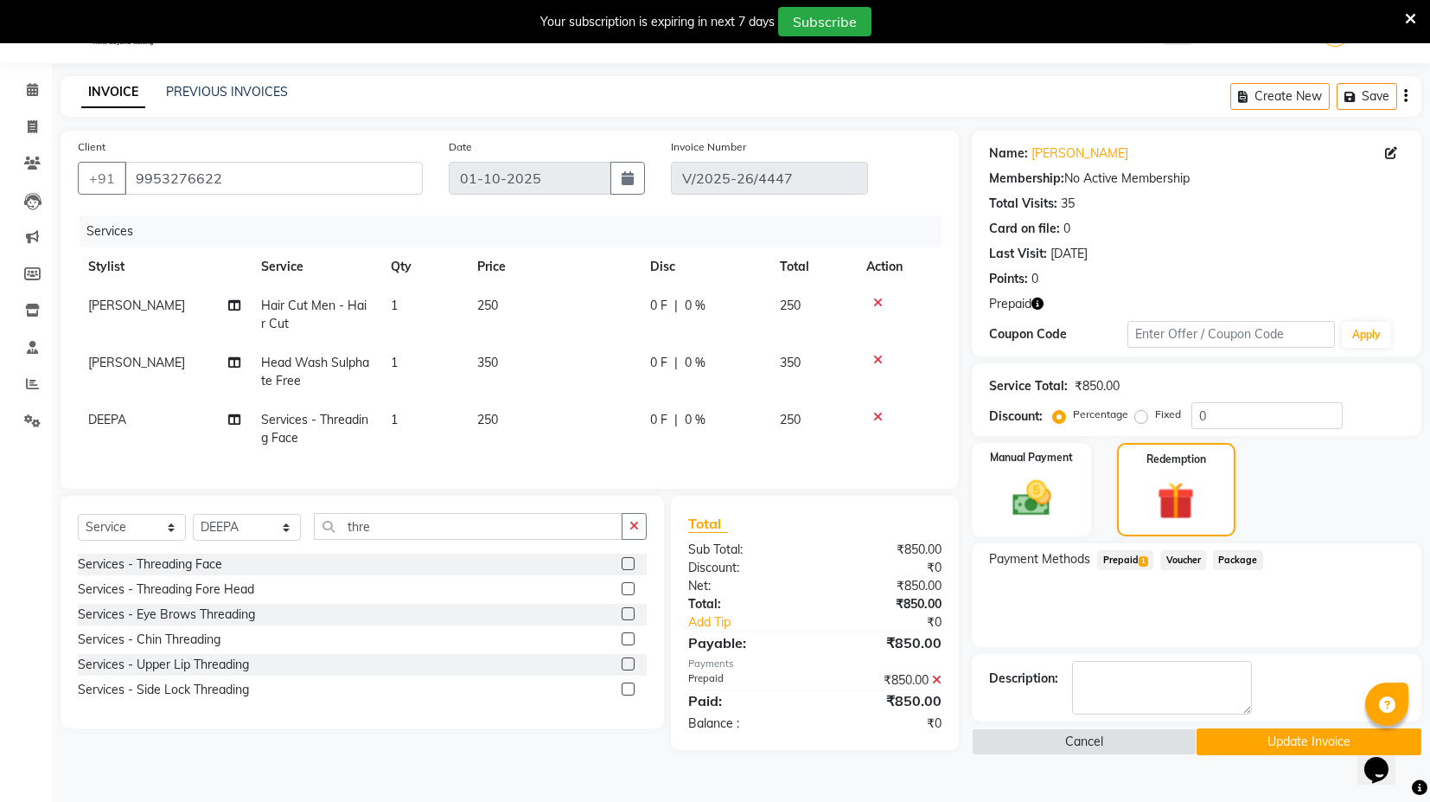
click at [1133, 566] on span "Prepaid 1" at bounding box center [1125, 560] width 56 height 20
click at [1385, 550] on div "Payment Methods Prepaid 1 Voucher Package" at bounding box center [1196, 561] width 415 height 23
click at [1307, 742] on button "Update Invoice" at bounding box center [1309, 741] width 225 height 27
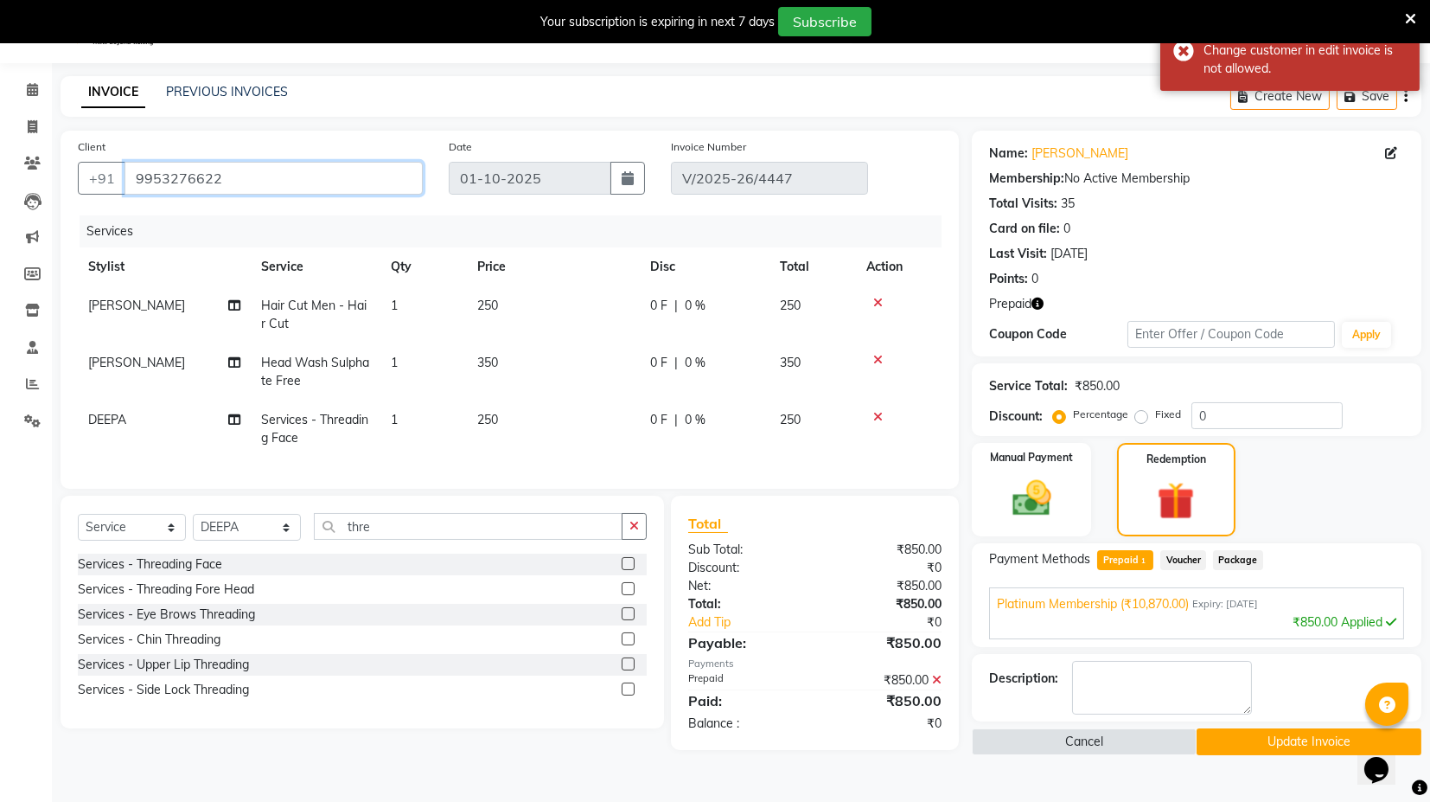
click at [164, 172] on input "9953276622" at bounding box center [274, 178] width 298 height 33
drag, startPoint x: 167, startPoint y: 174, endPoint x: 148, endPoint y: 175, distance: 19.0
click at [167, 174] on input "9953276622" at bounding box center [274, 178] width 298 height 33
click at [148, 175] on input "9953276622" at bounding box center [274, 178] width 298 height 33
